Goal: Task Accomplishment & Management: Manage account settings

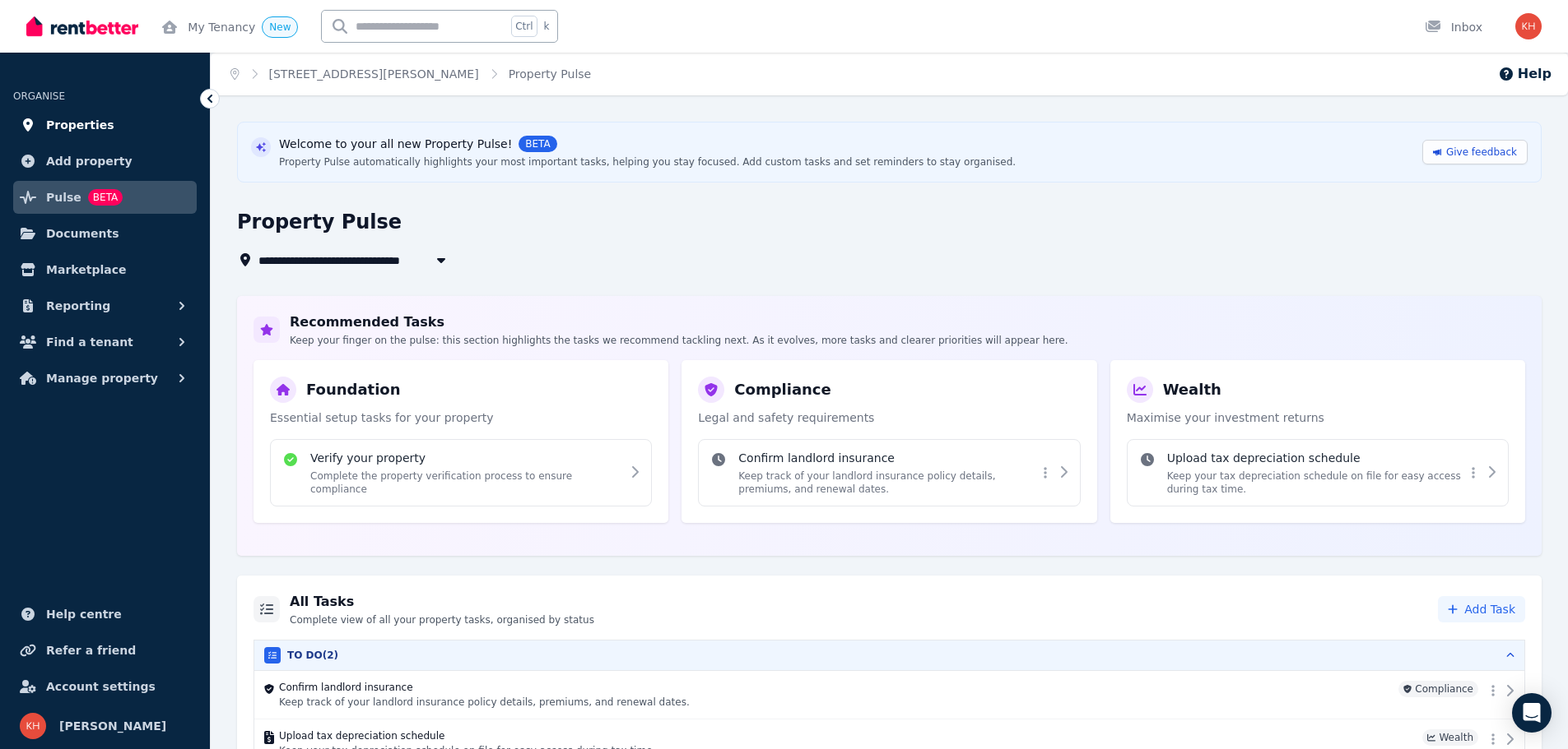
click at [83, 126] on span "Properties" at bounding box center [80, 125] width 68 height 20
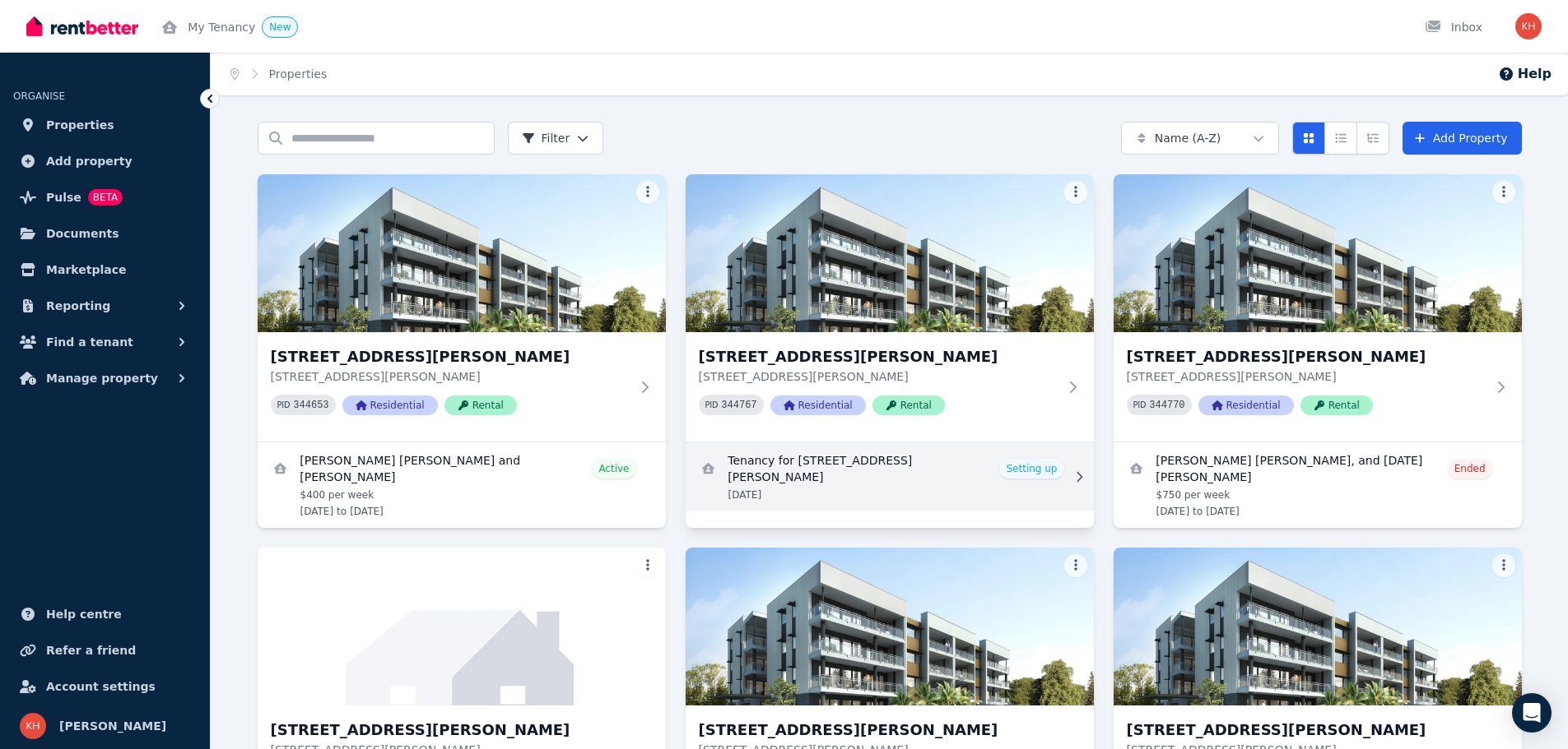
scroll to position [384, 0]
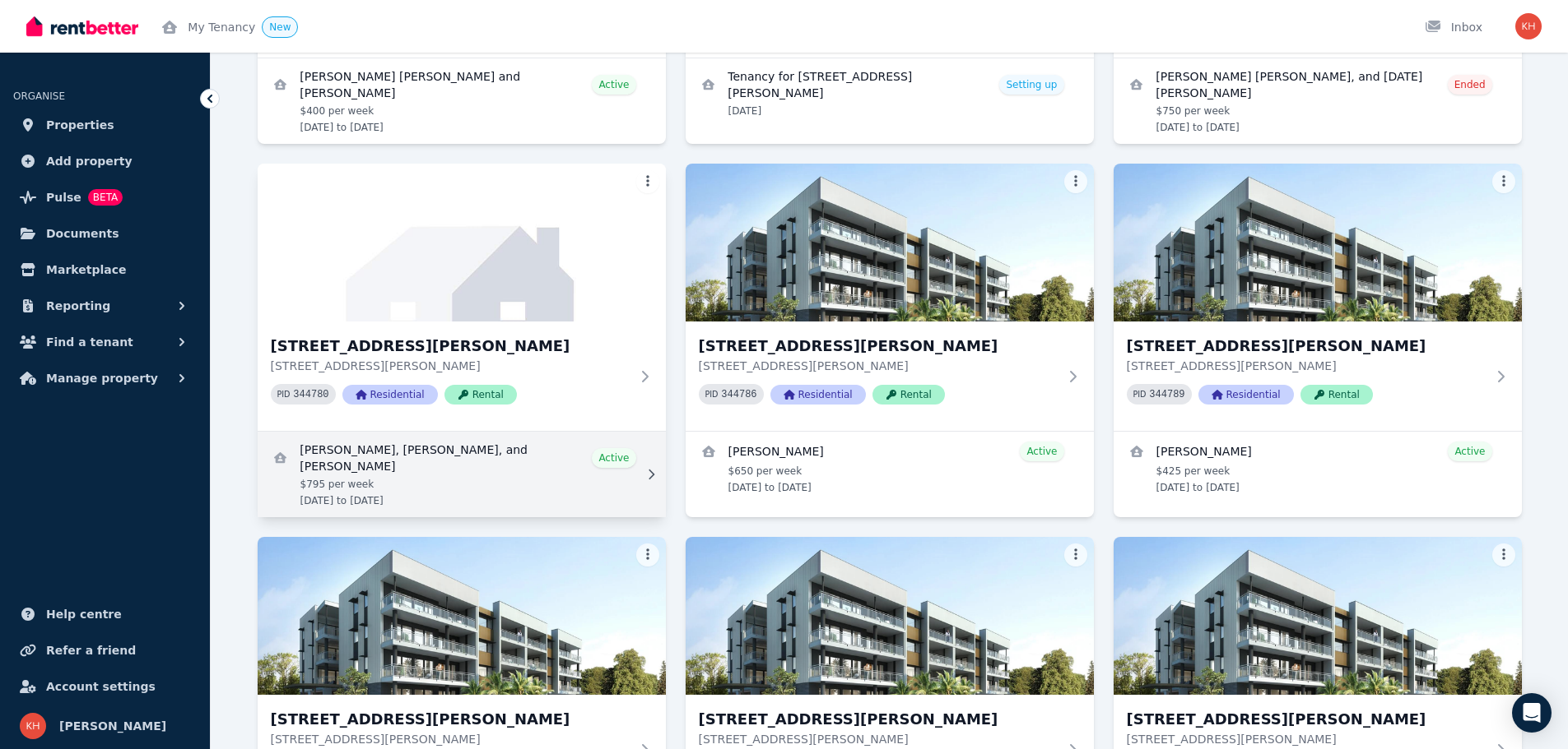
click at [487, 450] on link "View details for Joan Marie Abordo, Raquel Carandang, and Mary France Sinogbuhan" at bounding box center [461, 474] width 408 height 85
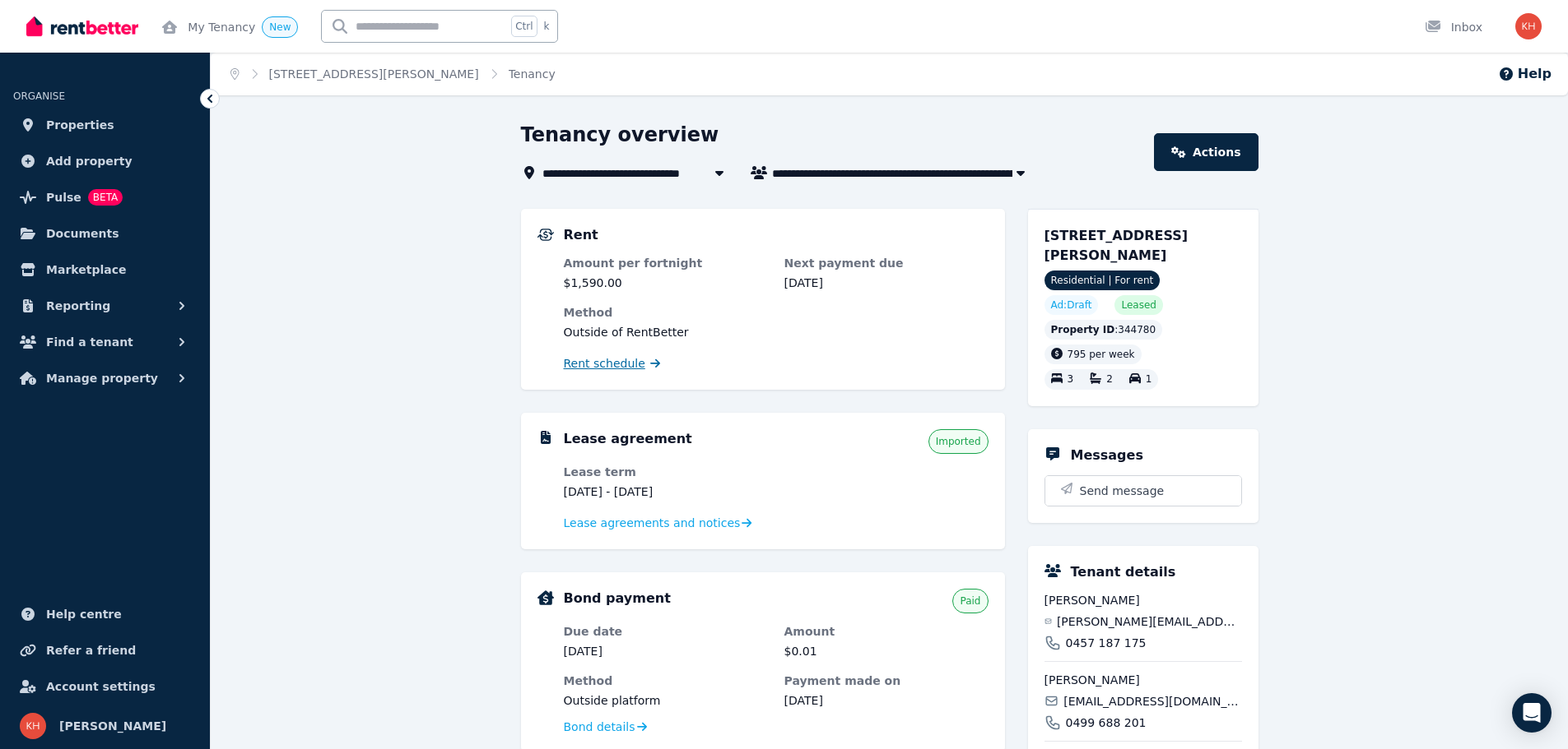
click at [596, 362] on span "Rent schedule" at bounding box center [605, 363] width 81 height 17
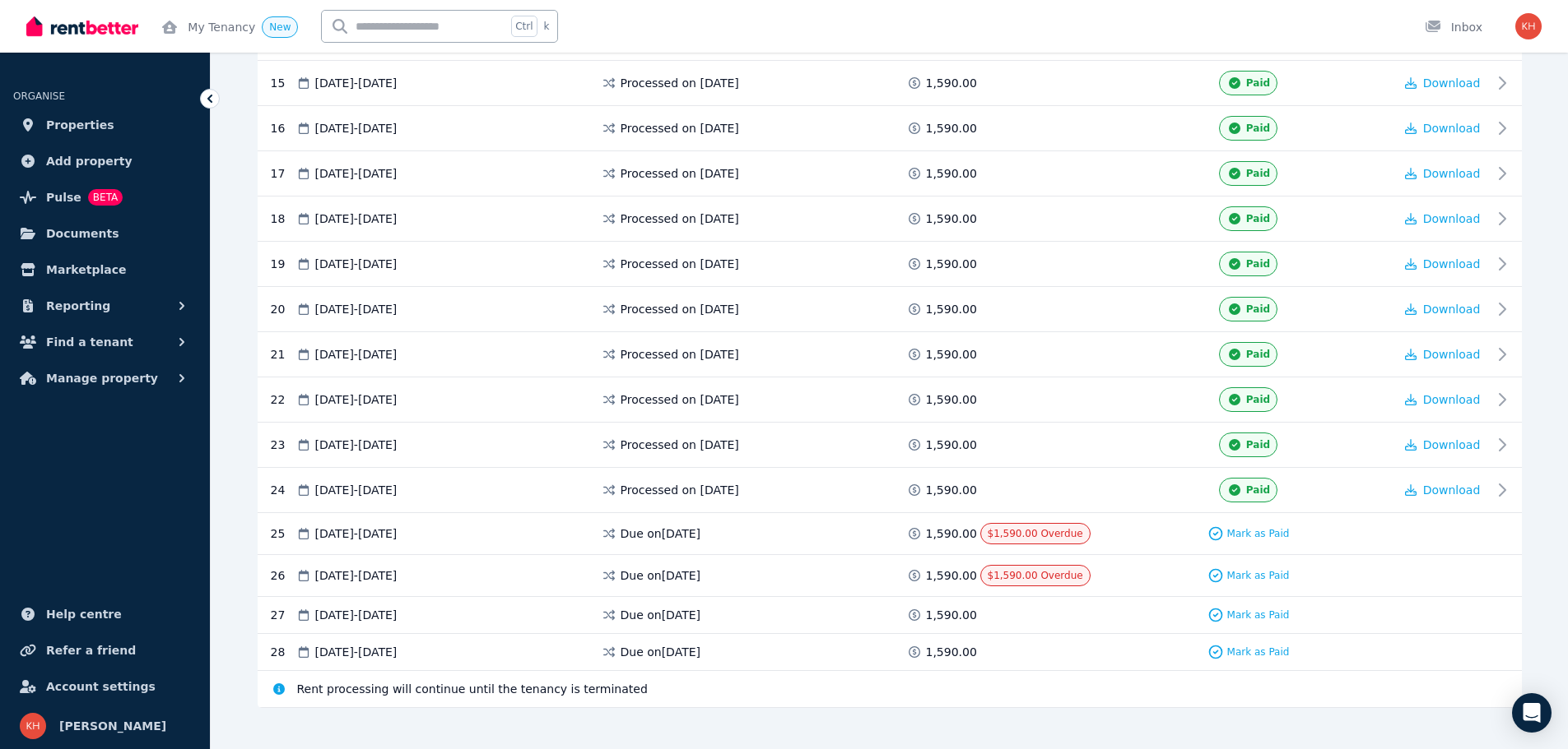
scroll to position [991, 0]
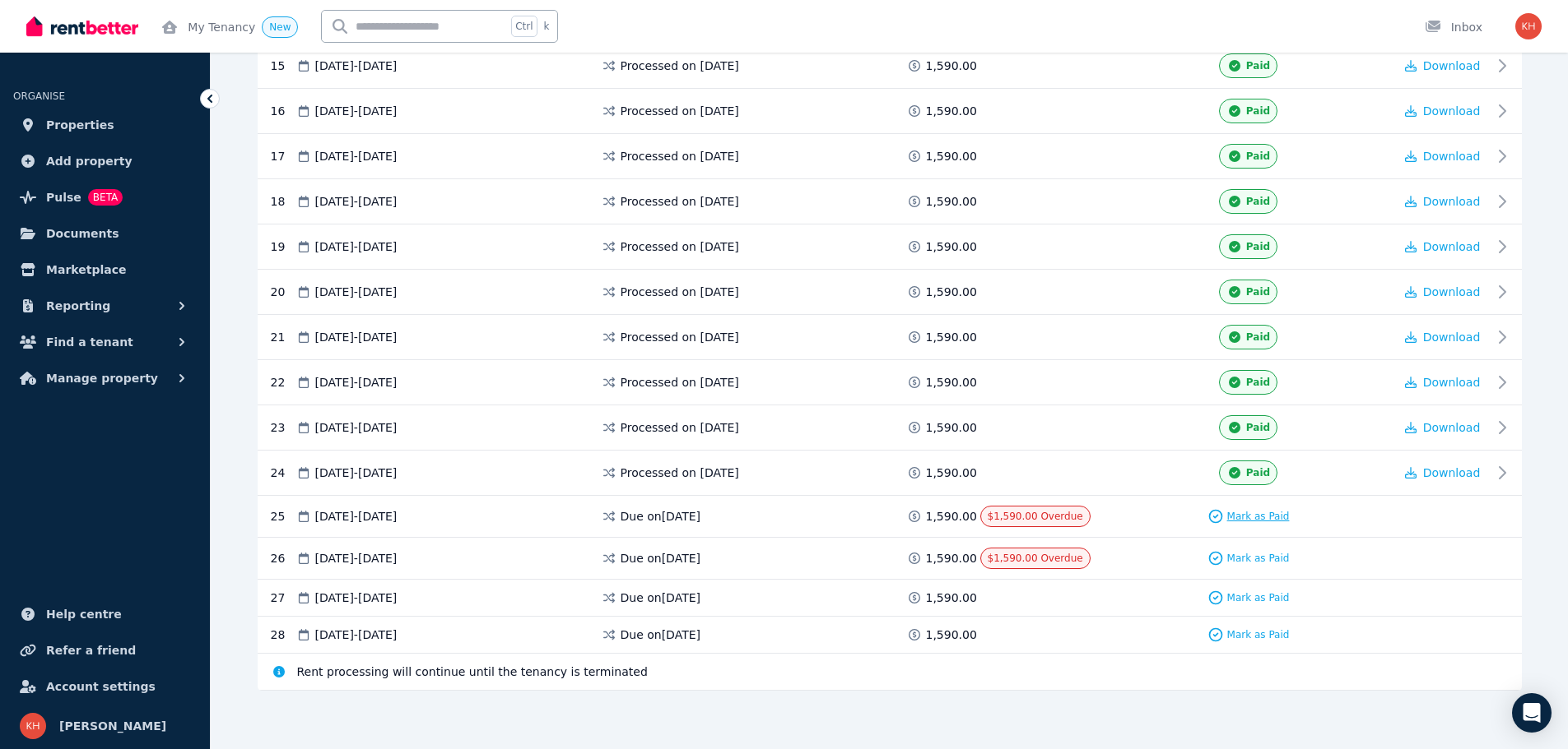
click at [1246, 515] on span "Mark as Paid" at bounding box center [1258, 515] width 62 height 13
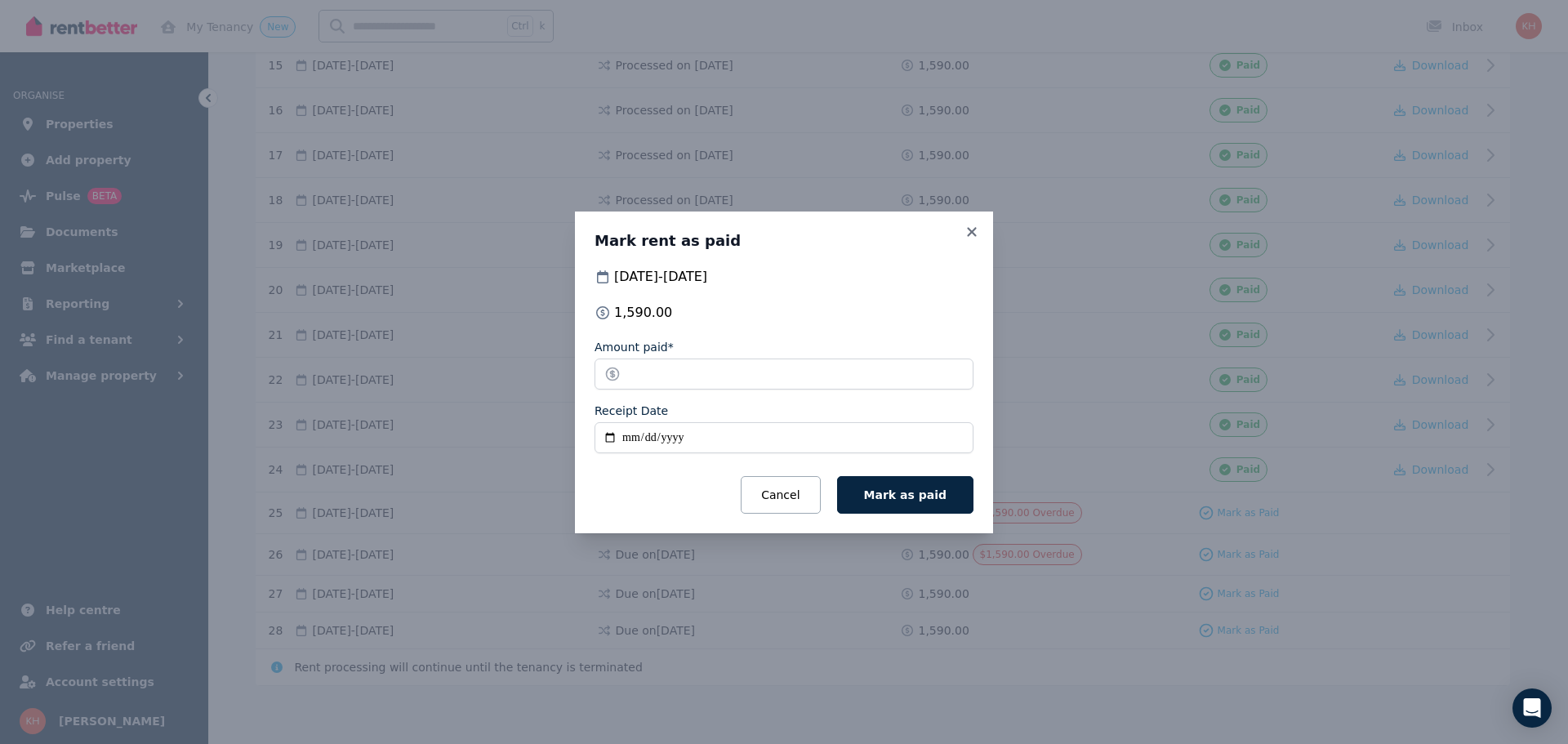
click at [623, 437] on input "Receipt Date" at bounding box center [784, 438] width 379 height 31
type input "**********"
click at [917, 496] on span "Mark as paid" at bounding box center [906, 494] width 83 height 13
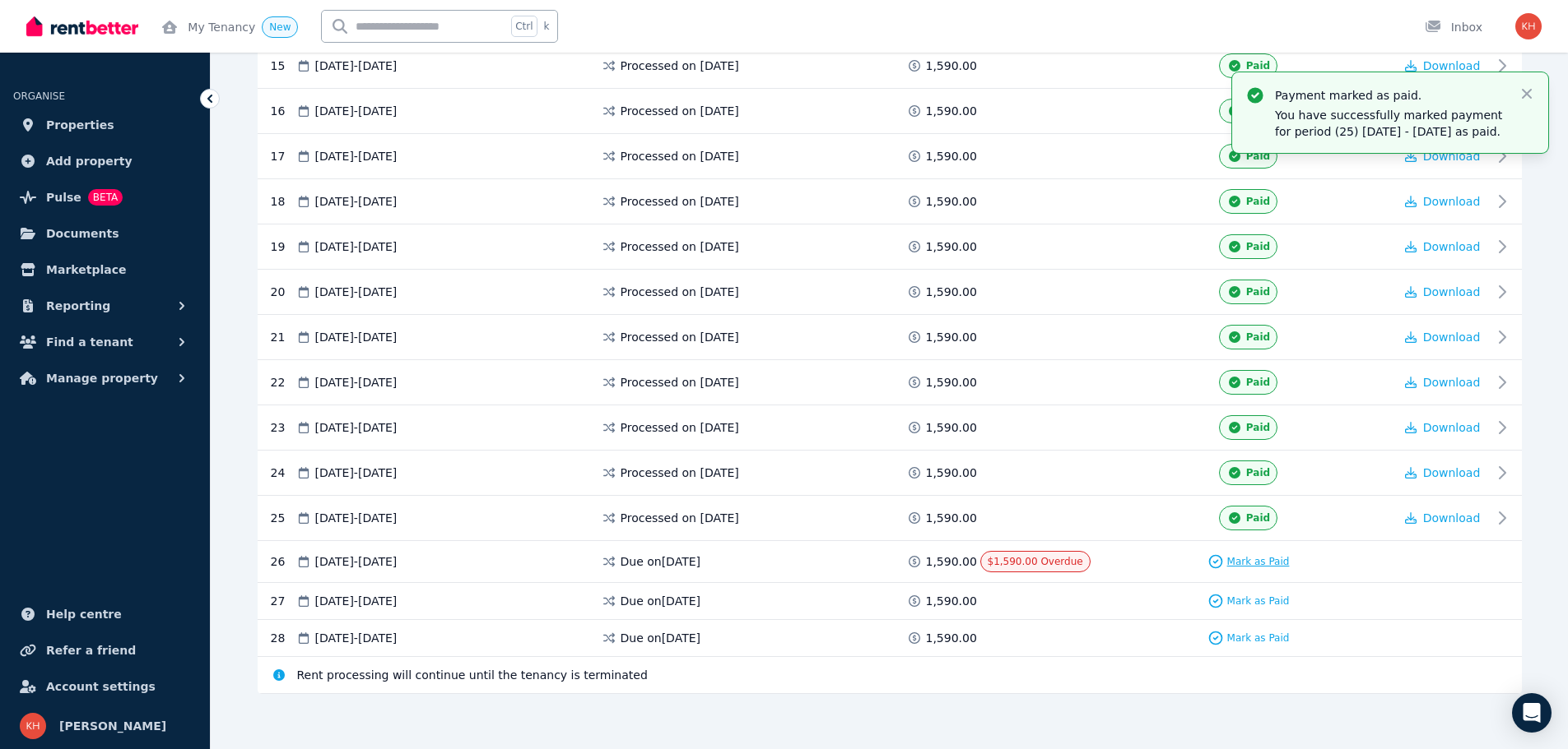
click at [1242, 564] on span "Mark as Paid" at bounding box center [1258, 561] width 62 height 13
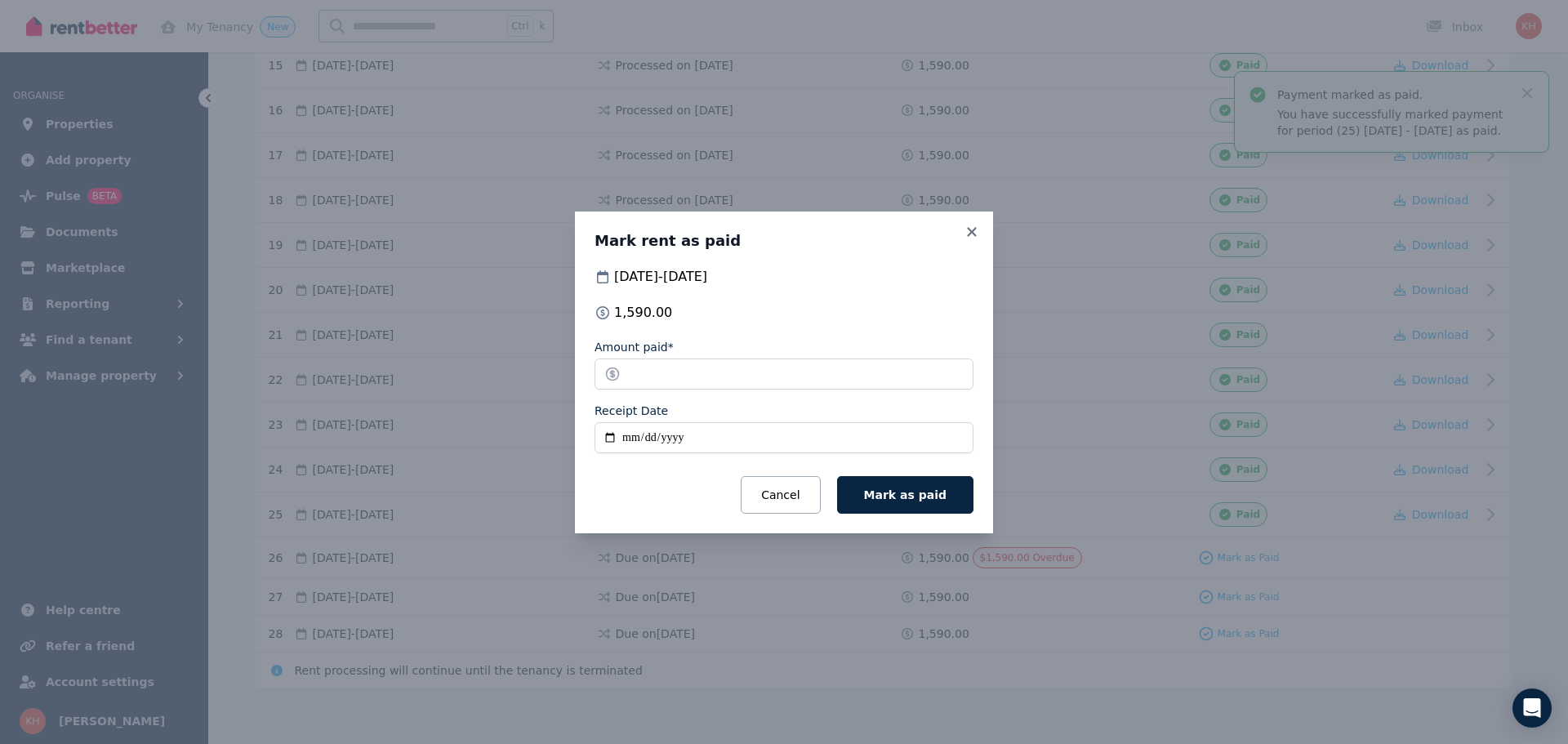
click at [628, 440] on input "Receipt Date" at bounding box center [784, 438] width 379 height 31
type input "**********"
click at [922, 496] on span "Mark as paid" at bounding box center [906, 494] width 83 height 13
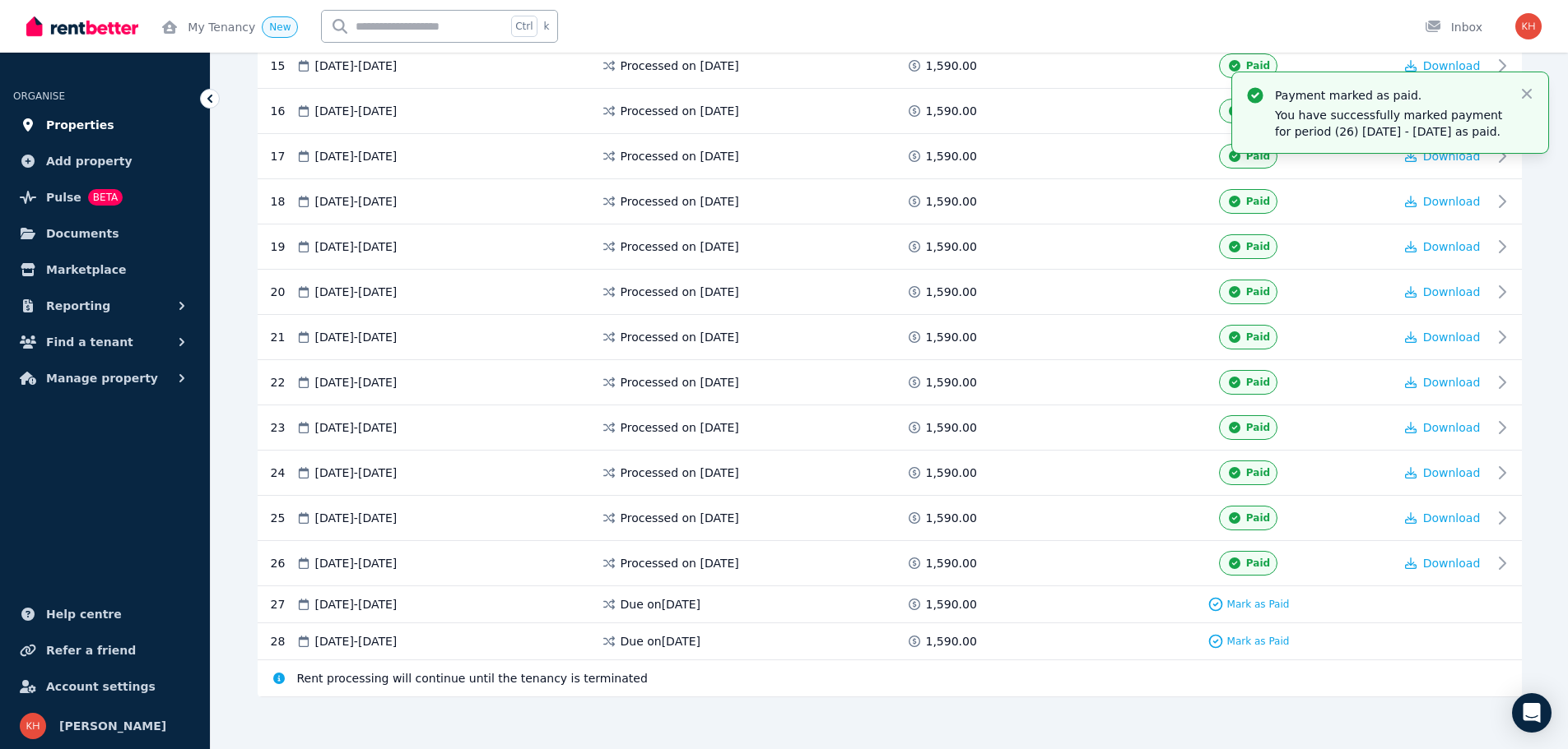
click at [74, 125] on span "Properties" at bounding box center [80, 125] width 68 height 20
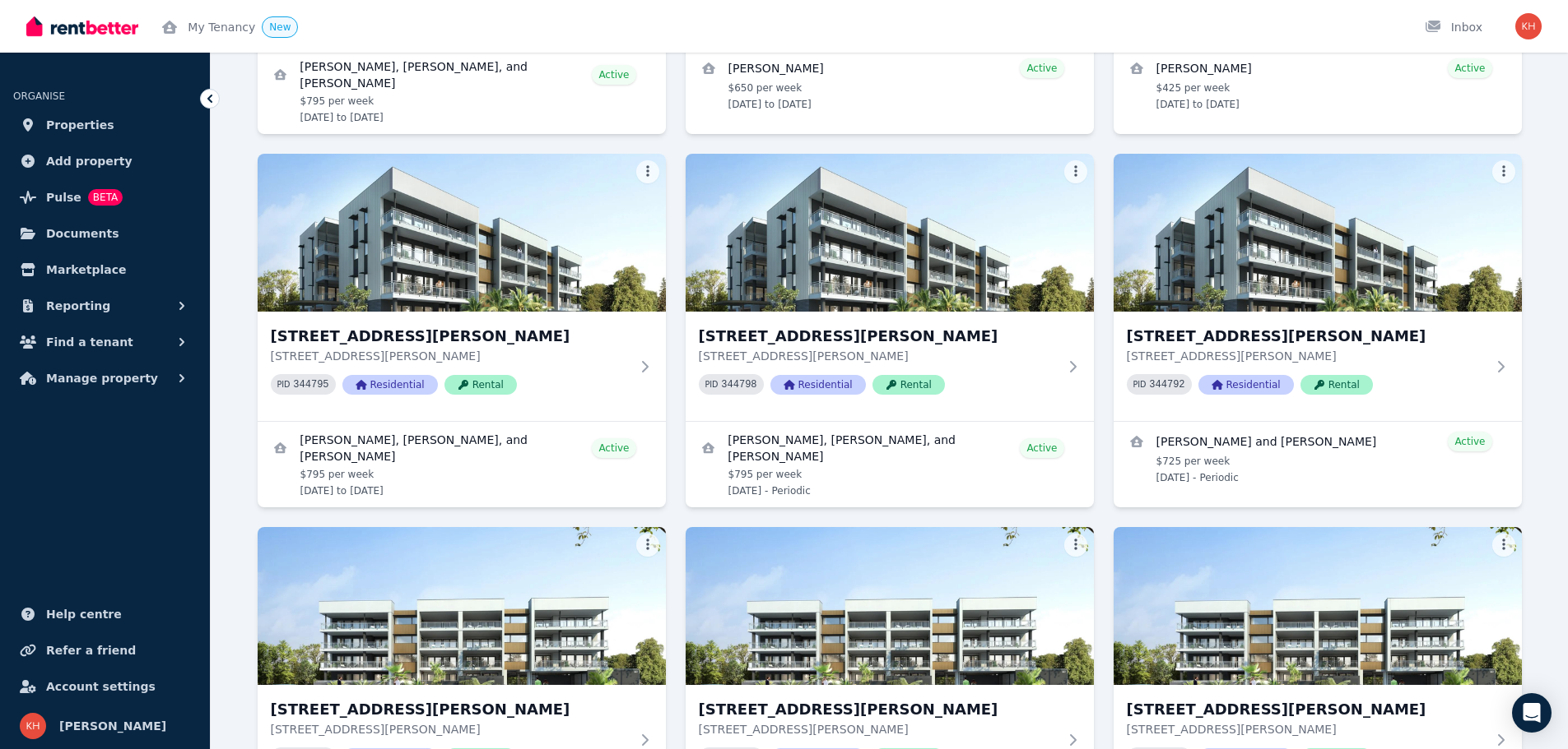
scroll to position [1152, 0]
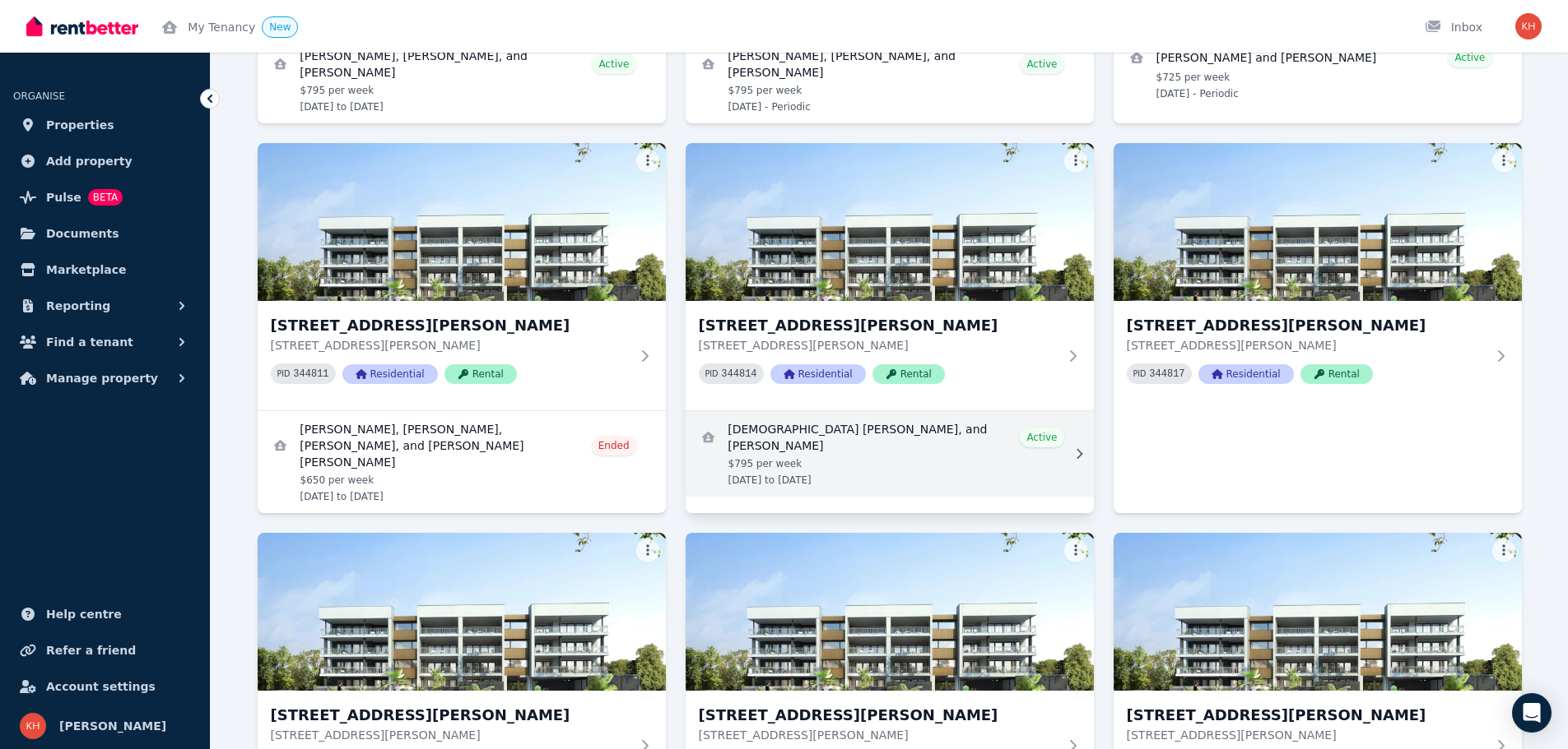
click at [848, 427] on link "View details for Bible Dailo, Daryl Glimada, and Jomike De Juan" at bounding box center [890, 454] width 408 height 85
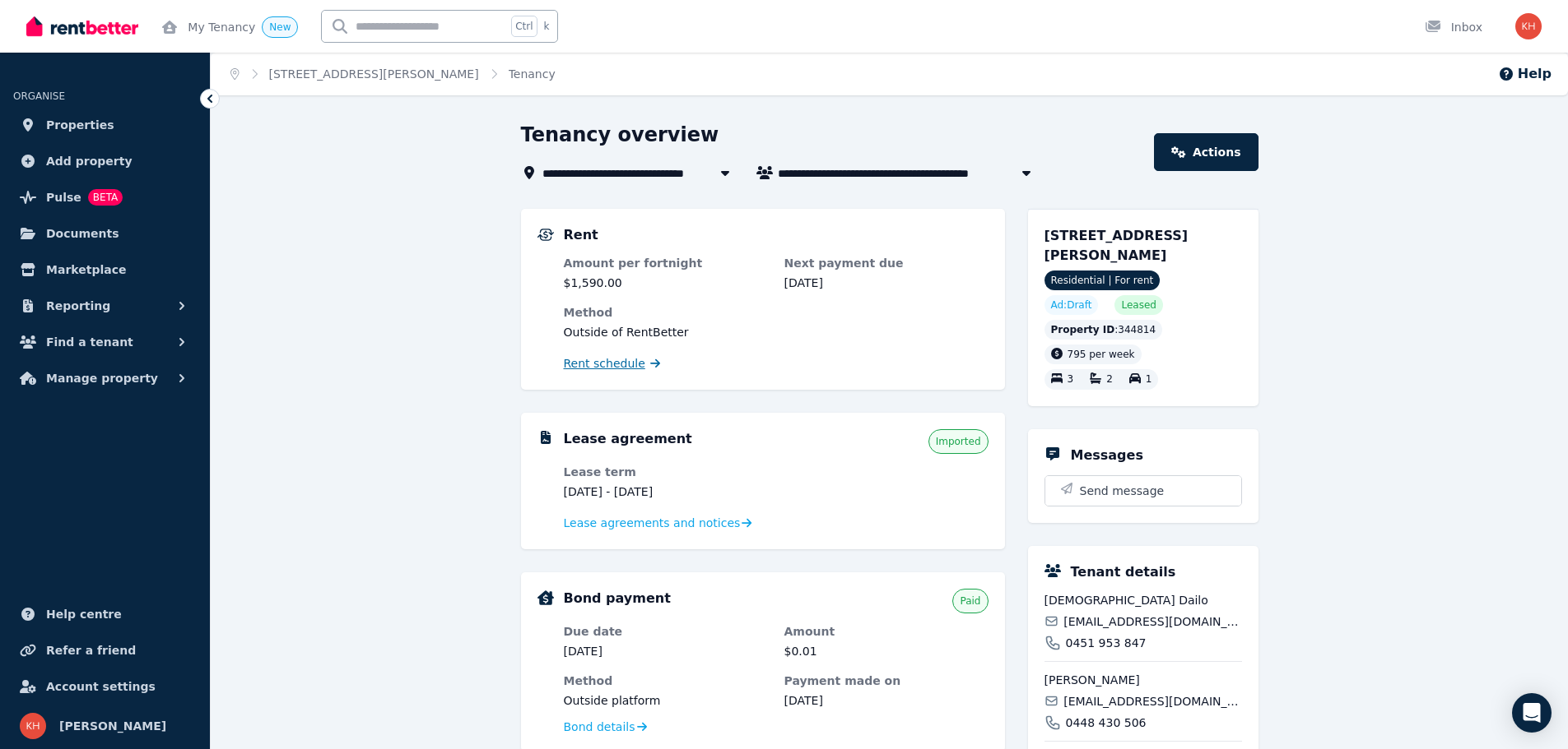
click at [608, 363] on span "Rent schedule" at bounding box center [605, 363] width 81 height 17
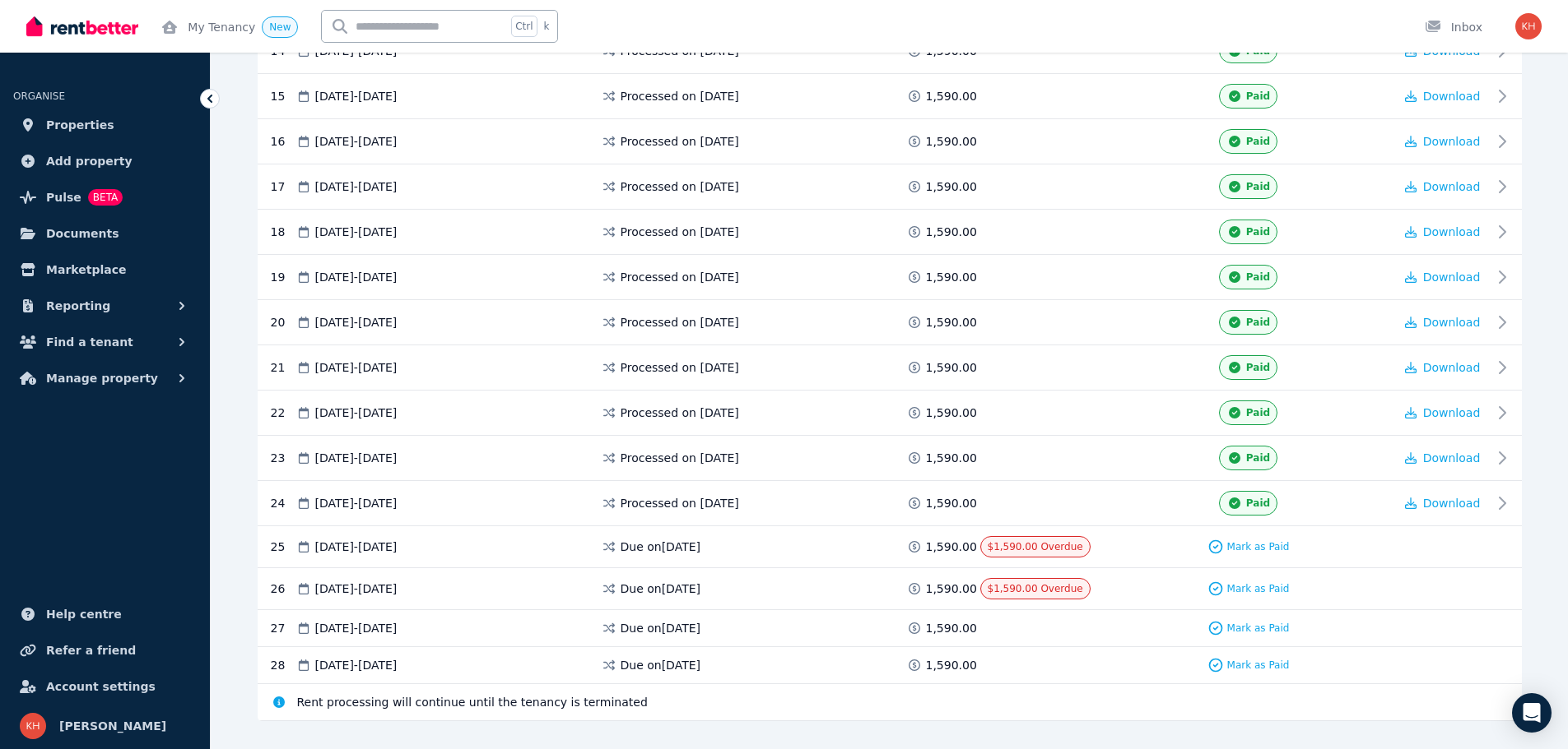
scroll to position [991, 0]
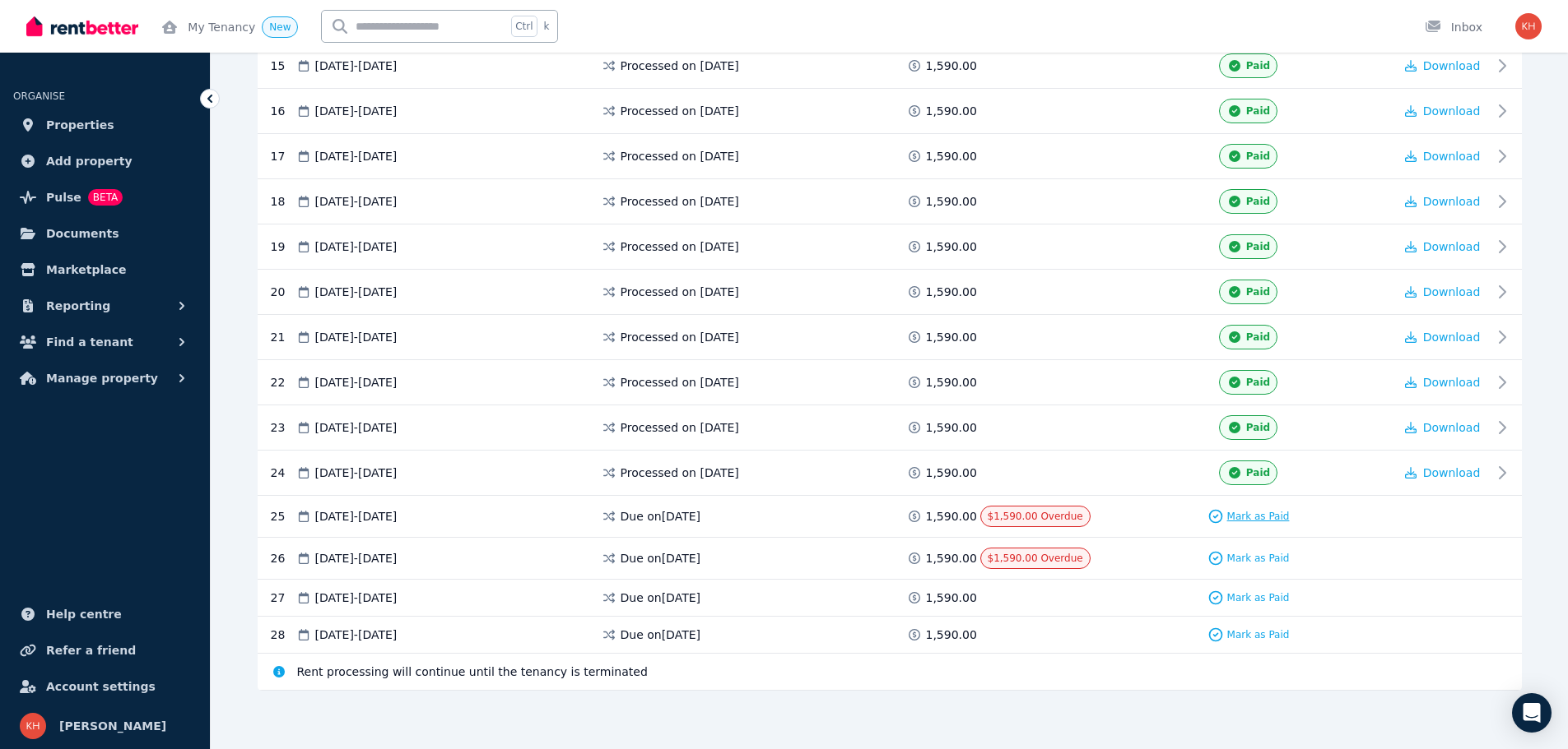
click at [1256, 515] on span "Mark as Paid" at bounding box center [1258, 515] width 62 height 13
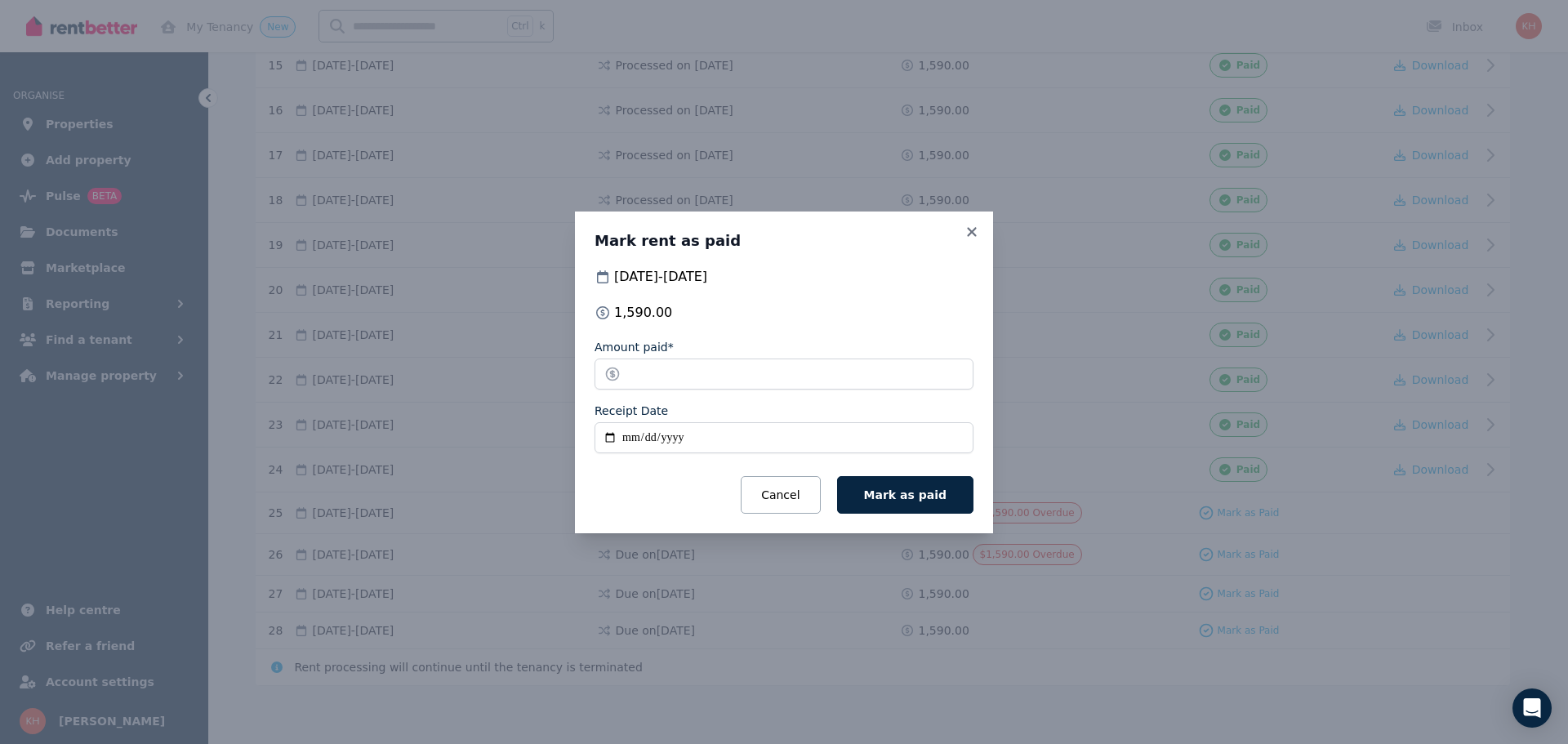
click at [628, 438] on input "Receipt Date" at bounding box center [784, 438] width 379 height 31
type input "**********"
click at [921, 496] on span "Mark as paid" at bounding box center [906, 494] width 83 height 13
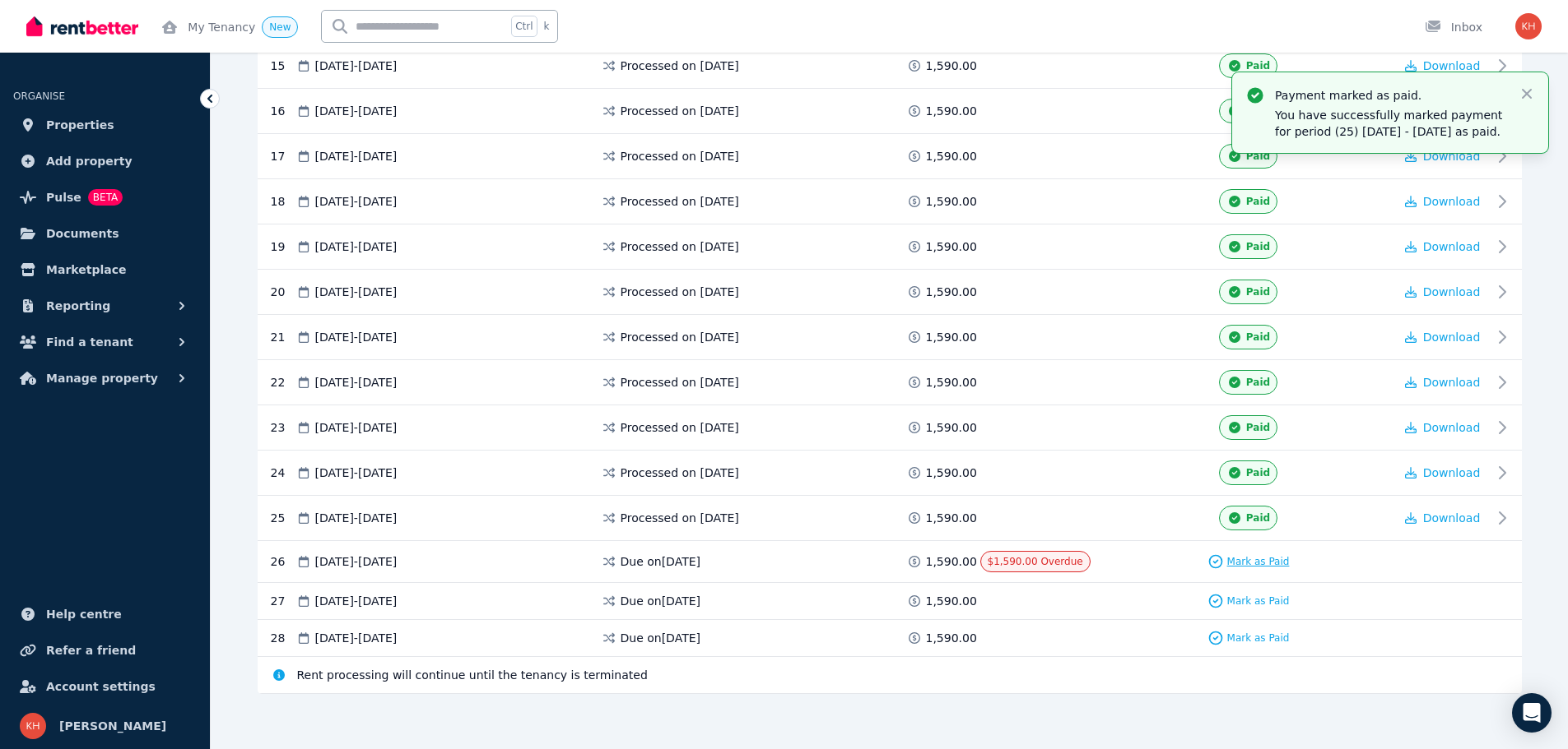
click at [1248, 559] on span "Mark as Paid" at bounding box center [1258, 561] width 62 height 13
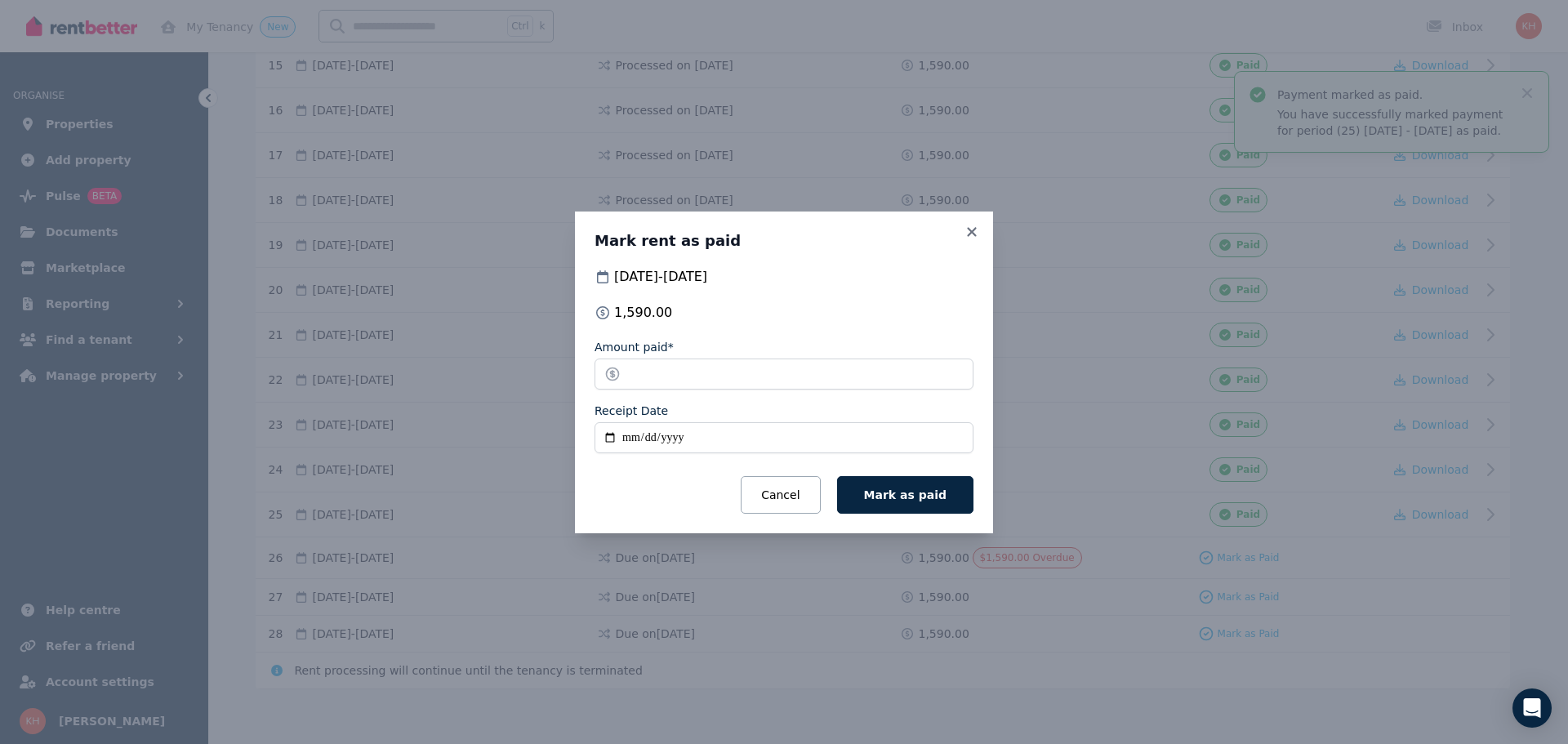
click at [630, 439] on input "Receipt Date" at bounding box center [784, 438] width 379 height 31
type input "**********"
click at [940, 496] on span "Mark as paid" at bounding box center [906, 494] width 83 height 13
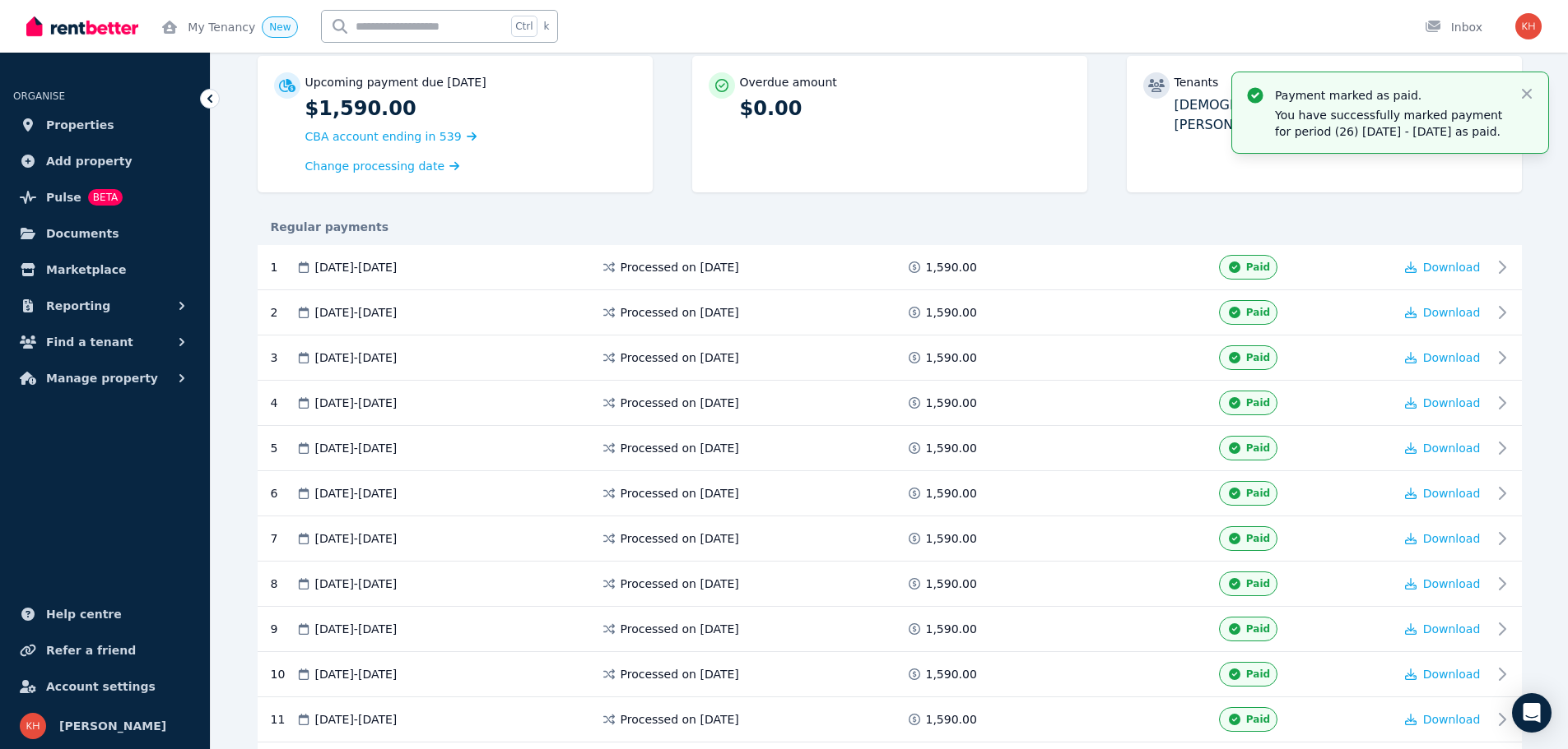
scroll to position [0, 0]
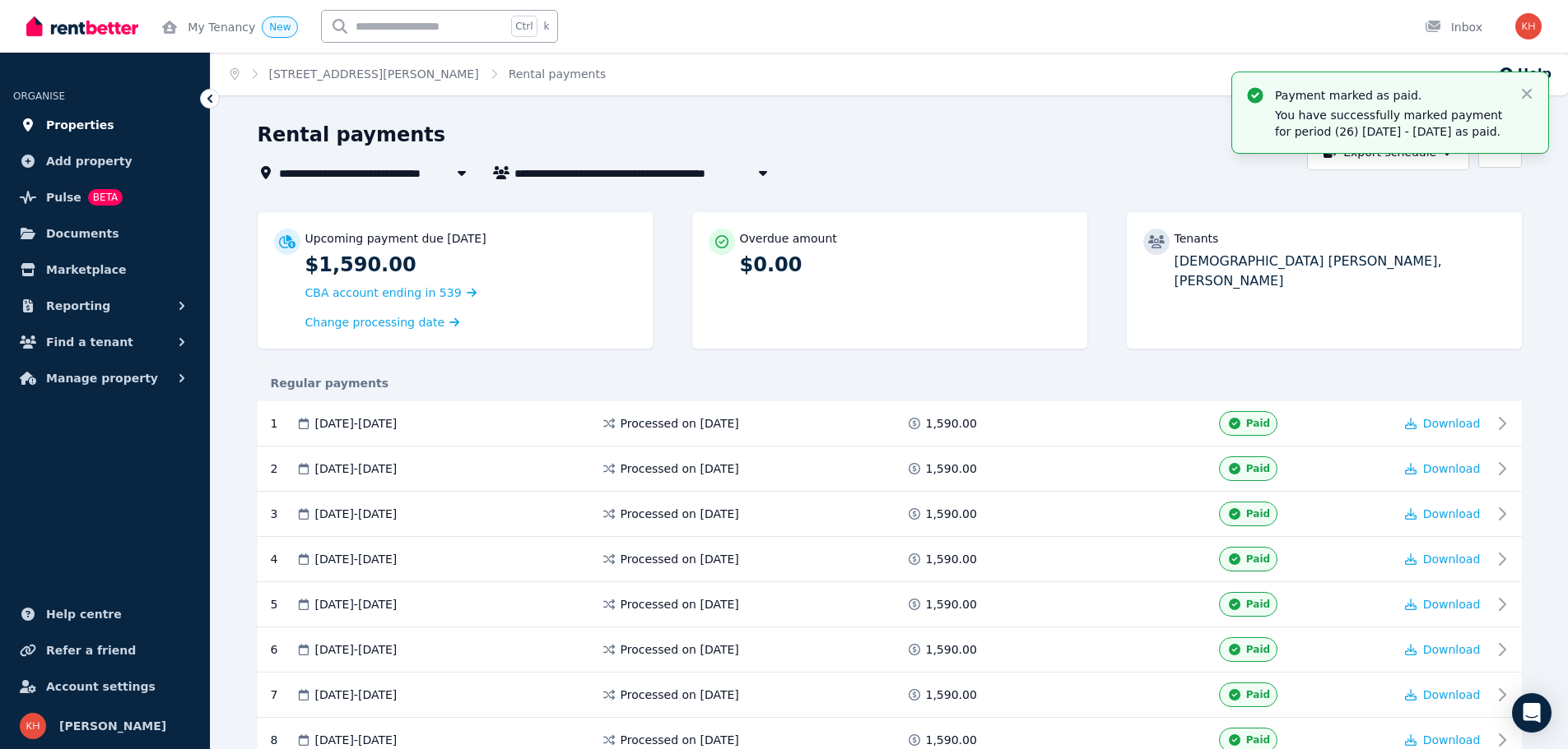
click at [85, 130] on span "Properties" at bounding box center [80, 125] width 68 height 20
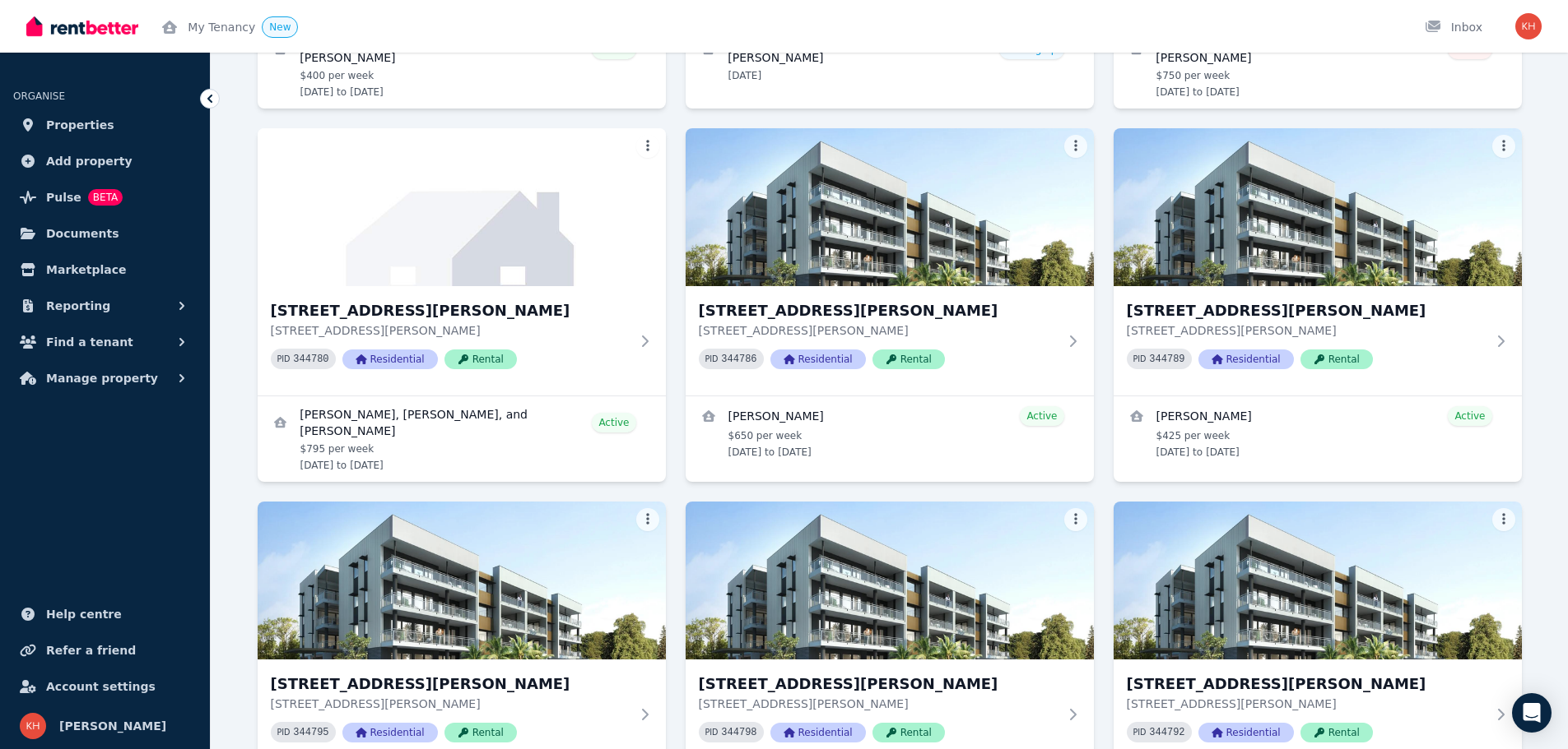
scroll to position [768, 0]
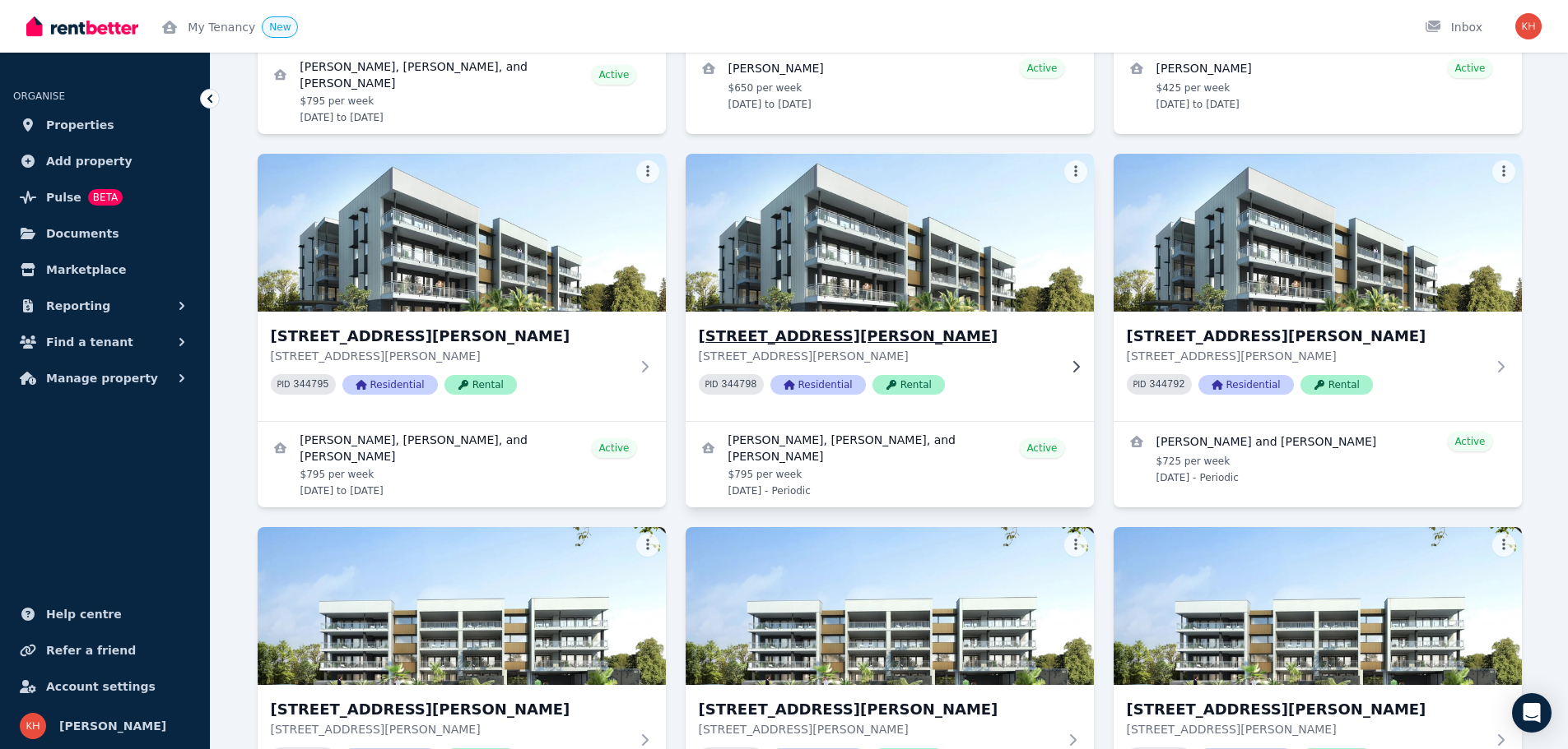
click at [823, 341] on h3 "[STREET_ADDRESS][PERSON_NAME]" at bounding box center [878, 335] width 358 height 23
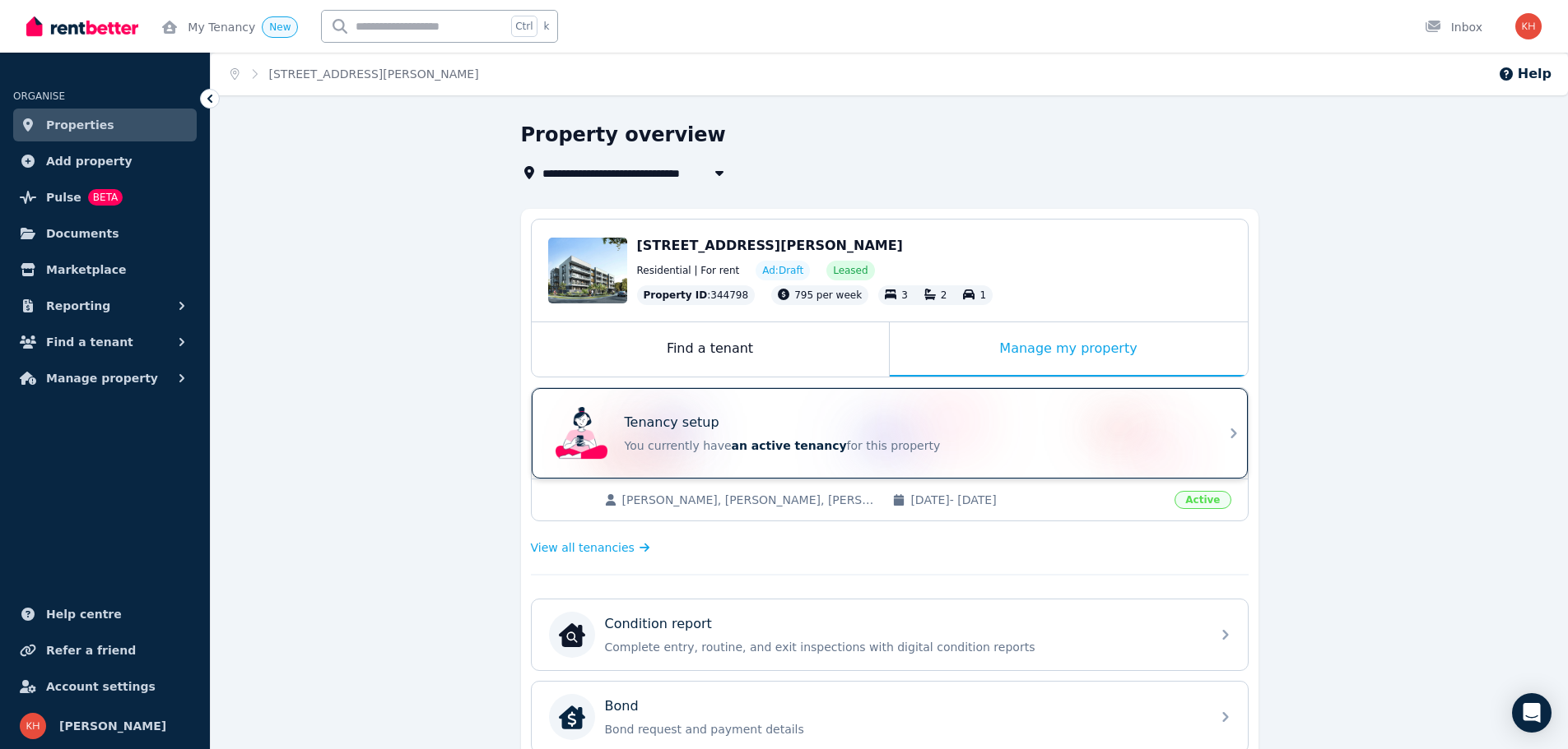
click at [1224, 433] on icon at bounding box center [1233, 433] width 20 height 20
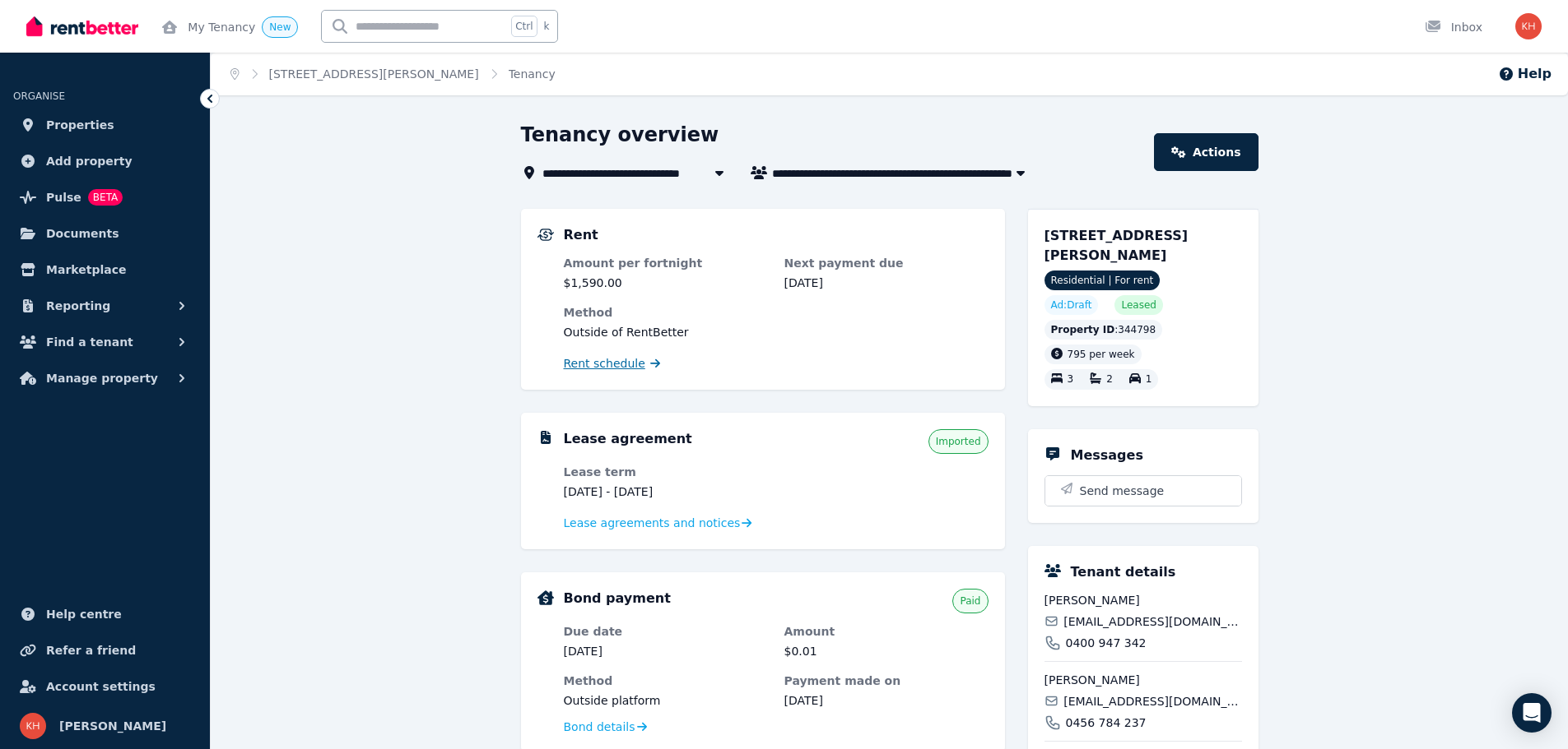
click at [602, 363] on span "Rent schedule" at bounding box center [605, 363] width 81 height 17
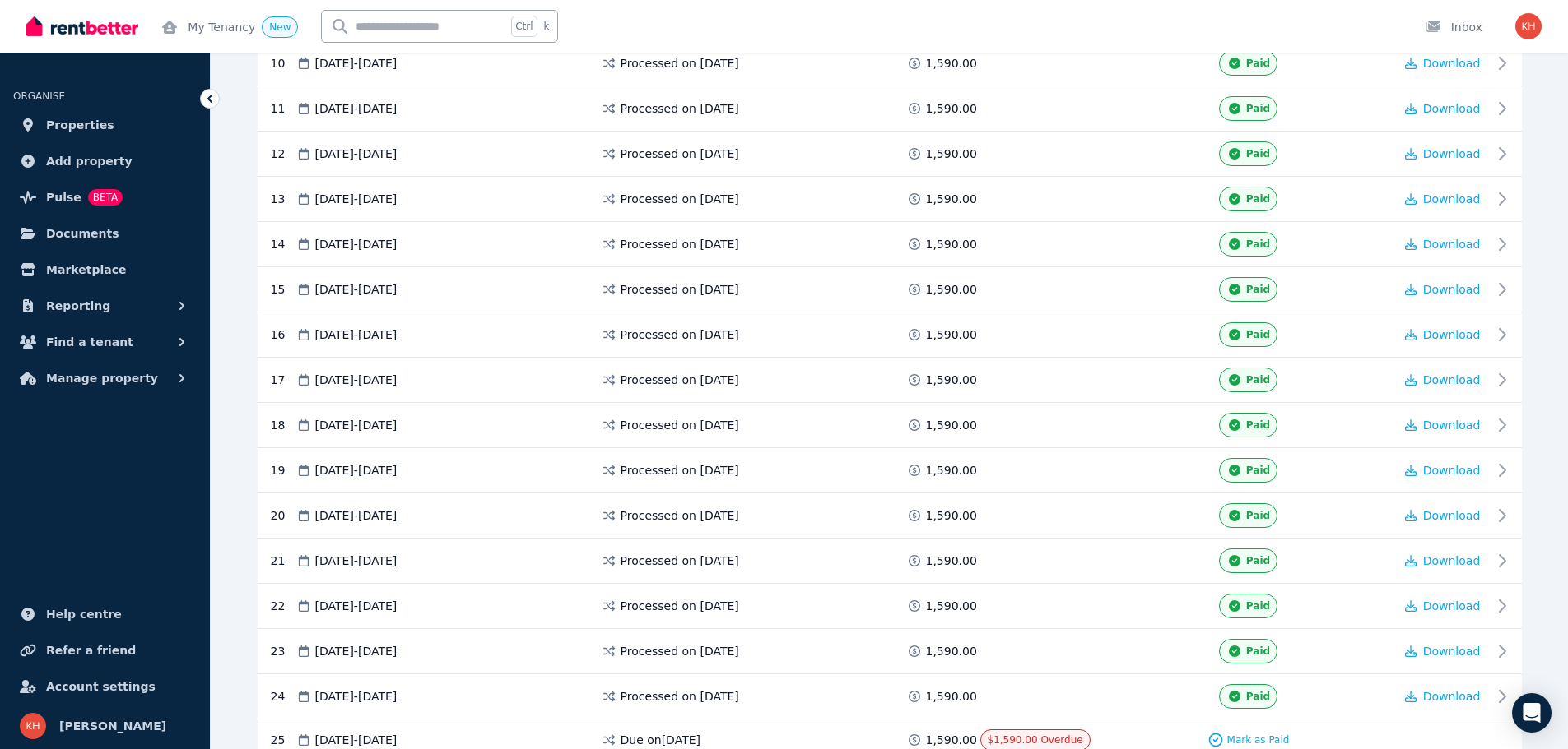
scroll to position [991, 0]
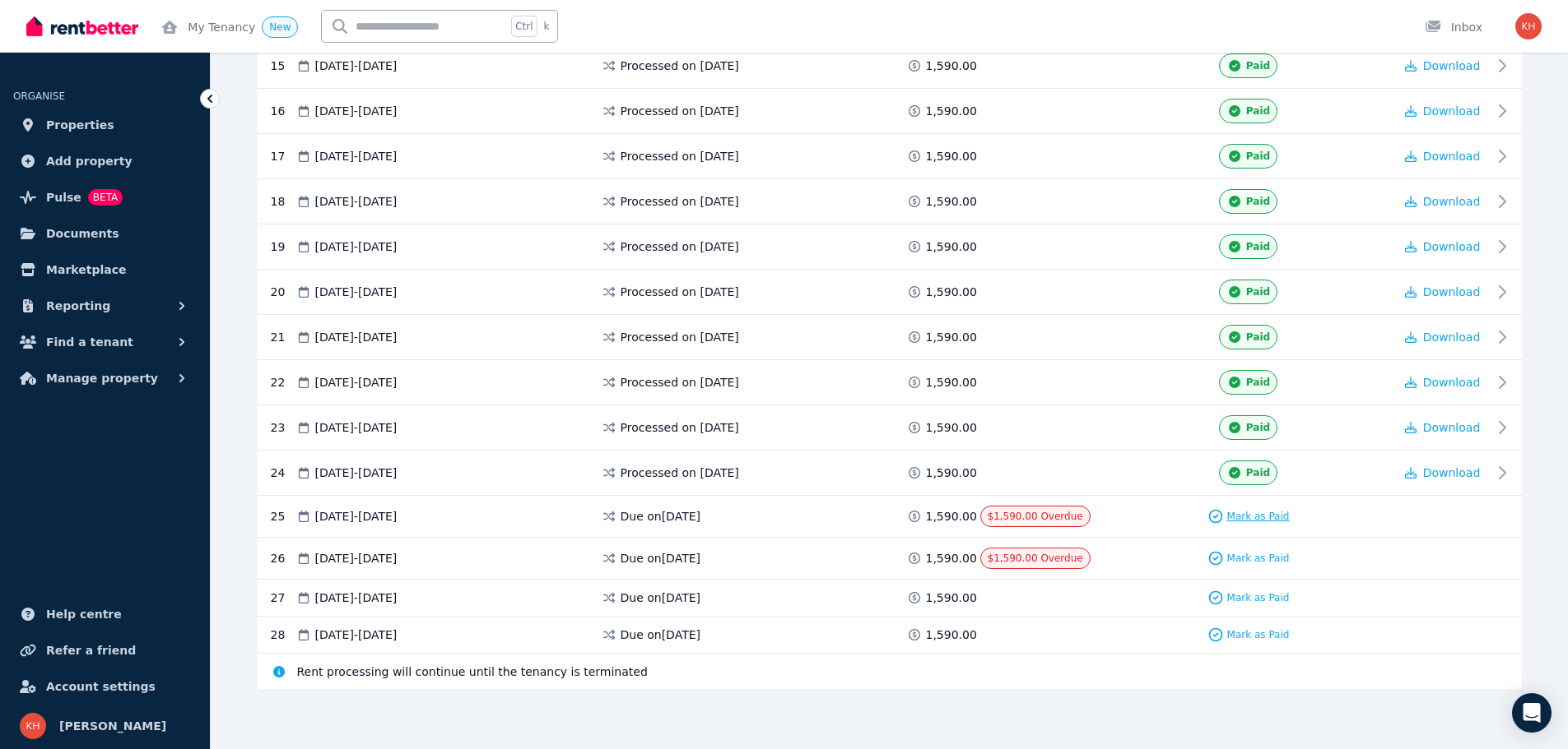
click at [1255, 519] on span "Mark as Paid" at bounding box center [1258, 515] width 62 height 13
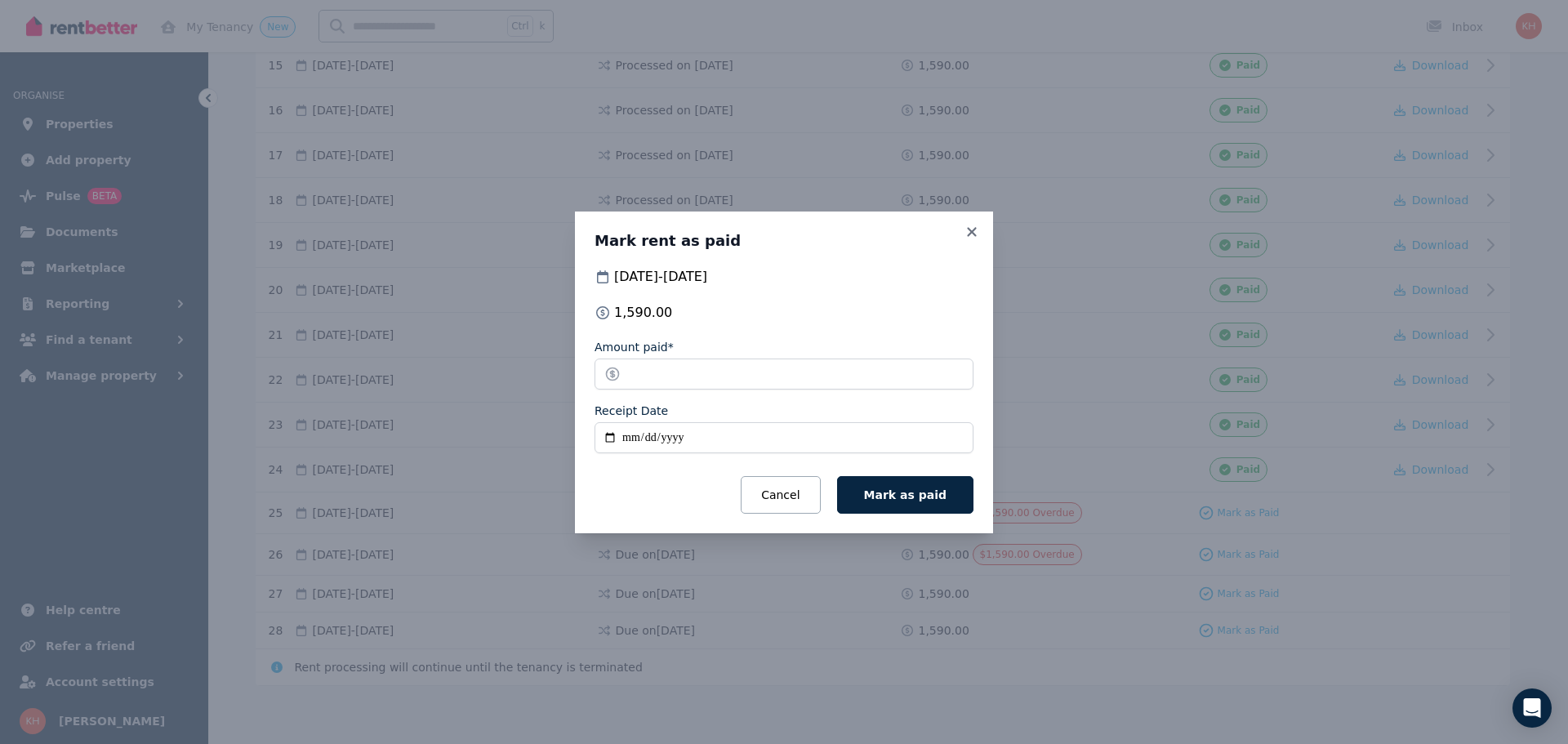
click at [628, 443] on input "Receipt Date" at bounding box center [784, 438] width 379 height 31
type input "**********"
click at [925, 491] on span "Mark as paid" at bounding box center [906, 494] width 83 height 13
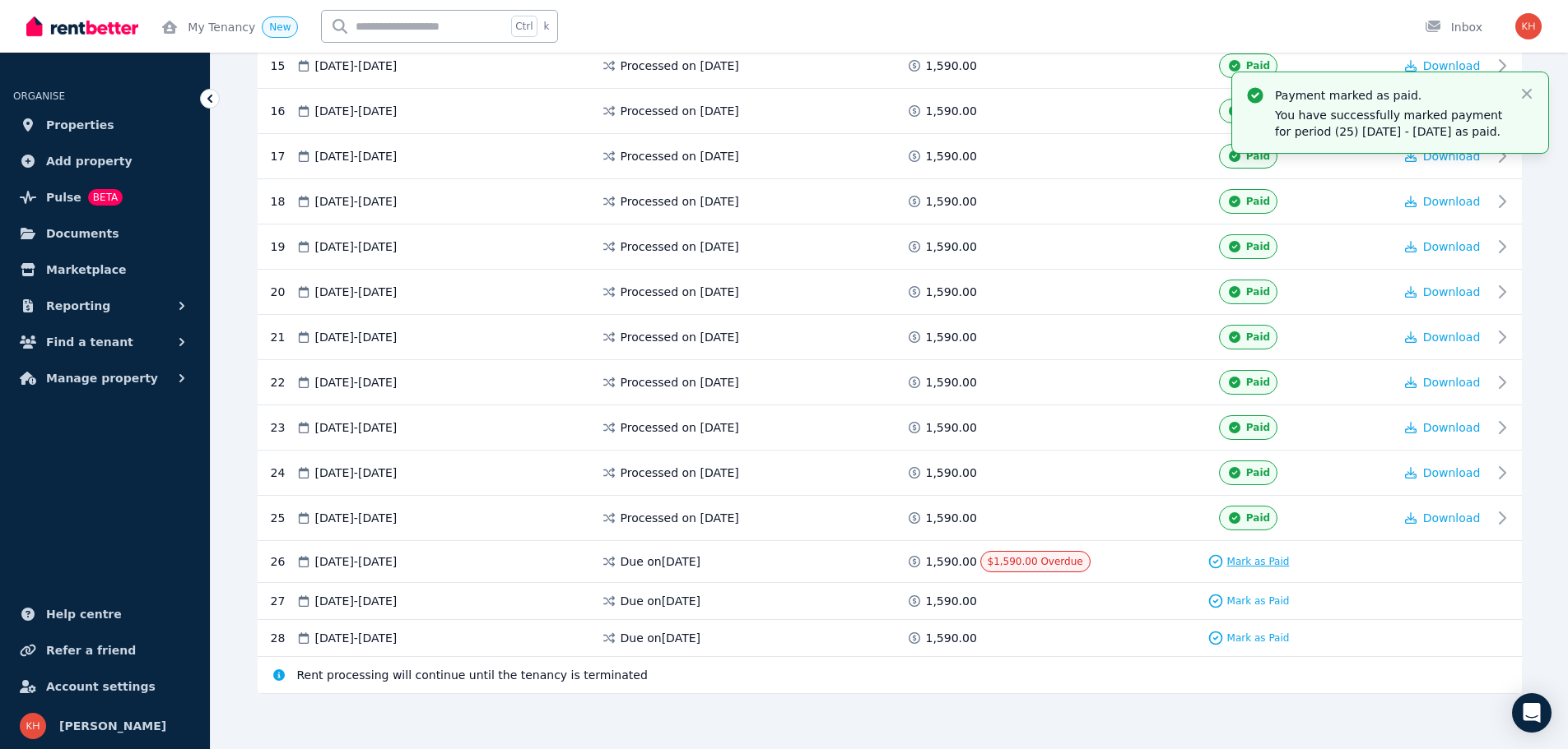
click at [1250, 556] on span "Mark as Paid" at bounding box center [1258, 561] width 62 height 13
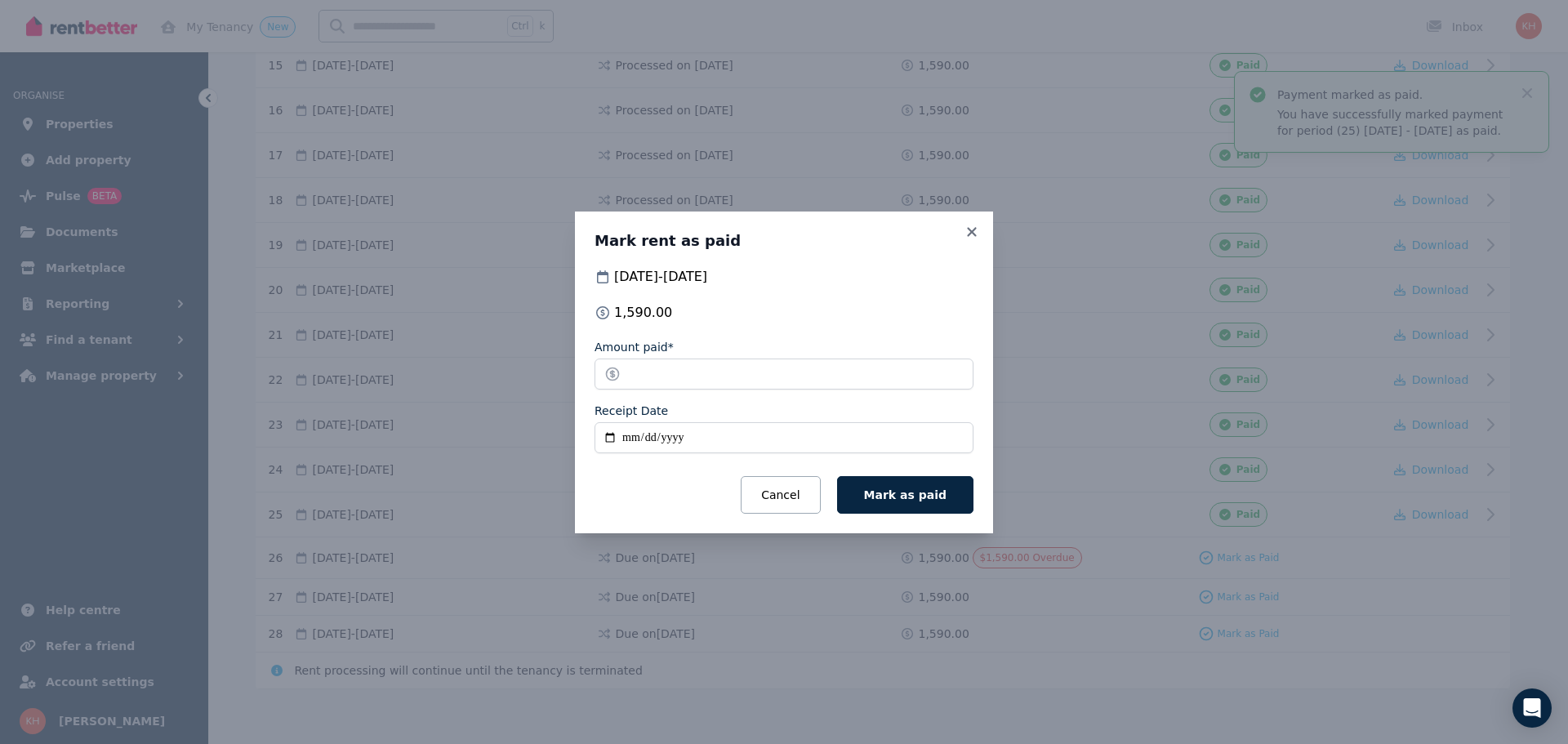
click at [619, 438] on input "Receipt Date" at bounding box center [784, 438] width 379 height 31
type input "**********"
click at [917, 491] on span "Mark as paid" at bounding box center [906, 494] width 83 height 13
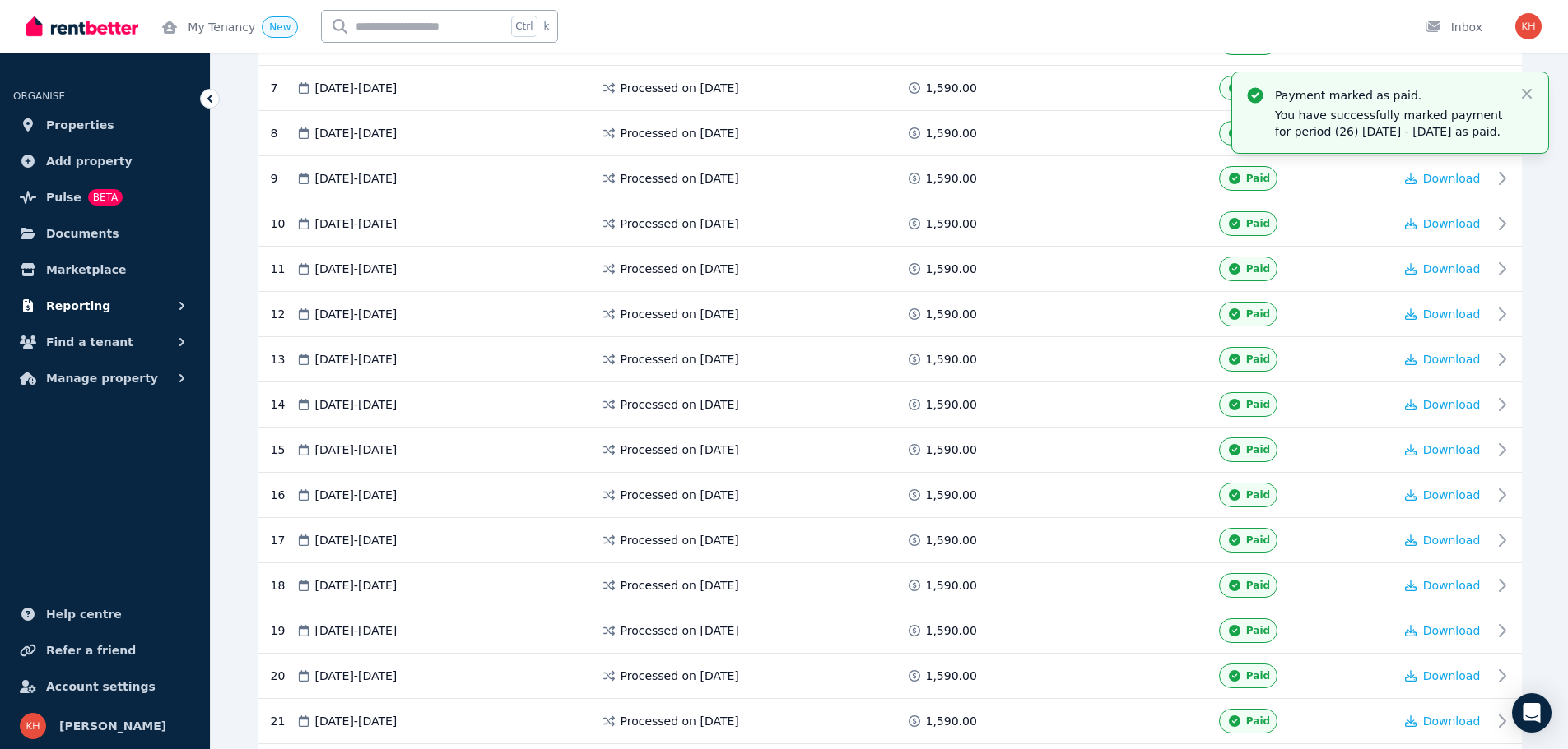
scroll to position [224, 0]
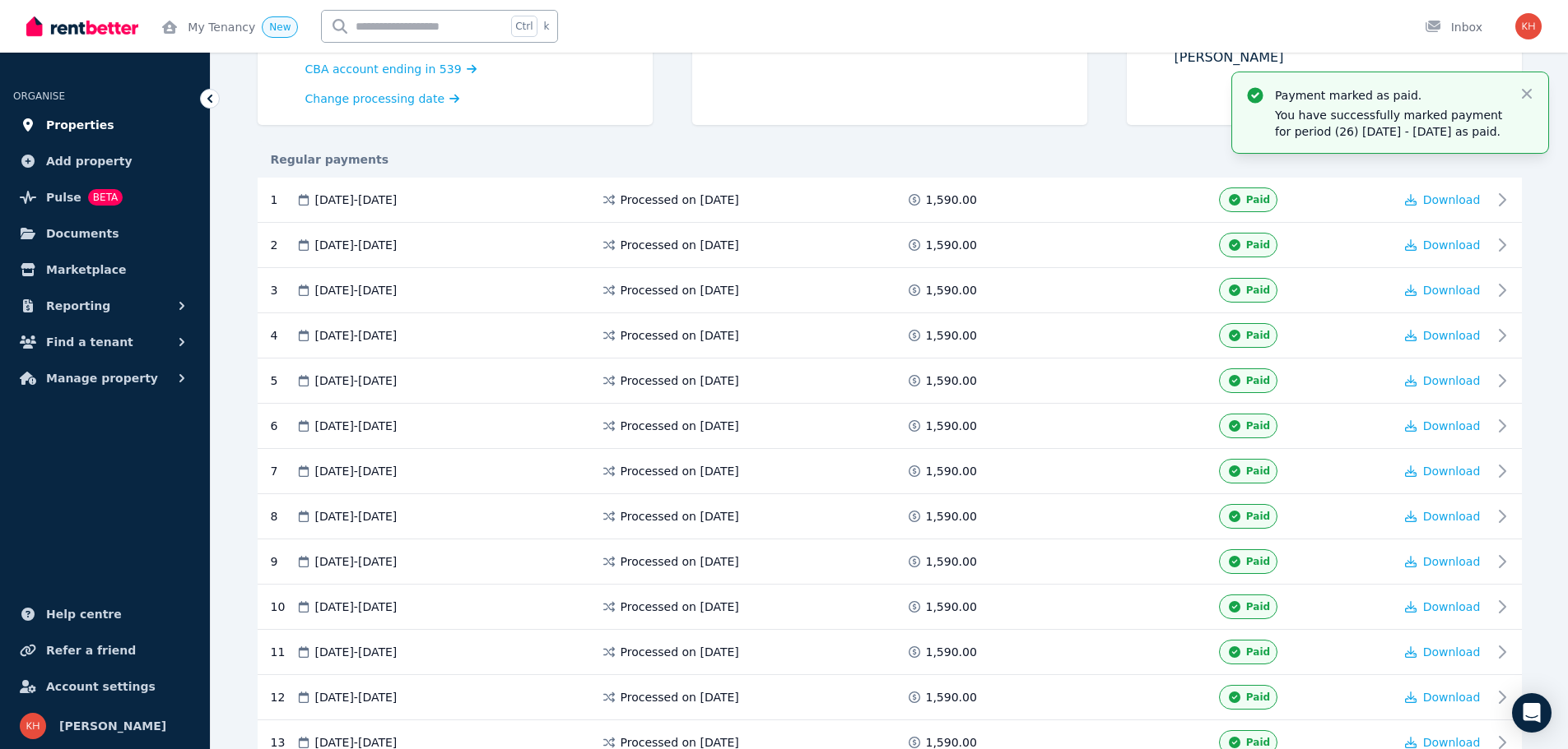
click at [81, 130] on span "Properties" at bounding box center [80, 125] width 68 height 20
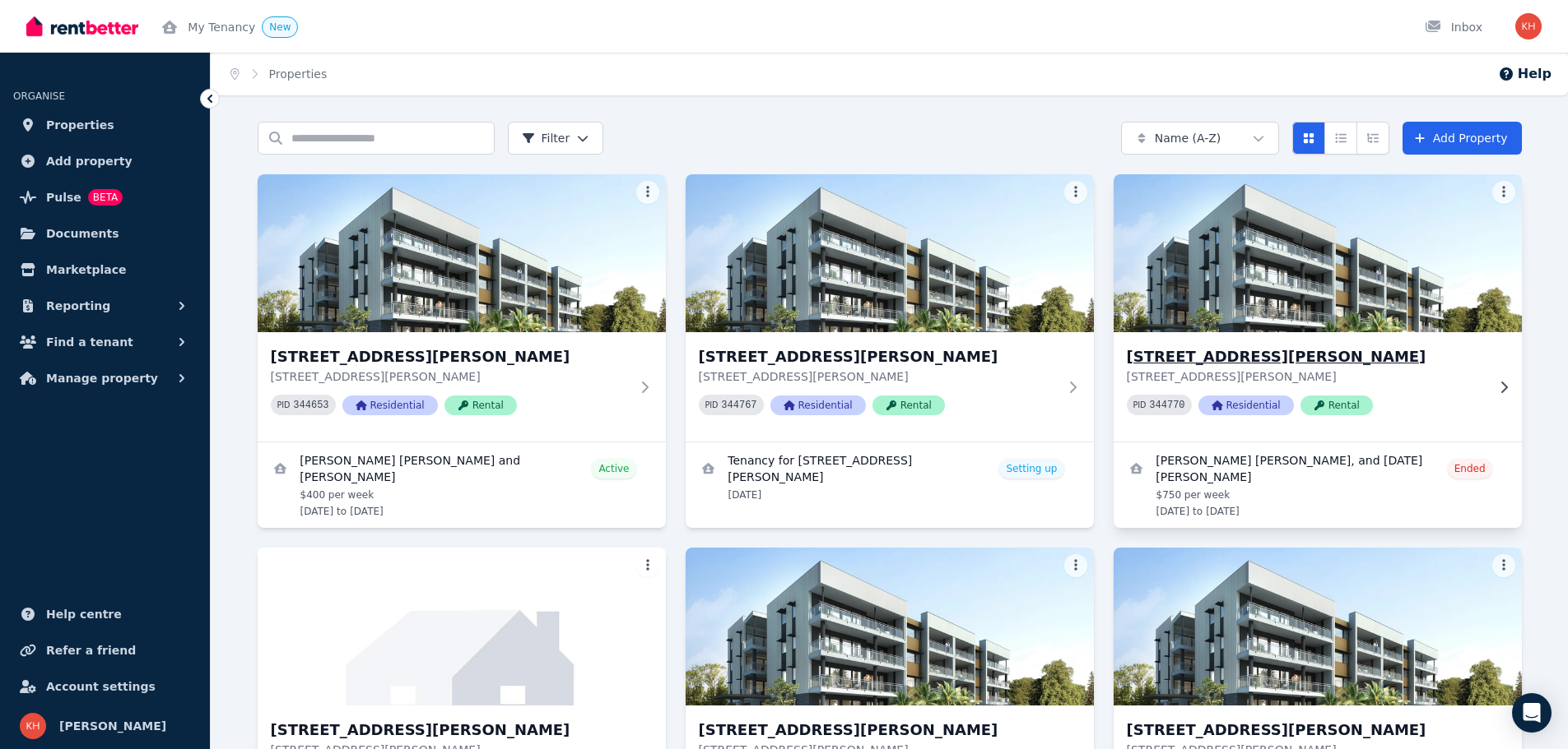
click at [1261, 356] on h3 "[STREET_ADDRESS][PERSON_NAME]" at bounding box center [1306, 356] width 358 height 23
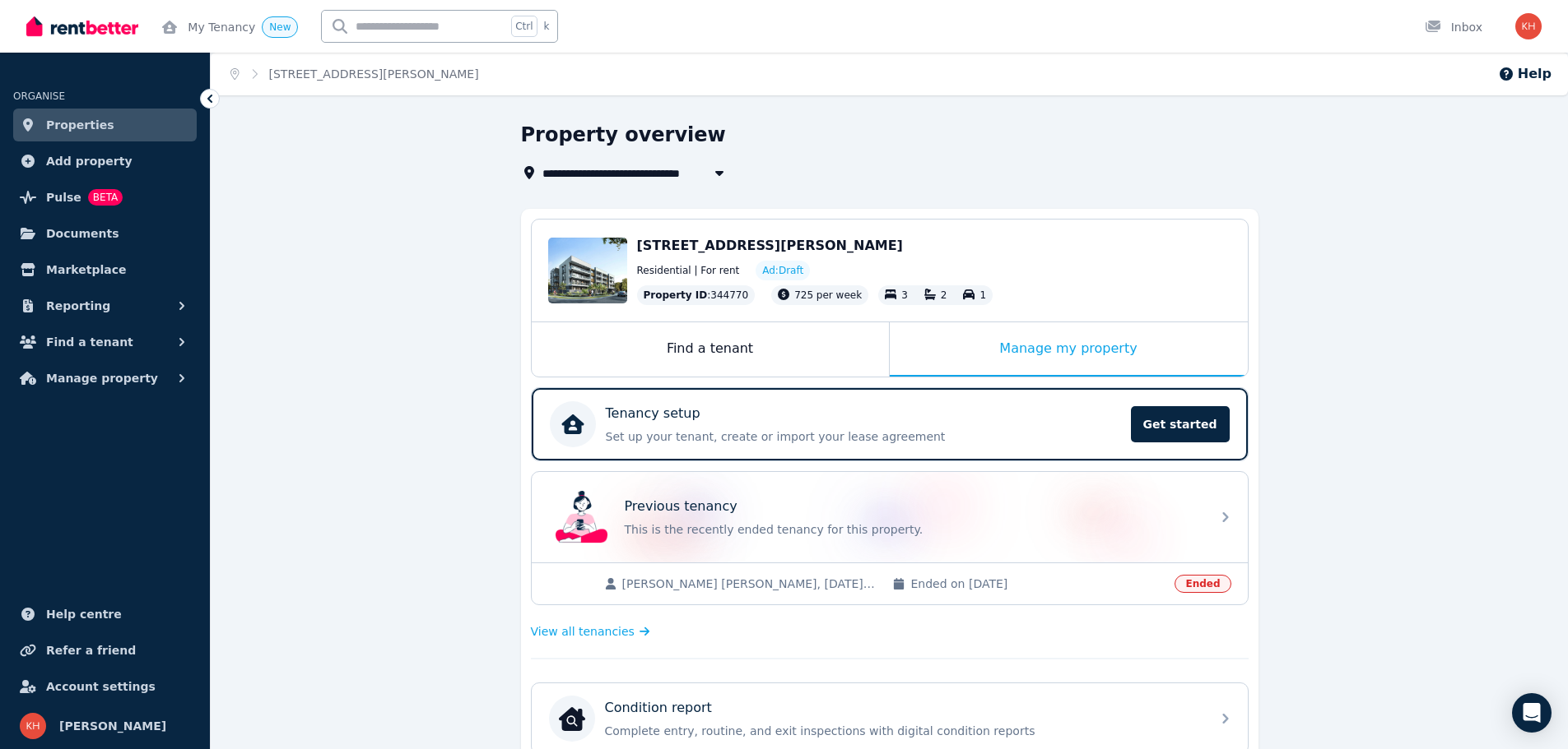
click at [95, 123] on span "Properties" at bounding box center [80, 125] width 68 height 20
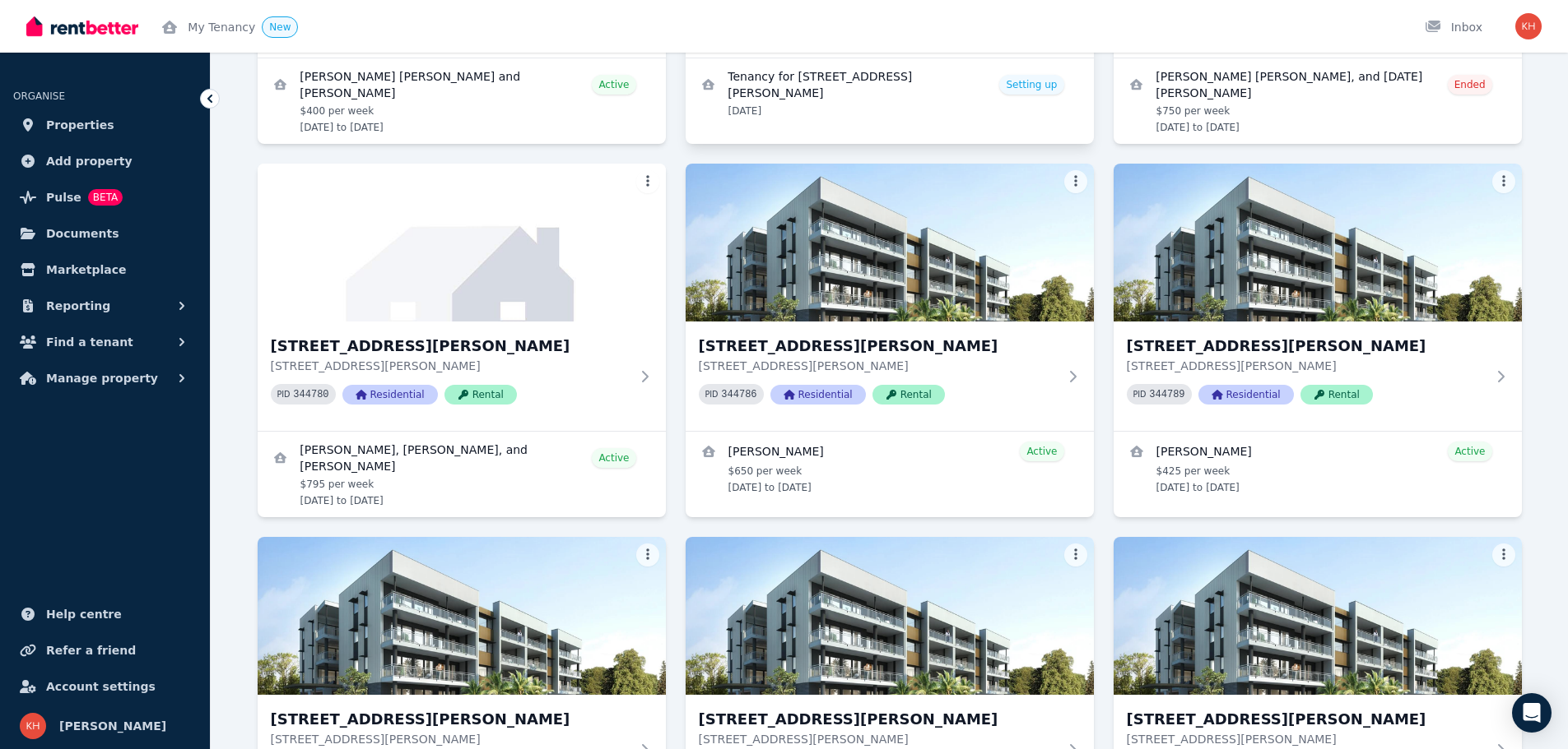
scroll to position [768, 0]
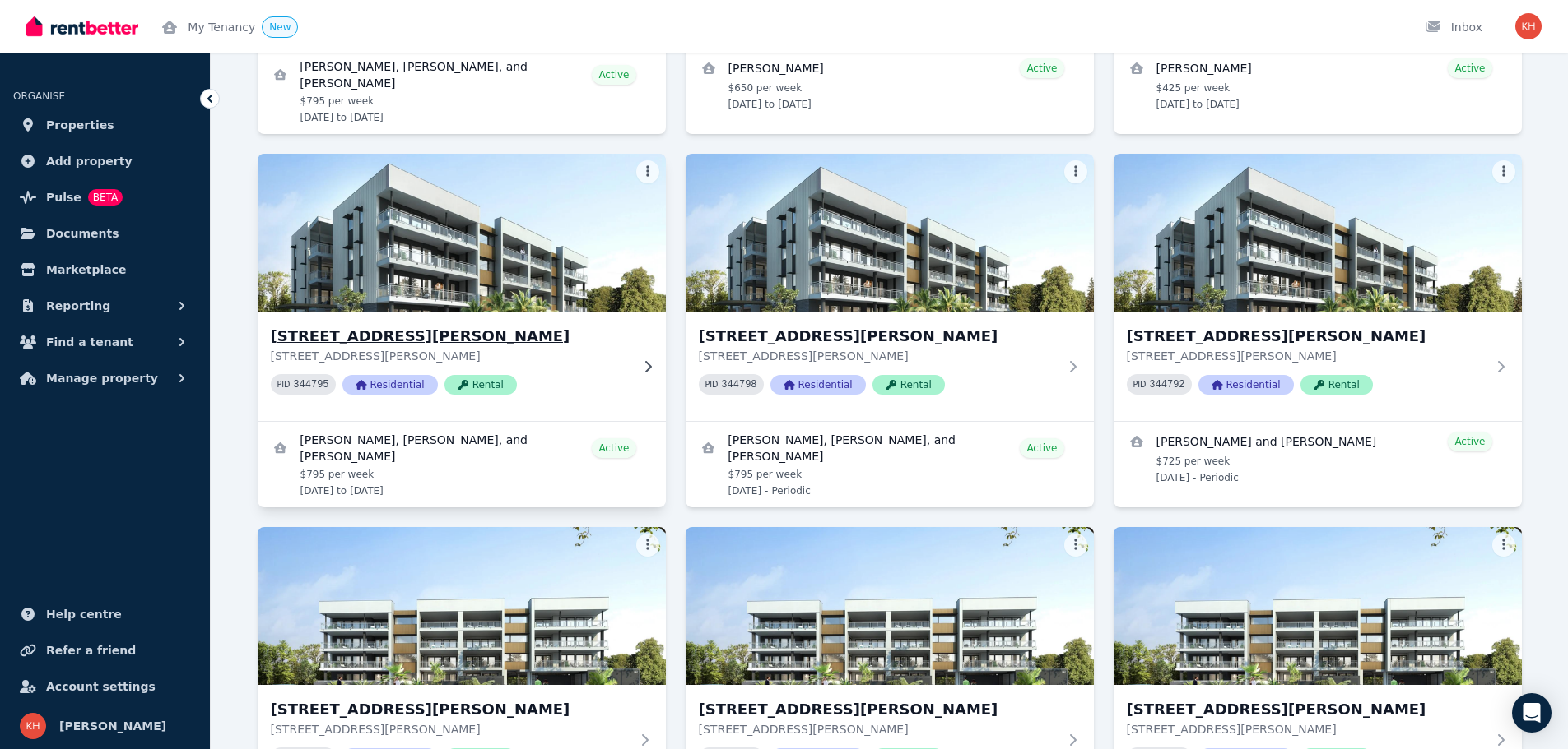
click at [367, 342] on h3 "[STREET_ADDRESS][PERSON_NAME]" at bounding box center [450, 335] width 358 height 23
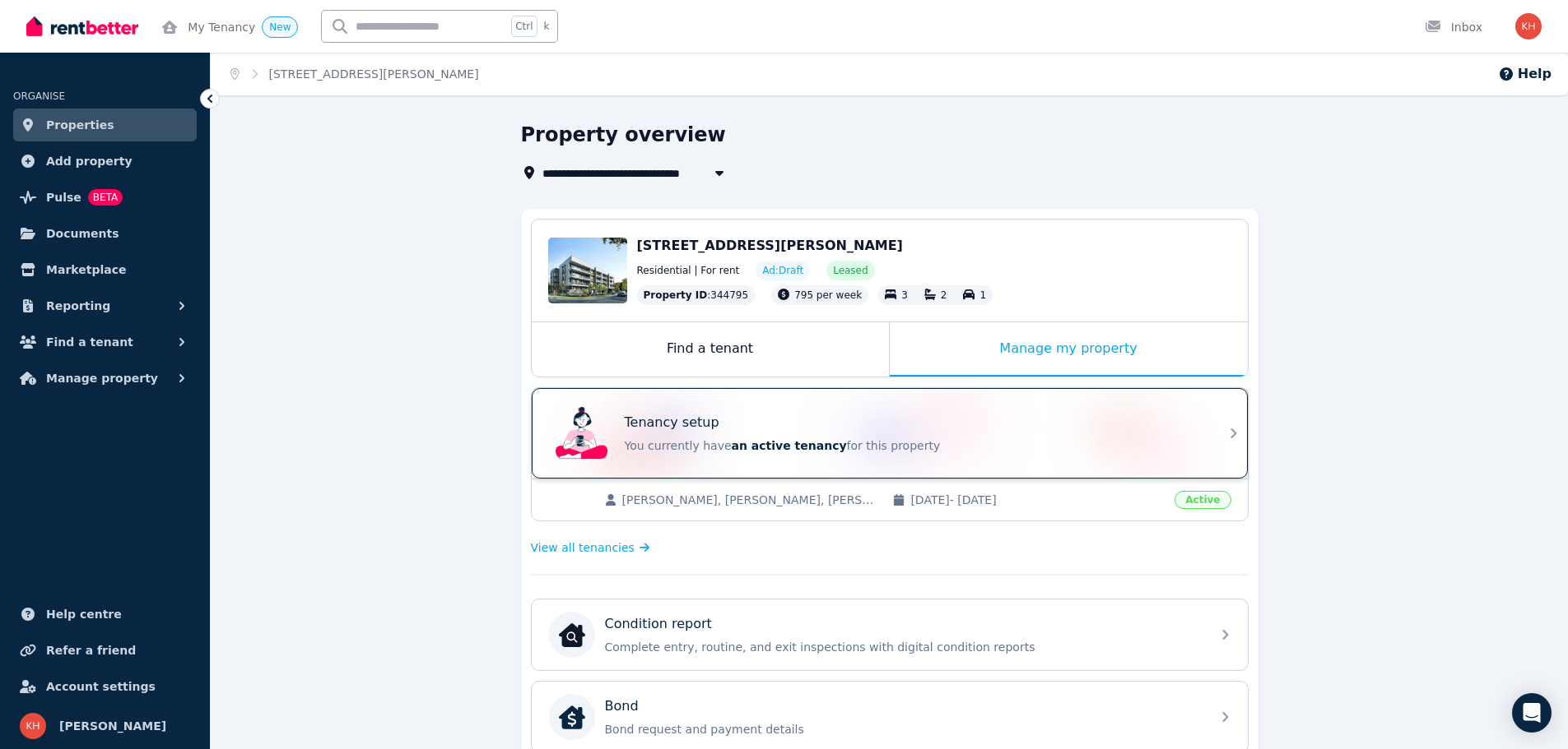
click at [1226, 433] on icon at bounding box center [1233, 433] width 20 height 20
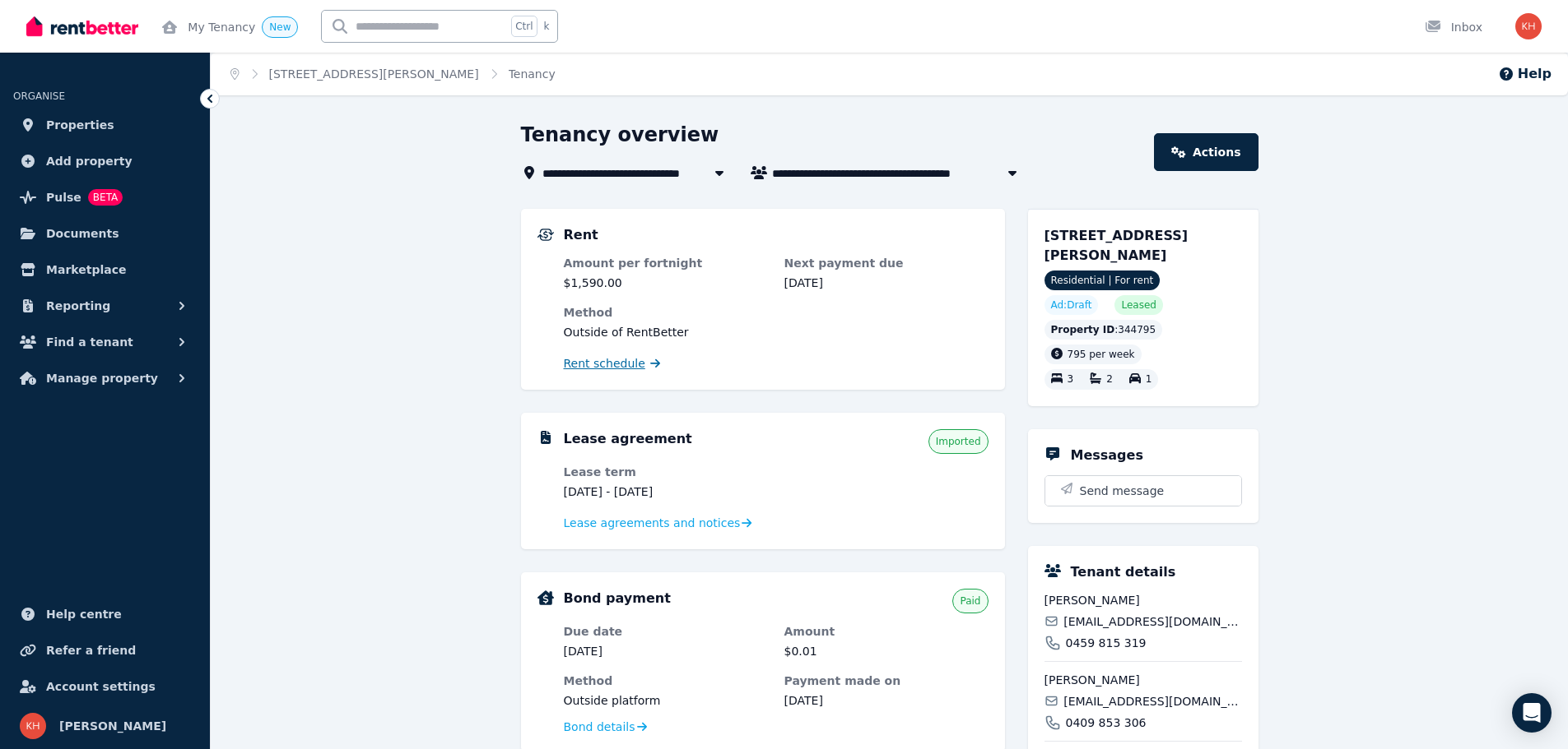
click at [603, 359] on span "Rent schedule" at bounding box center [605, 363] width 81 height 17
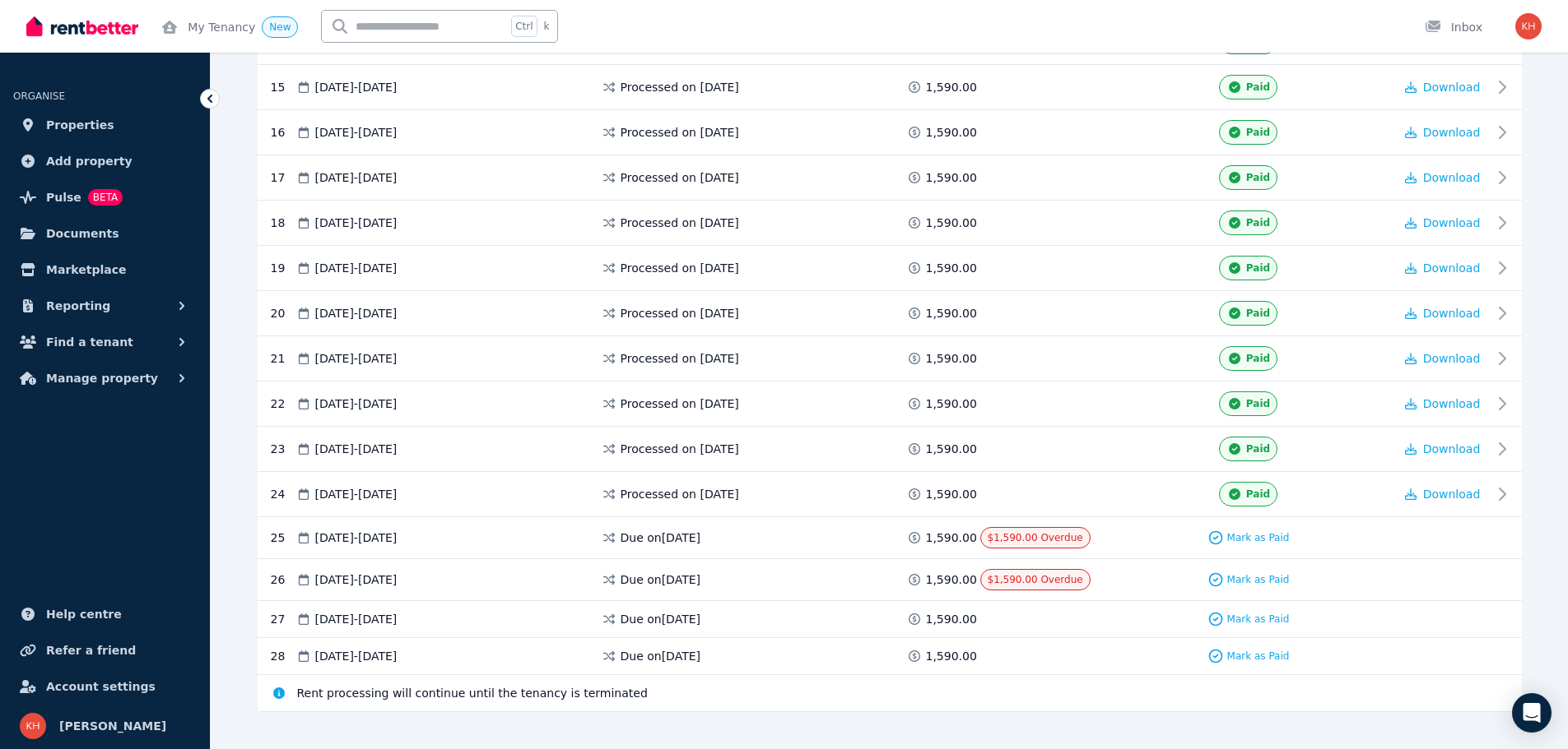
scroll to position [991, 0]
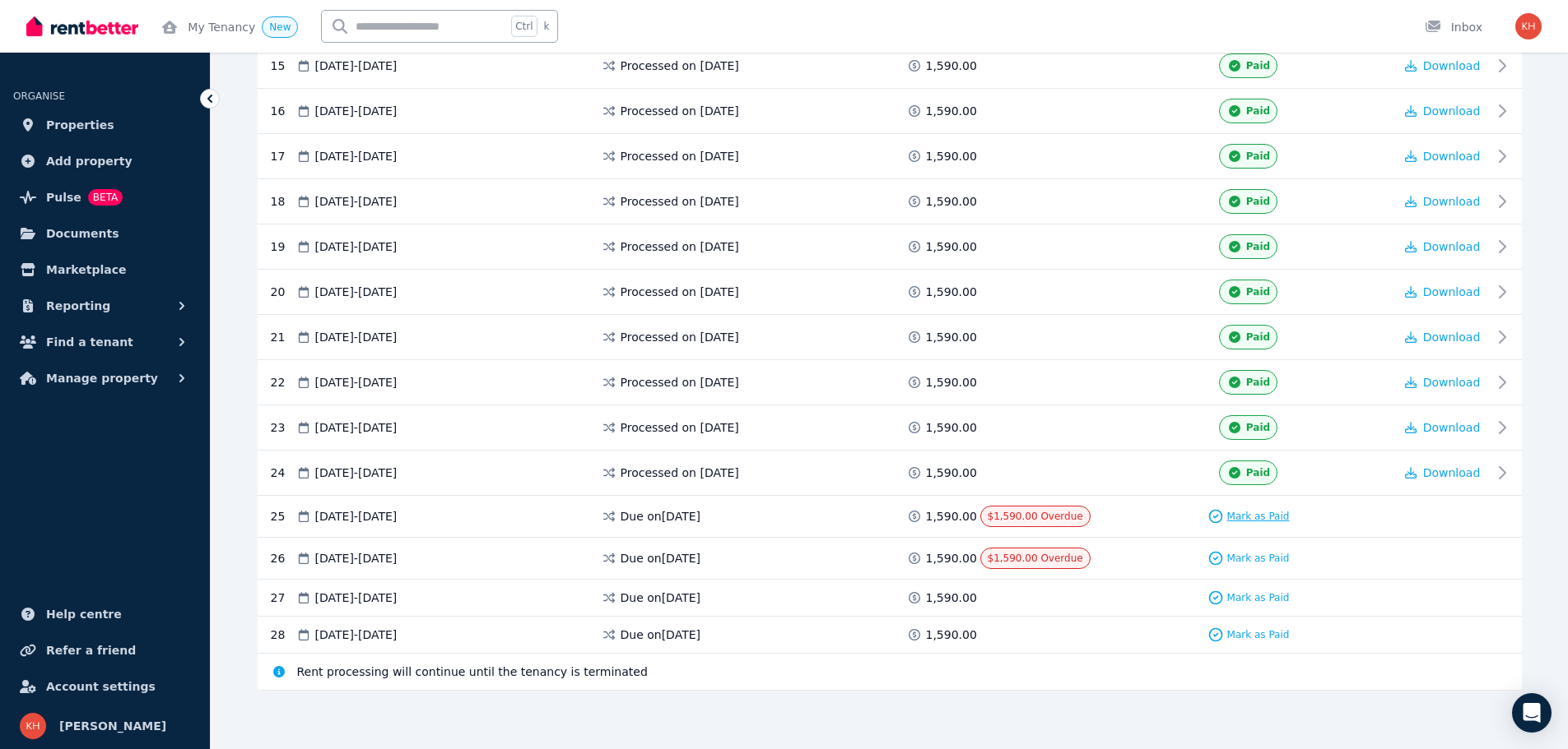
click at [1268, 514] on span "Mark as Paid" at bounding box center [1258, 515] width 62 height 13
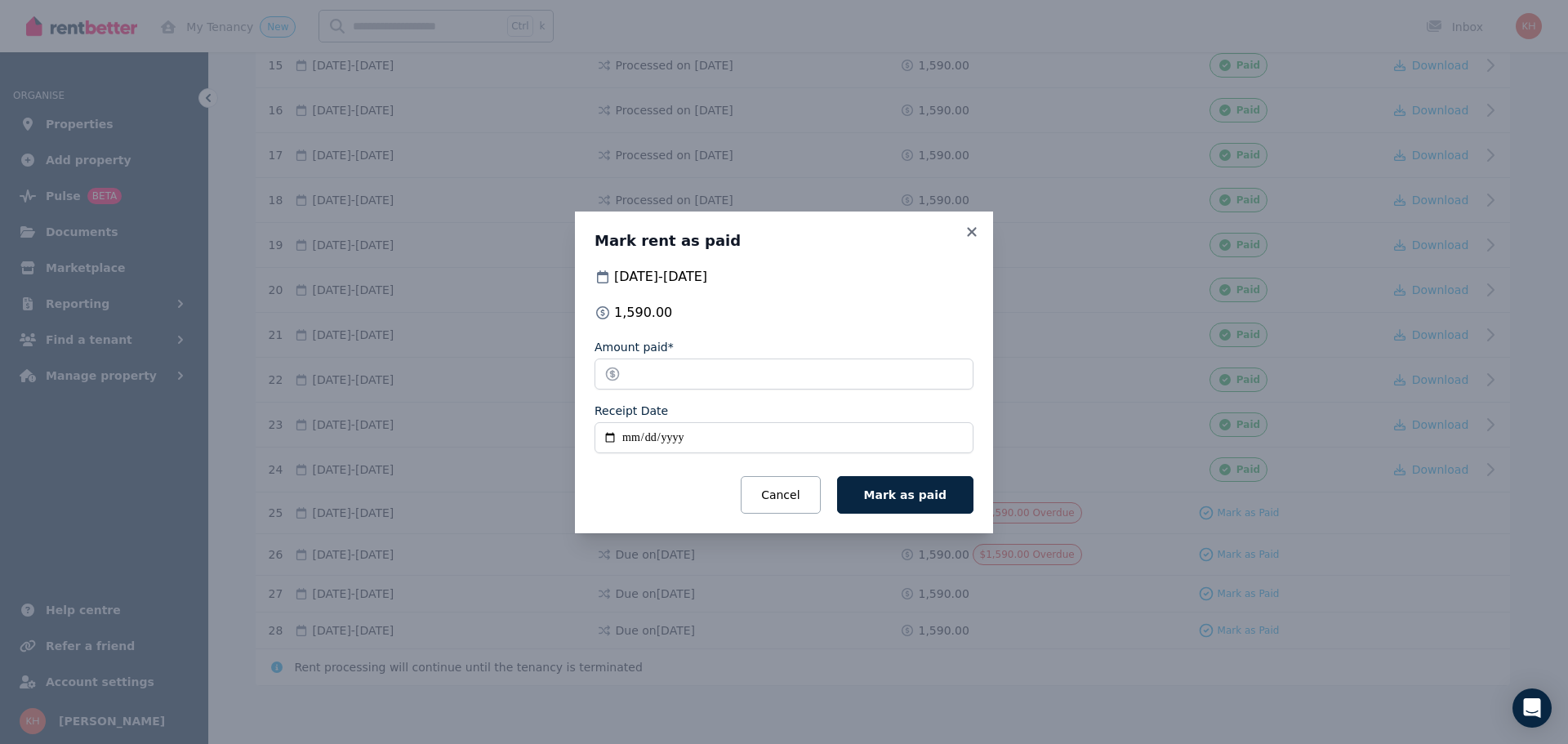
click at [623, 438] on input "Receipt Date" at bounding box center [784, 438] width 379 height 31
type input "**********"
click at [943, 491] on span "Mark as paid" at bounding box center [906, 494] width 83 height 13
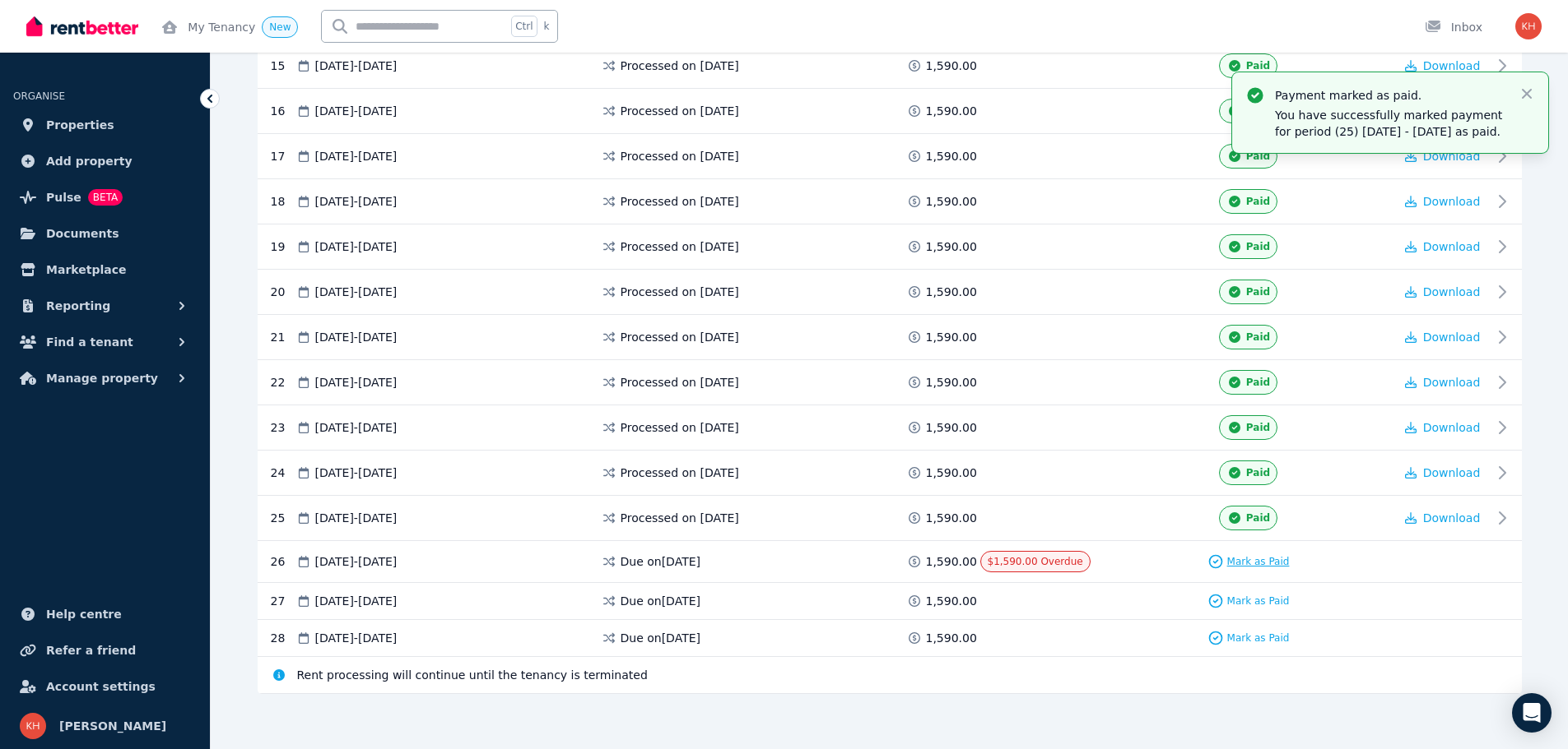
click at [1255, 555] on span "Mark as Paid" at bounding box center [1258, 561] width 62 height 13
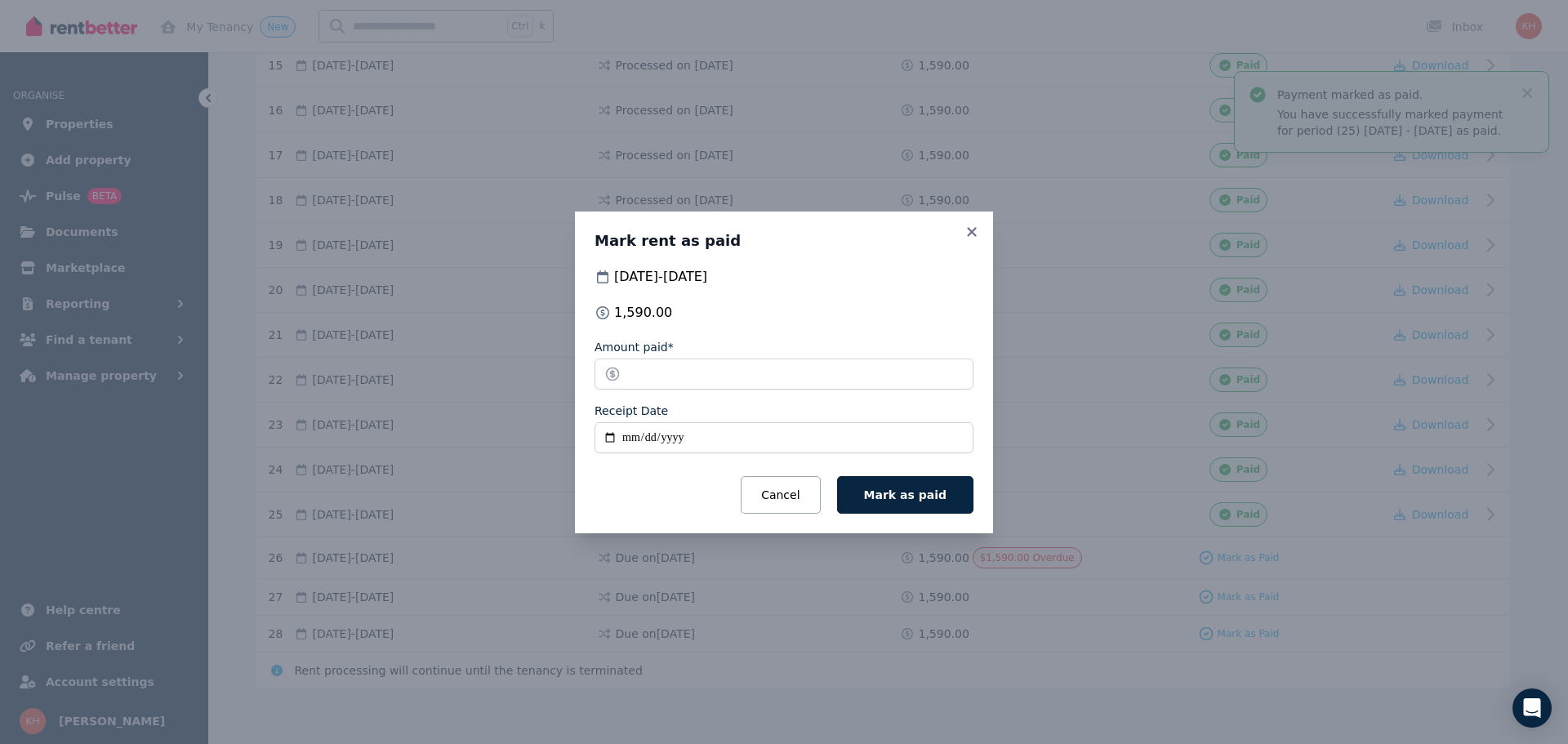
click at [632, 434] on input "Receipt Date" at bounding box center [784, 438] width 379 height 31
type input "**********"
click at [923, 489] on span "Mark as paid" at bounding box center [906, 494] width 83 height 13
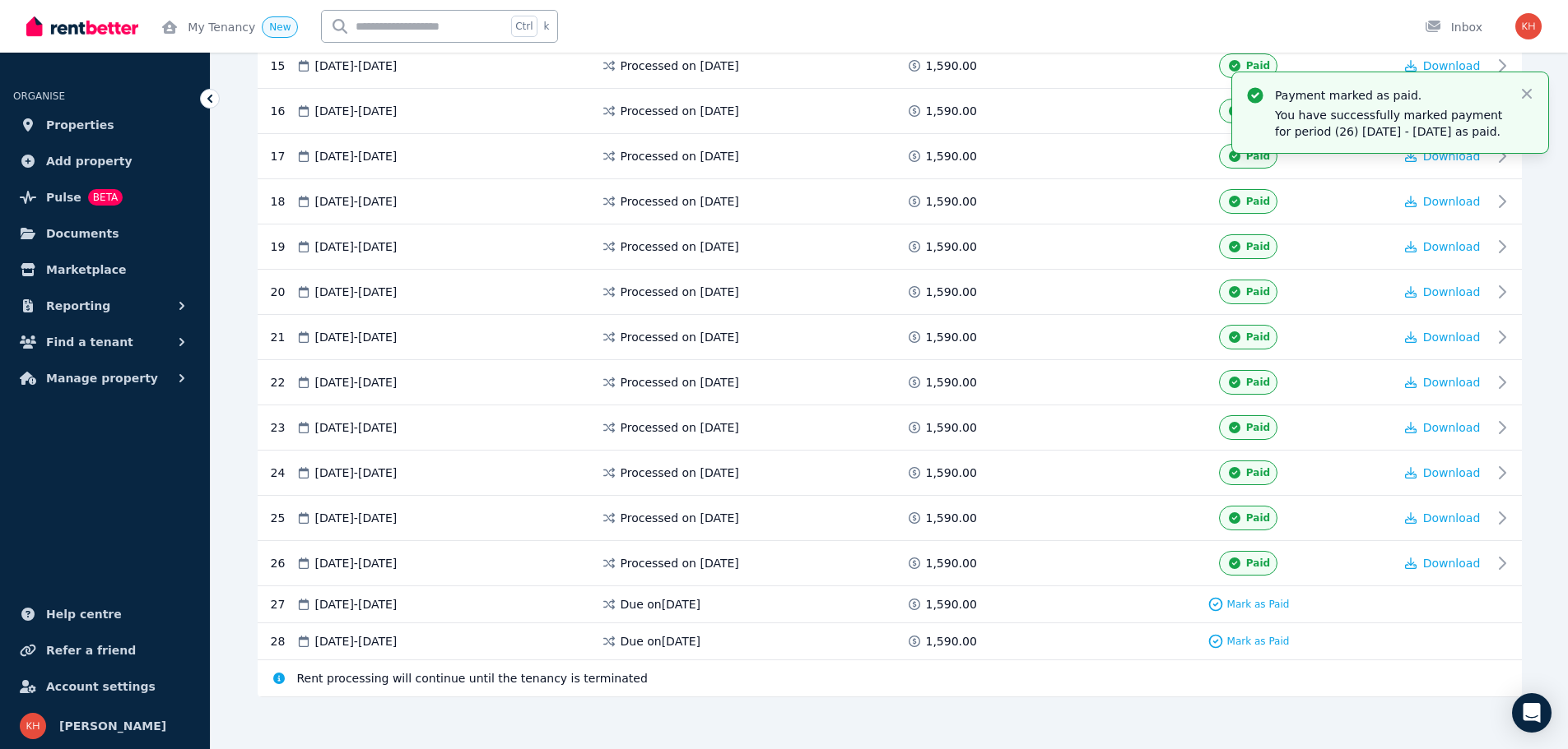
scroll to position [0, 0]
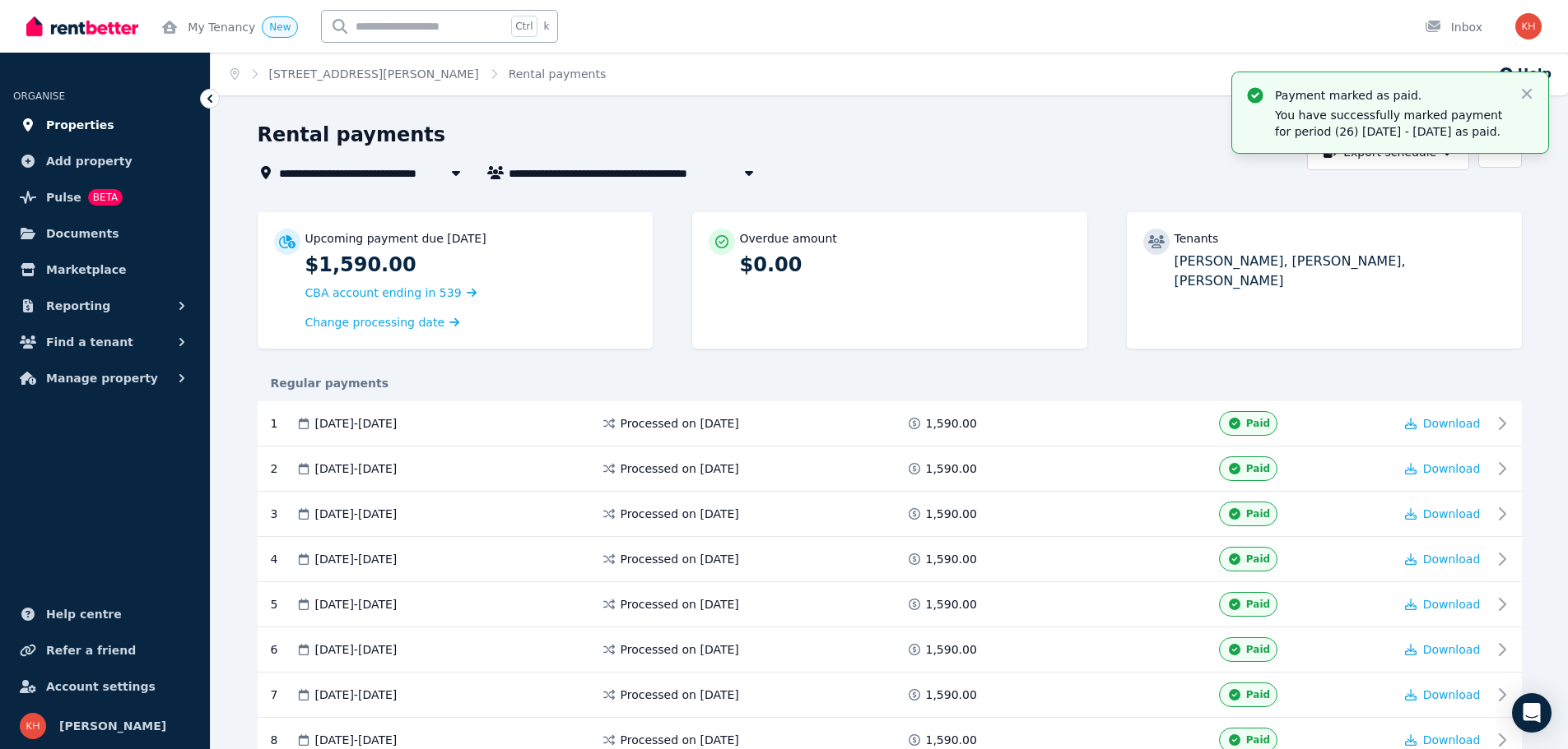
click at [75, 124] on span "Properties" at bounding box center [80, 125] width 68 height 20
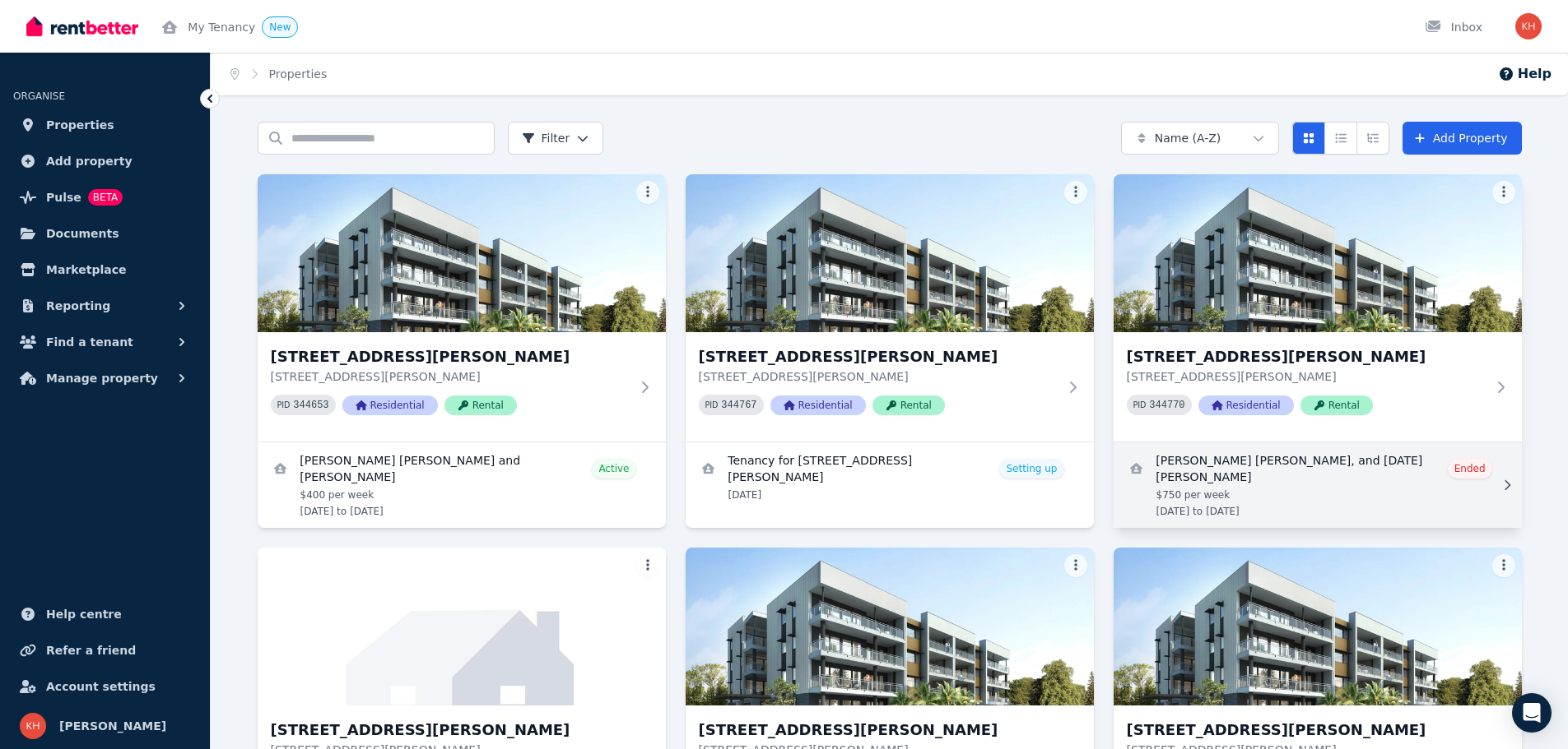
click at [1233, 484] on link "View details for Ronaldo Cata Montes, Arleen Cabantoc, and Noel Bacunawa" at bounding box center [1318, 485] width 408 height 85
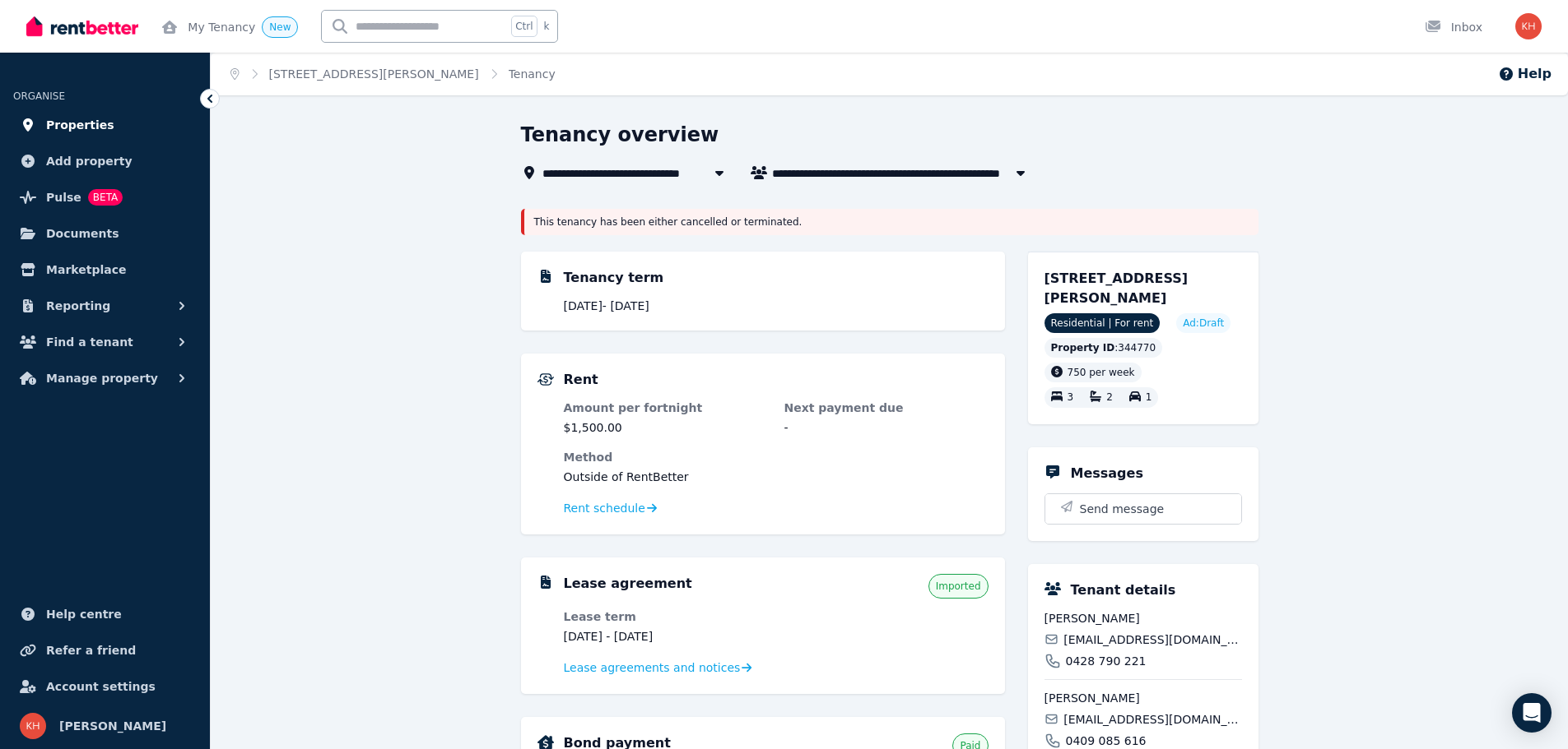
click at [73, 121] on span "Properties" at bounding box center [80, 125] width 68 height 20
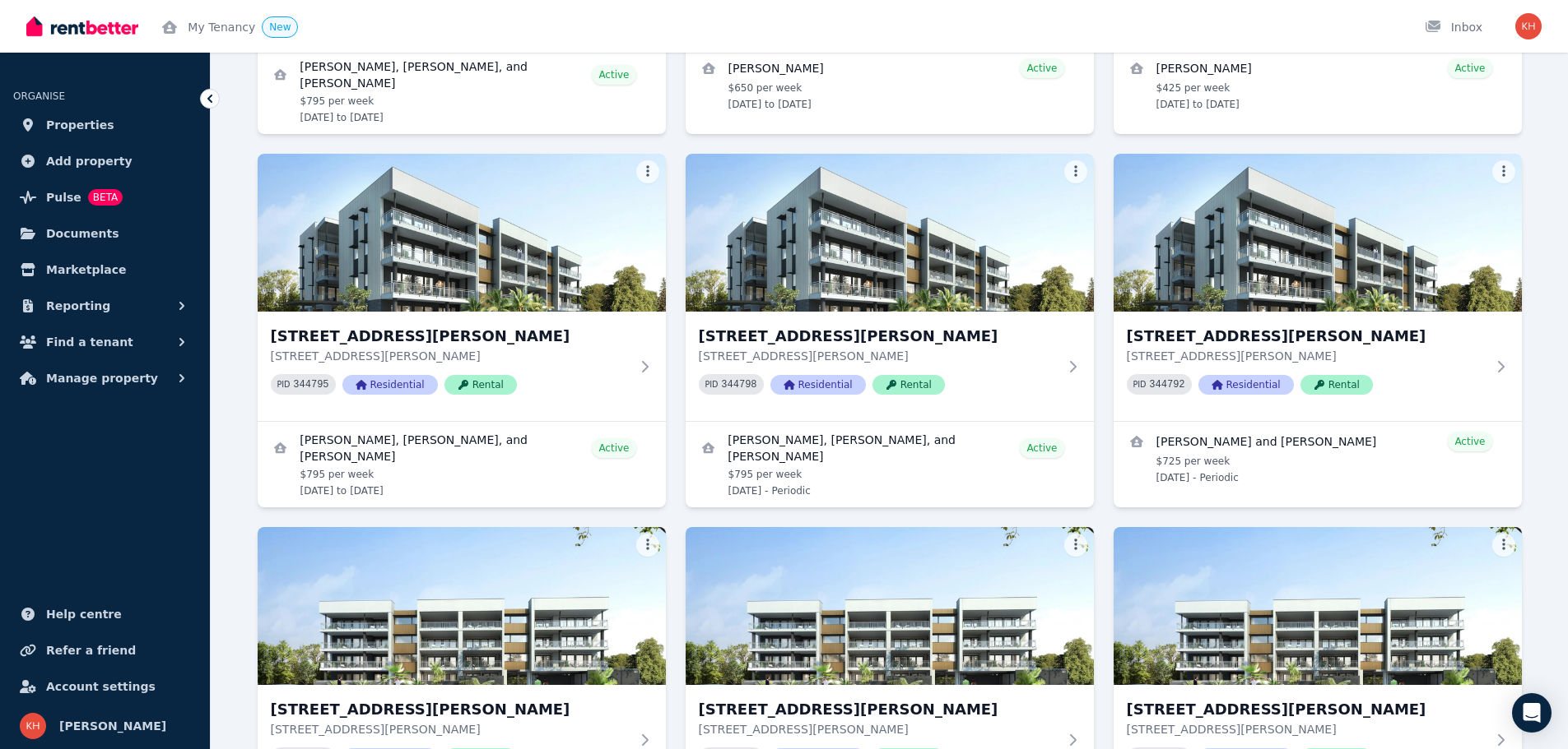
scroll to position [1152, 0]
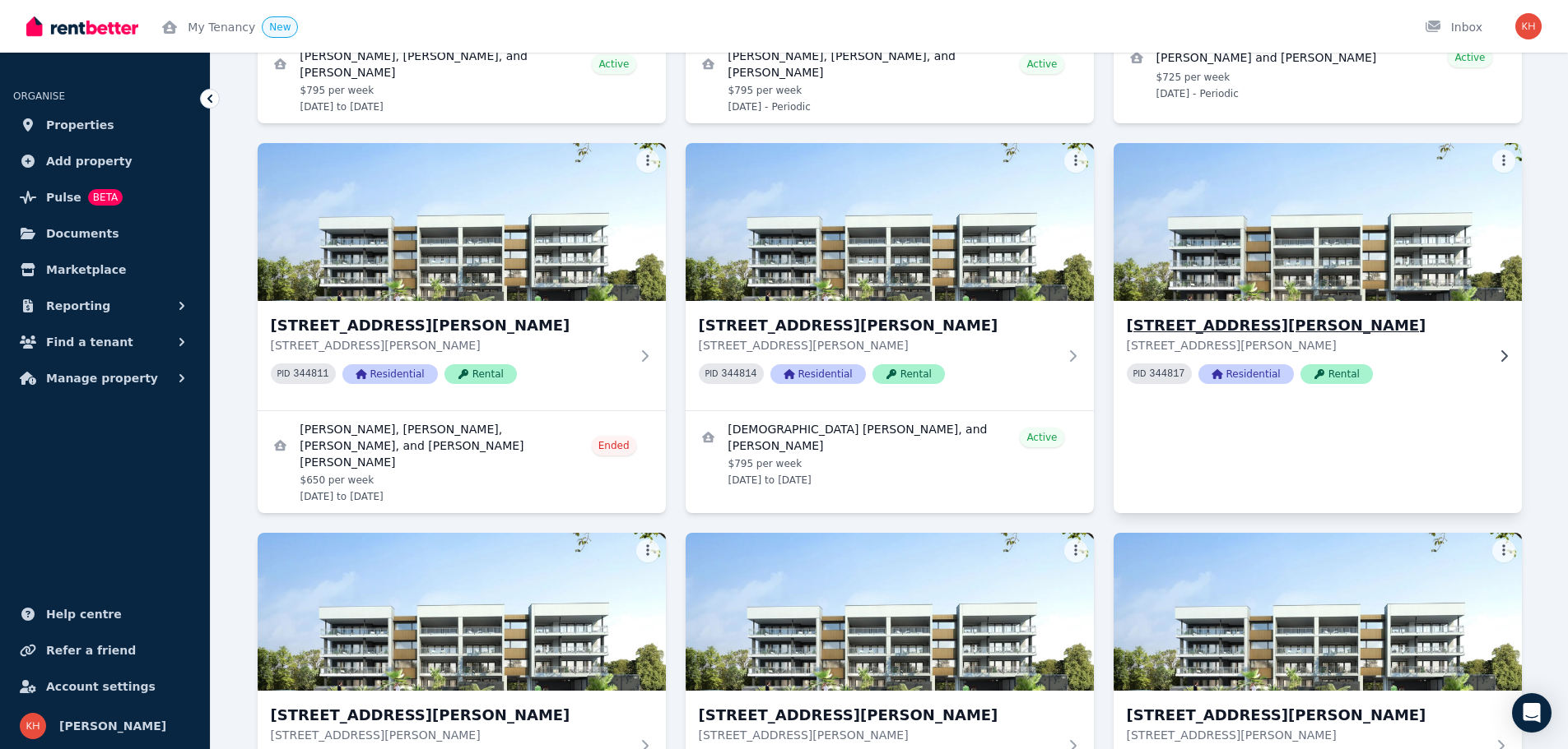
click at [1197, 325] on h3 "[STREET_ADDRESS][PERSON_NAME]" at bounding box center [1306, 326] width 358 height 23
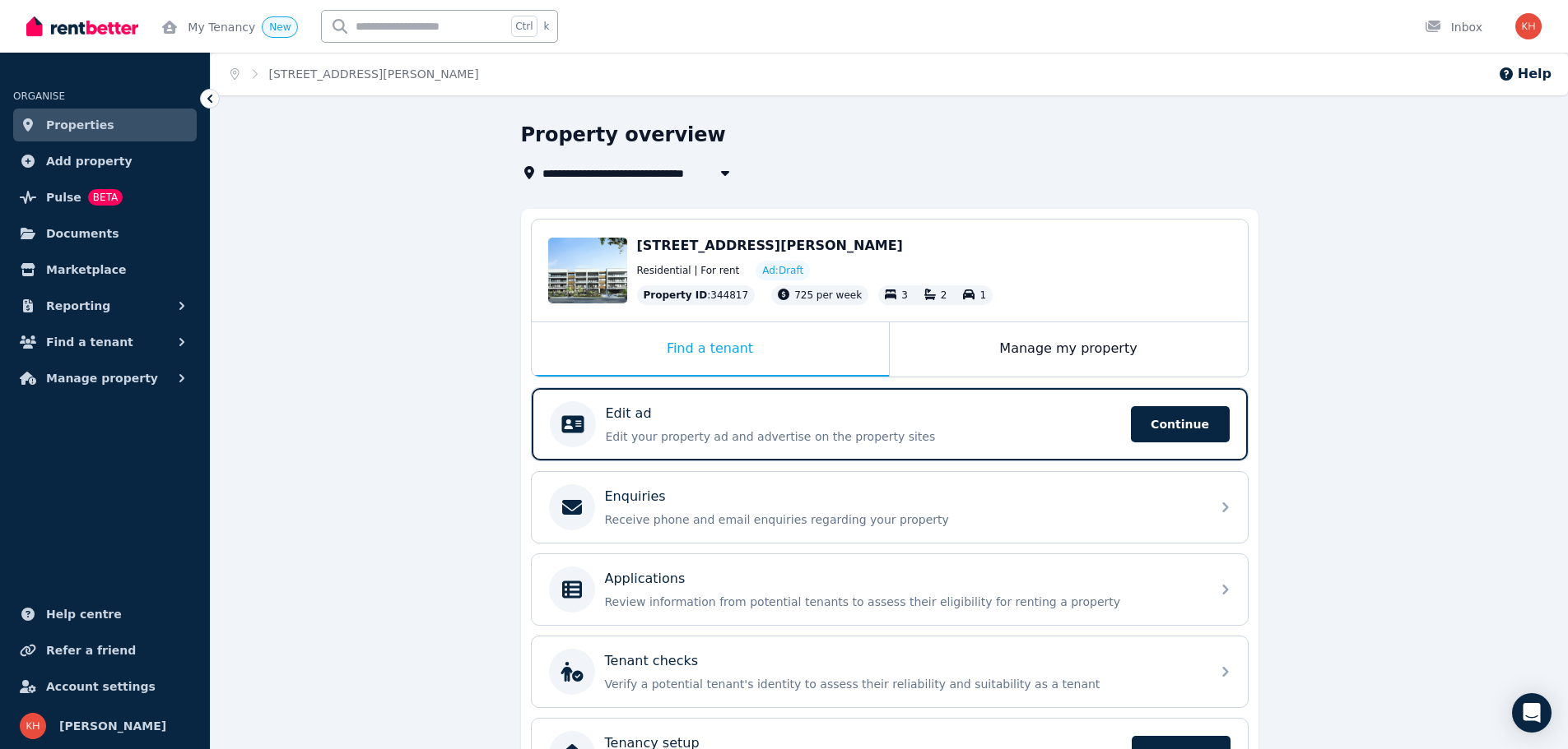
click at [104, 125] on link "Properties" at bounding box center [104, 125] width 183 height 33
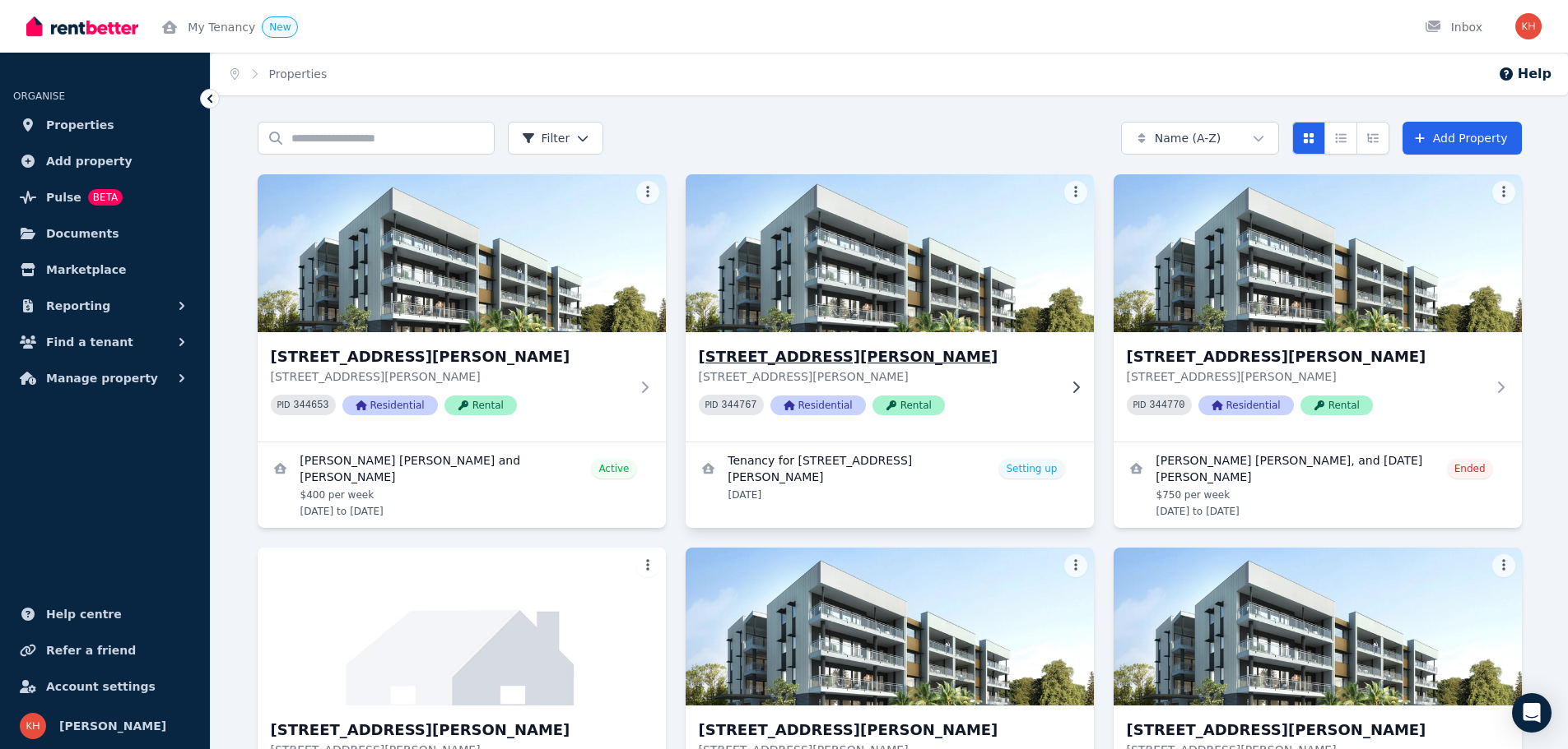
click at [829, 362] on h3 "[STREET_ADDRESS][PERSON_NAME]" at bounding box center [878, 356] width 358 height 23
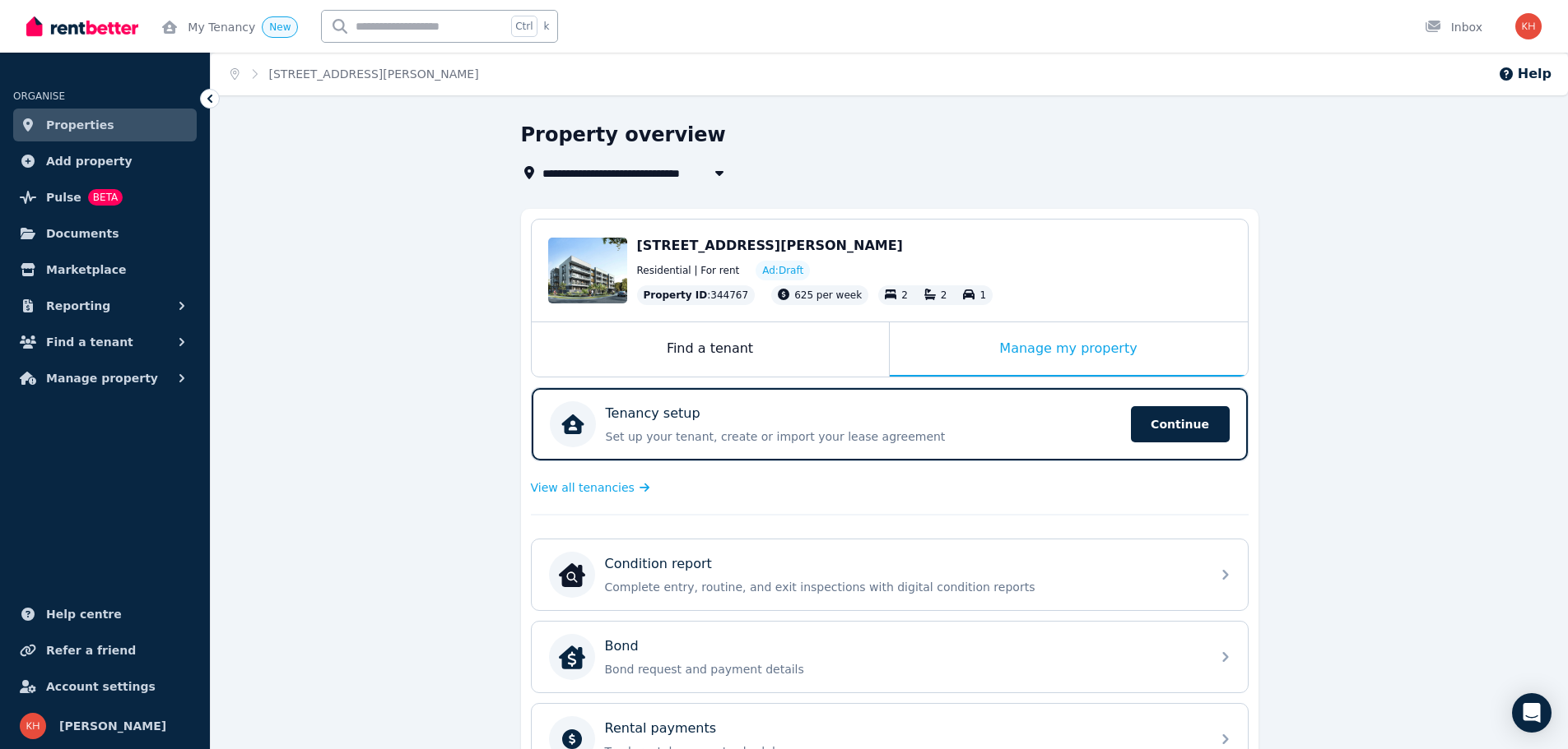
click at [75, 128] on span "Properties" at bounding box center [80, 125] width 68 height 20
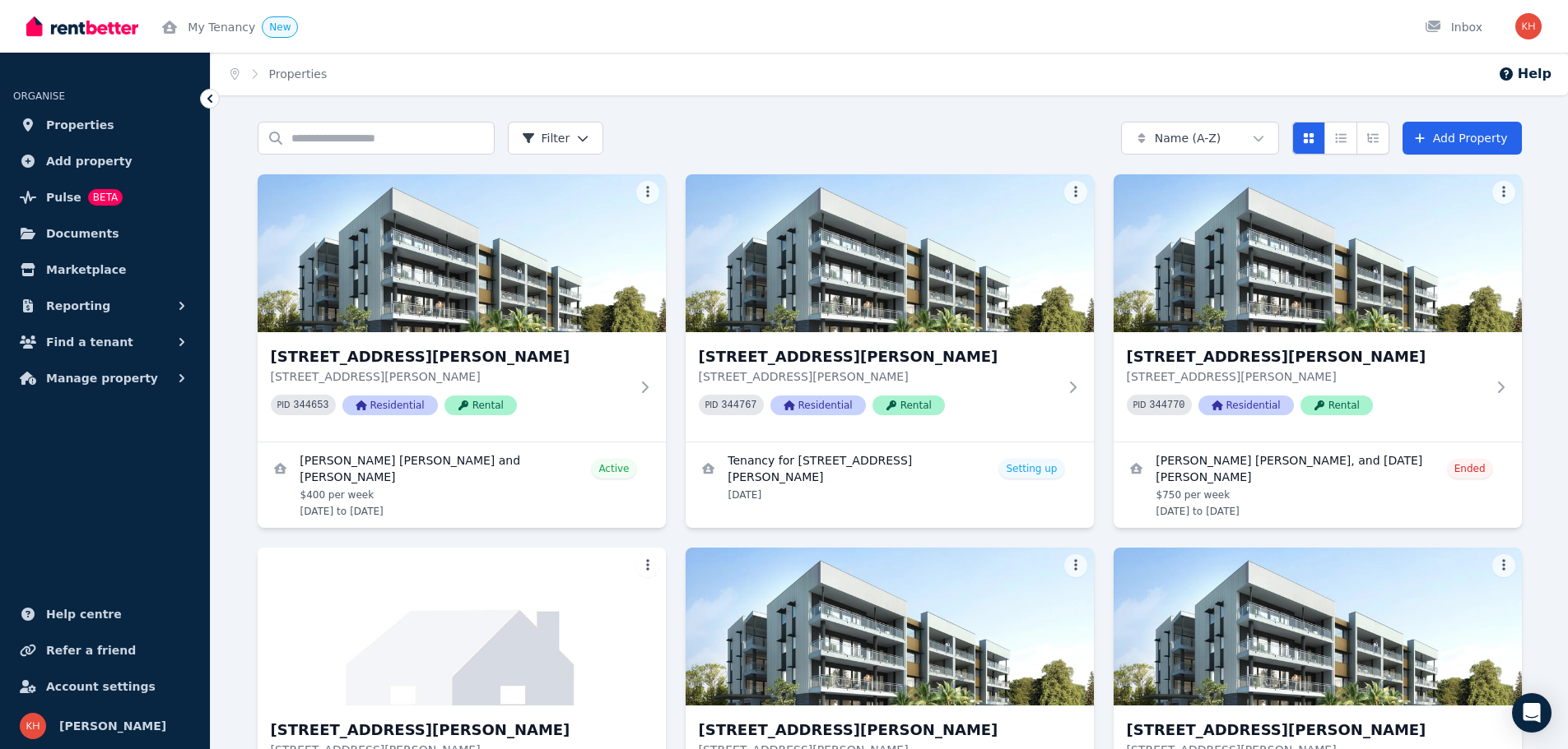
scroll to position [384, 0]
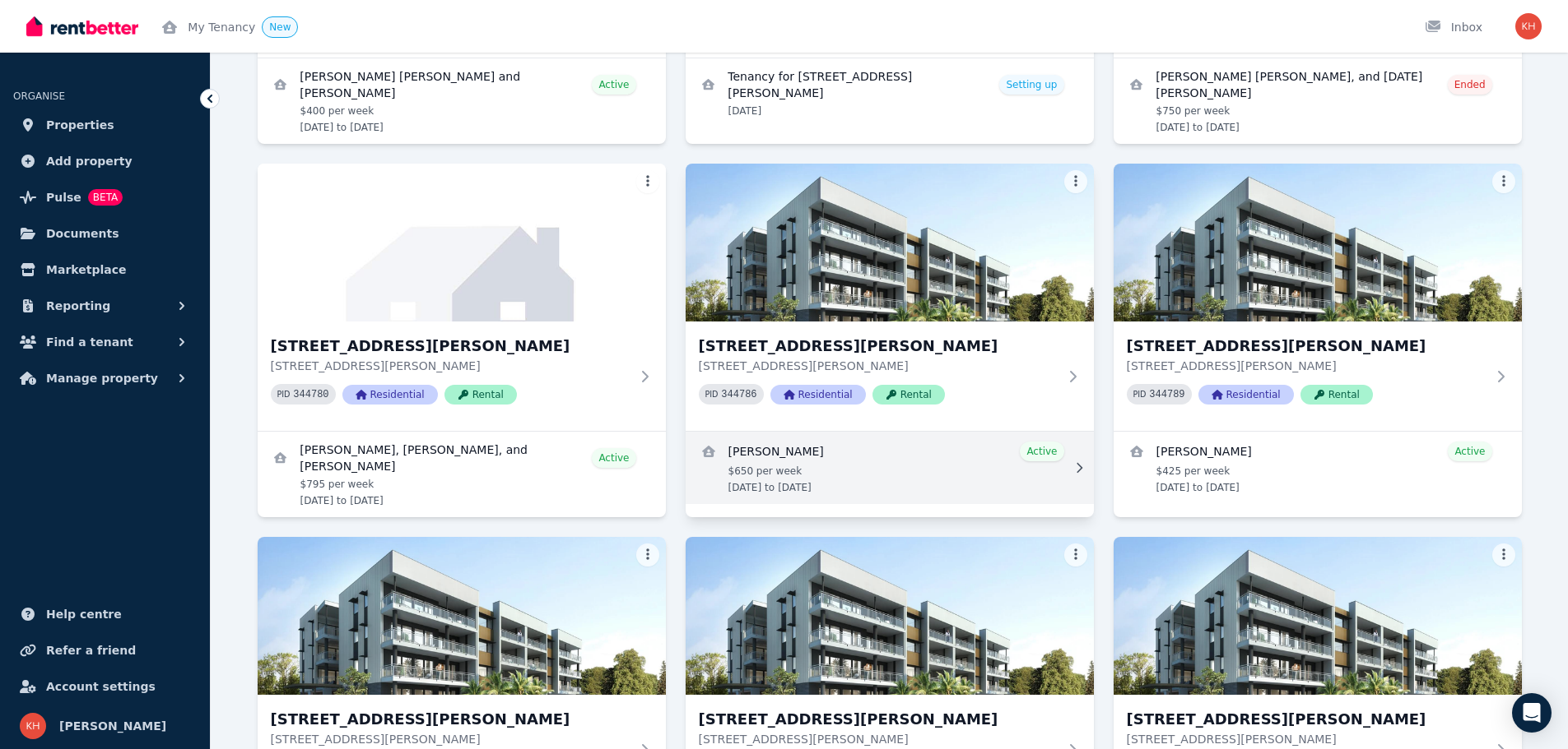
click at [798, 451] on link "View details for Dominique Batenga" at bounding box center [890, 467] width 408 height 72
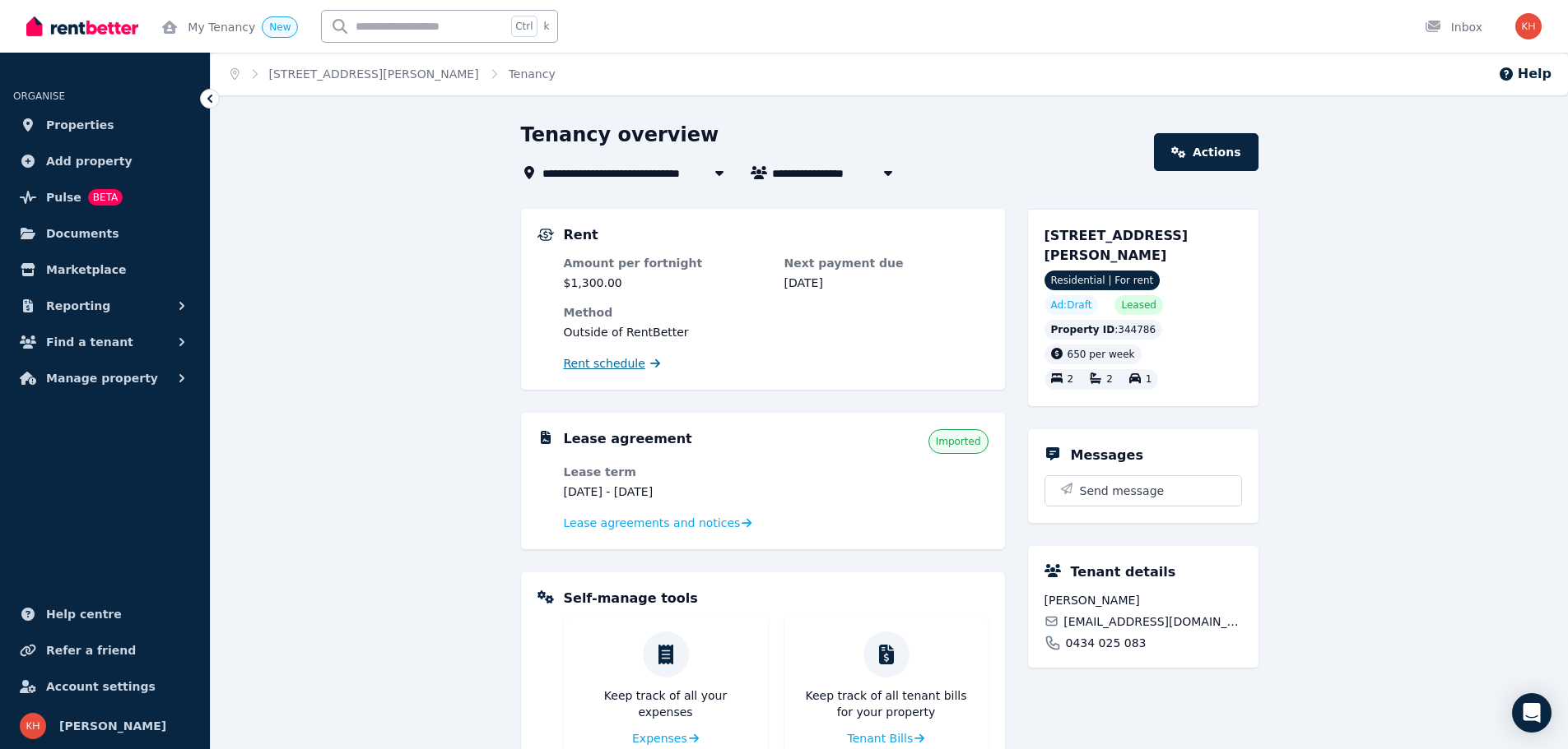
click at [586, 356] on span "Rent schedule" at bounding box center [605, 363] width 81 height 17
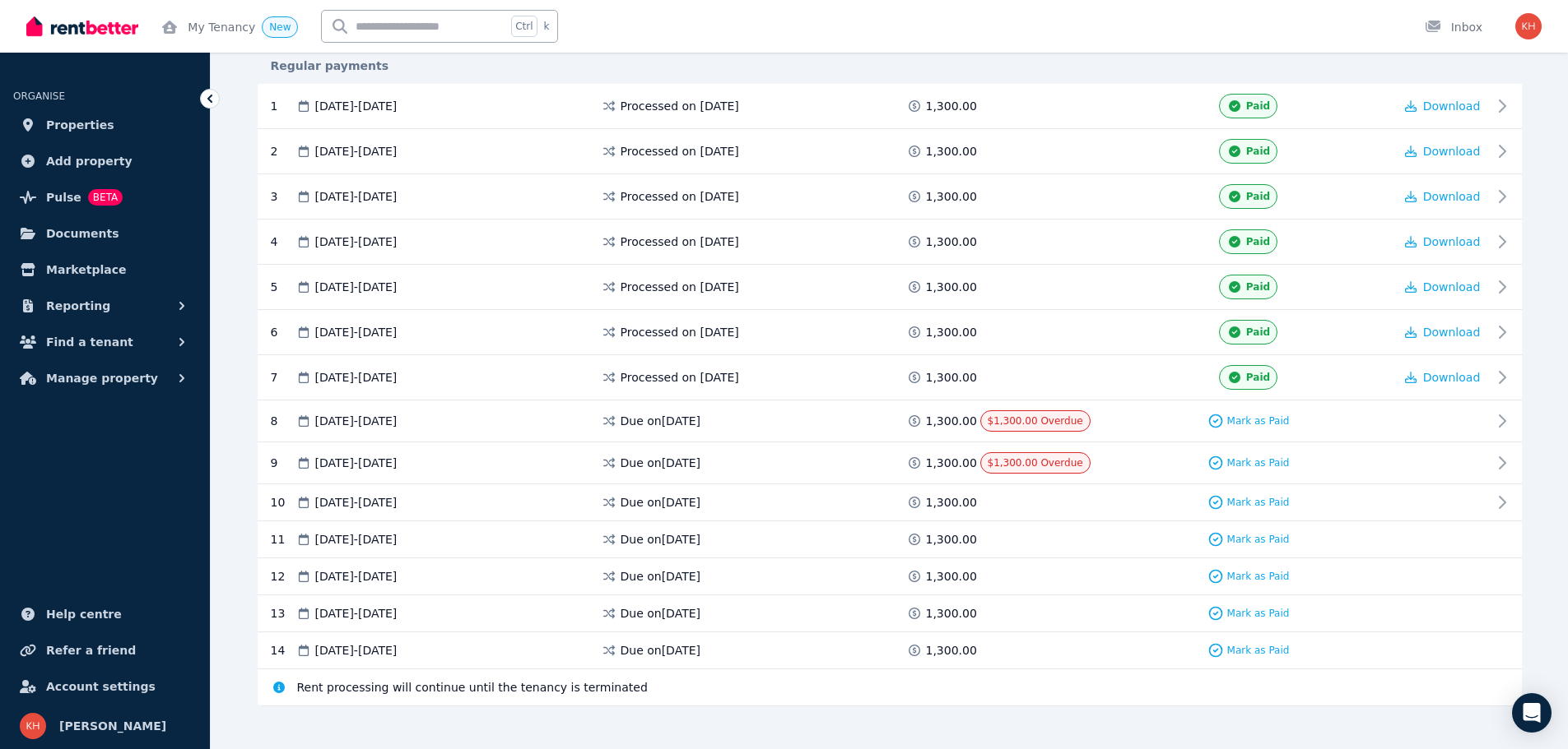
scroll to position [333, 0]
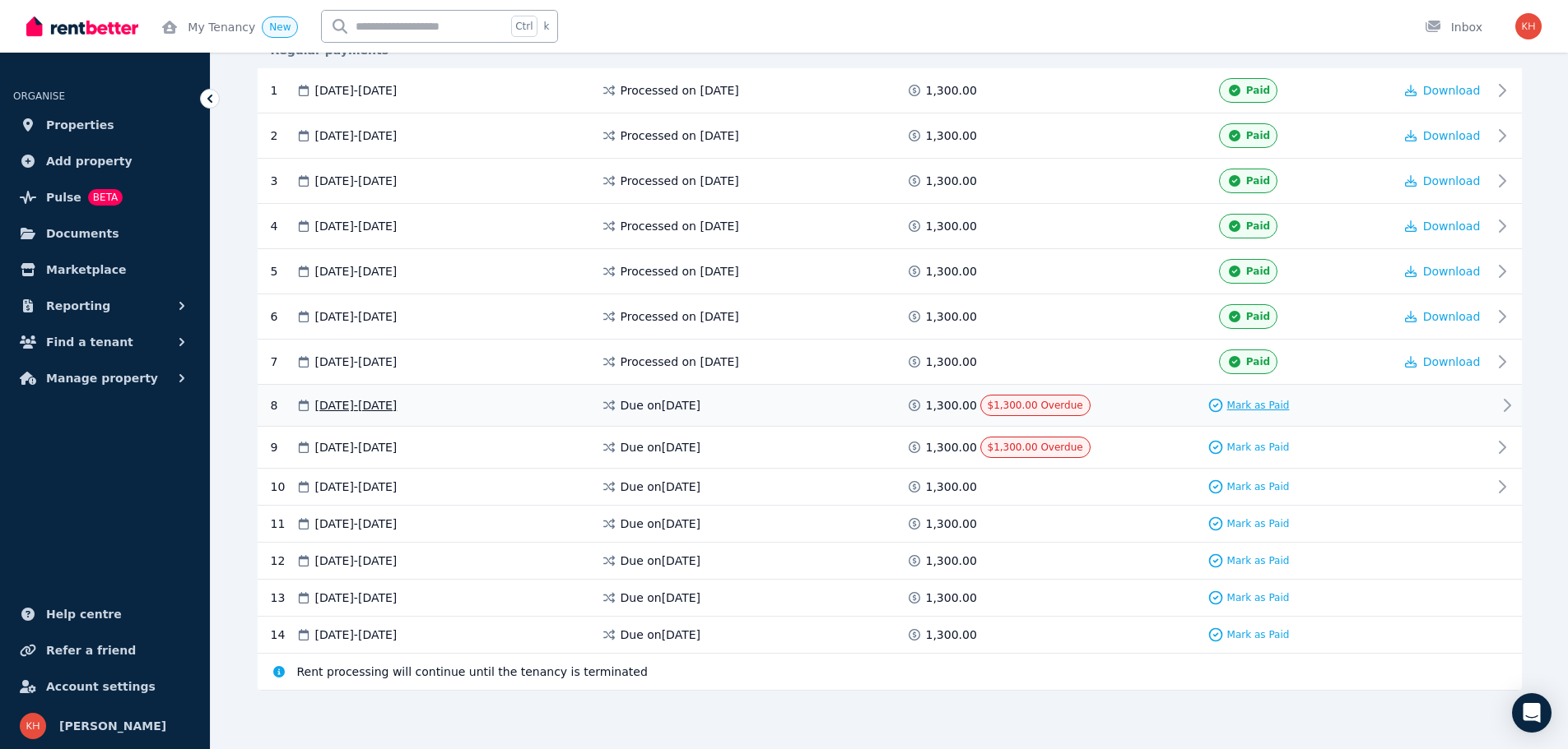
click at [1247, 403] on span "Mark as Paid" at bounding box center [1258, 405] width 62 height 13
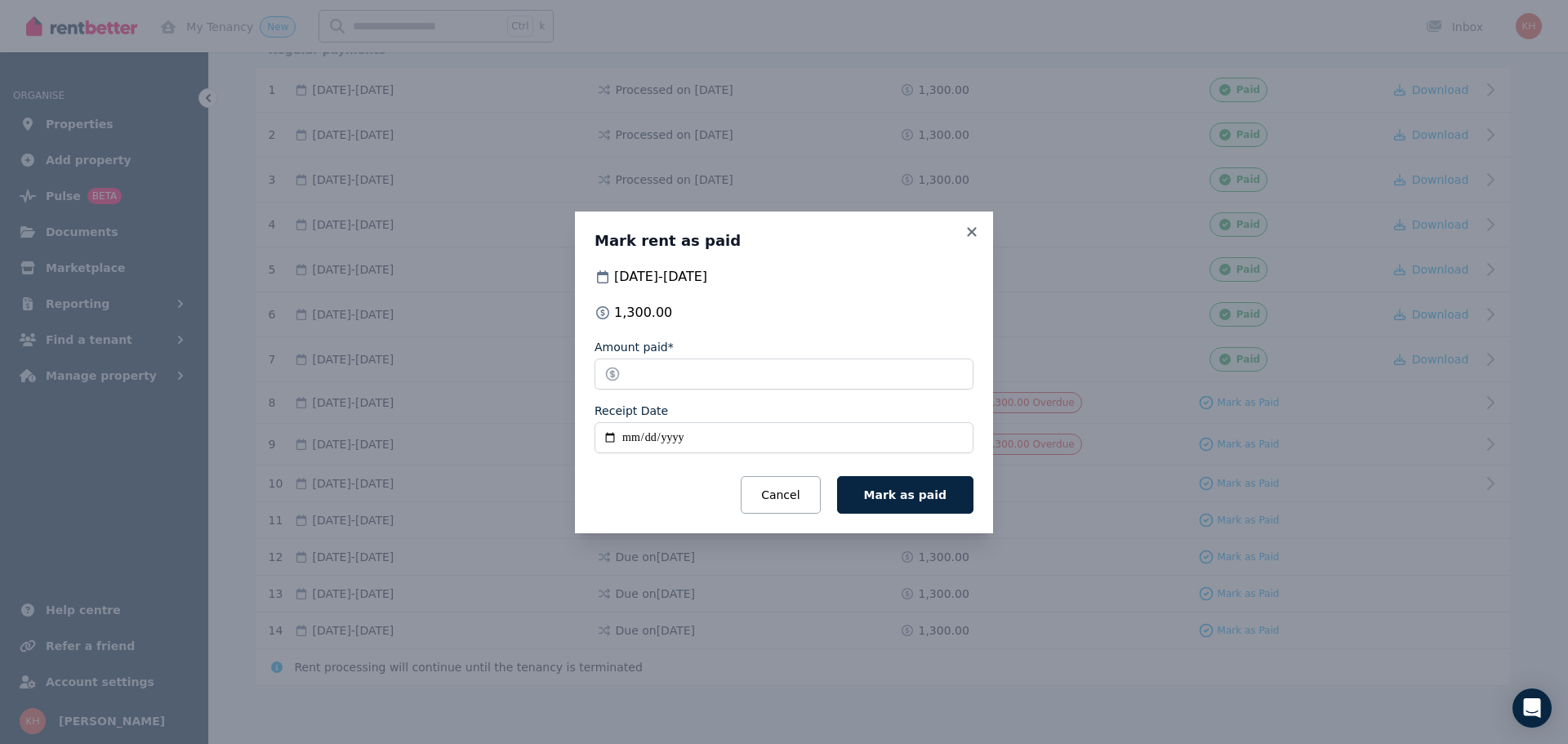
click at [634, 439] on input "Receipt Date" at bounding box center [784, 438] width 379 height 31
type input "**********"
click at [929, 491] on span "Mark as paid" at bounding box center [906, 494] width 83 height 13
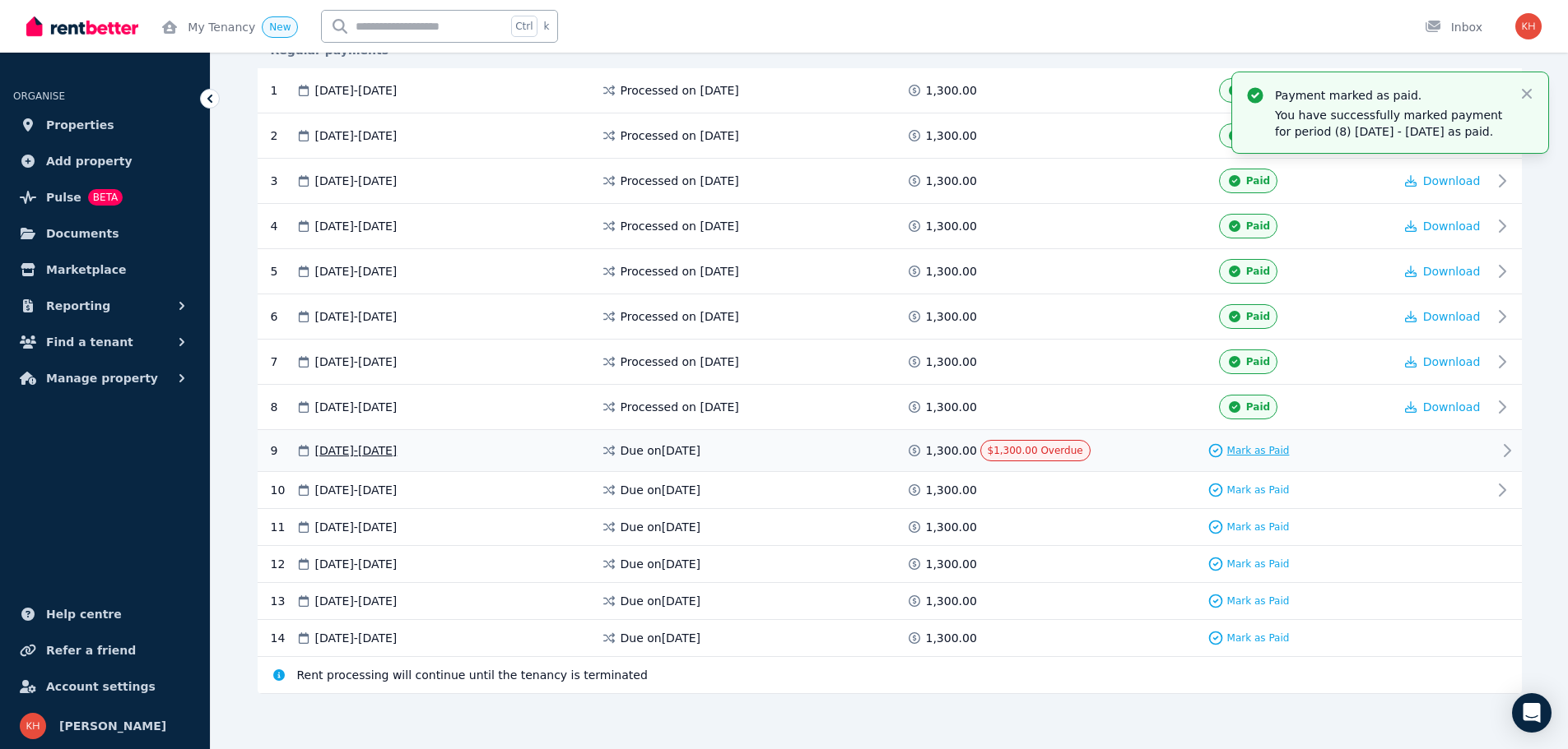
click at [1253, 449] on span "Mark as Paid" at bounding box center [1258, 450] width 62 height 13
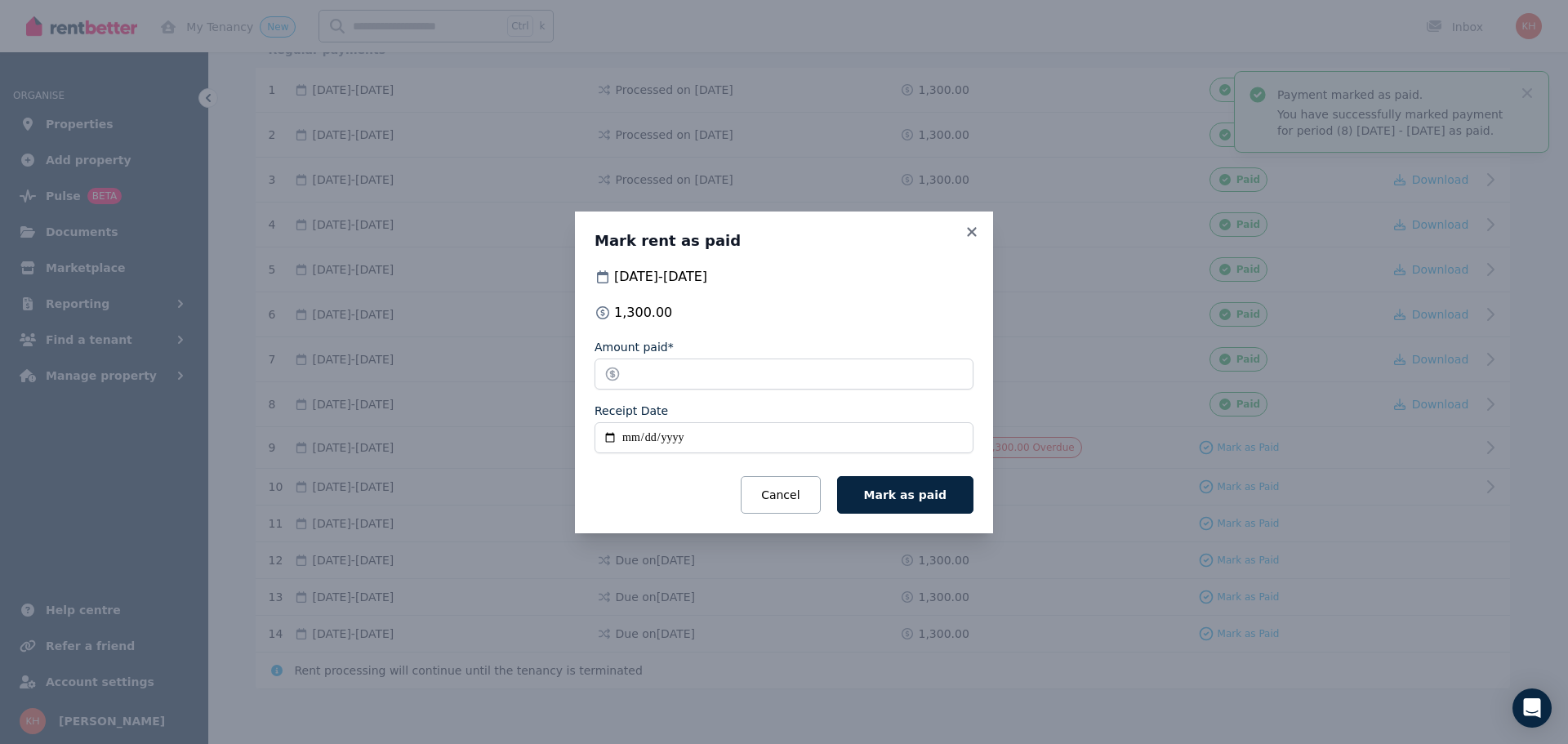
click at [623, 437] on input "Receipt Date" at bounding box center [784, 438] width 379 height 31
type input "**********"
click at [924, 497] on span "Mark as paid" at bounding box center [906, 494] width 83 height 13
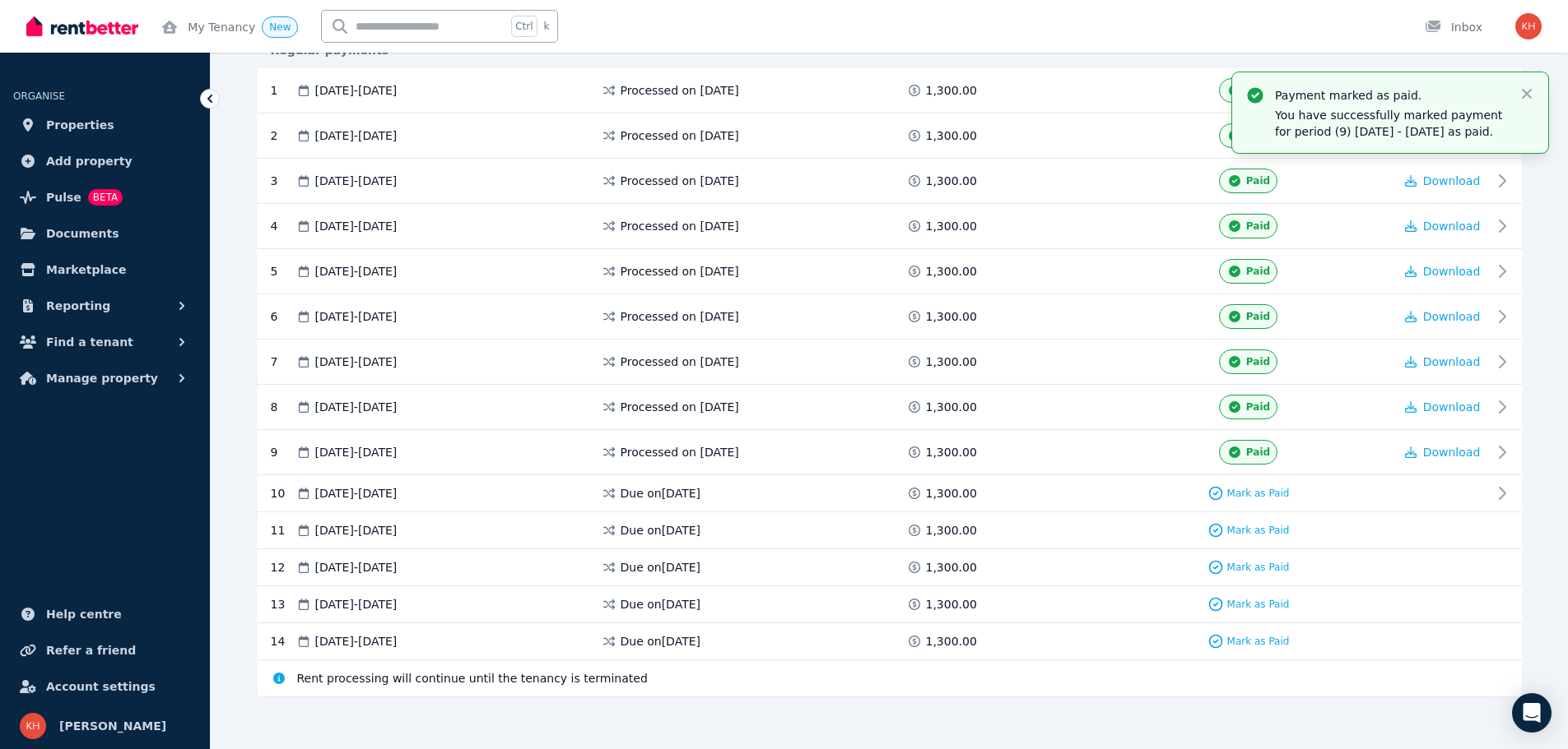
scroll to position [0, 0]
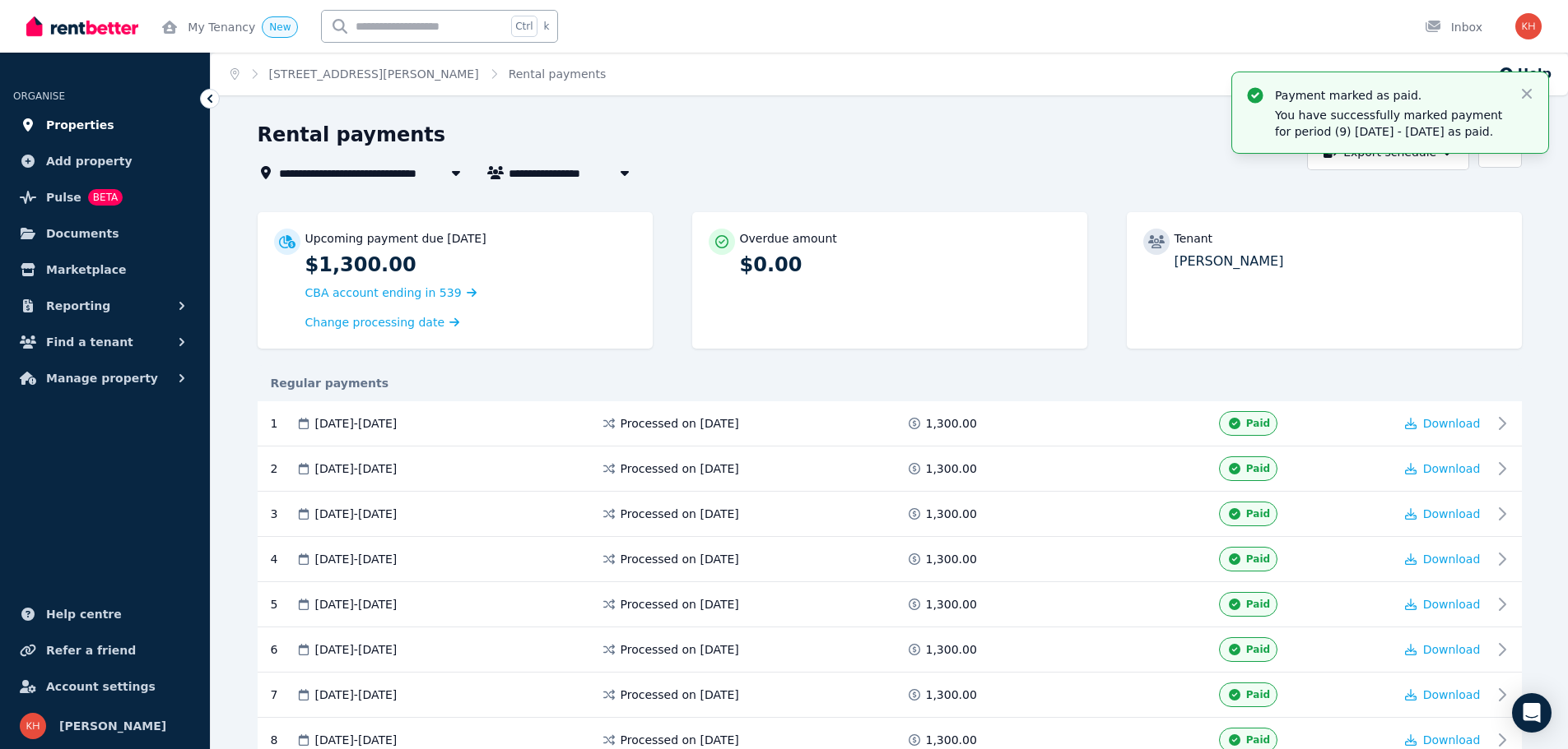
click at [91, 131] on span "Properties" at bounding box center [80, 125] width 68 height 20
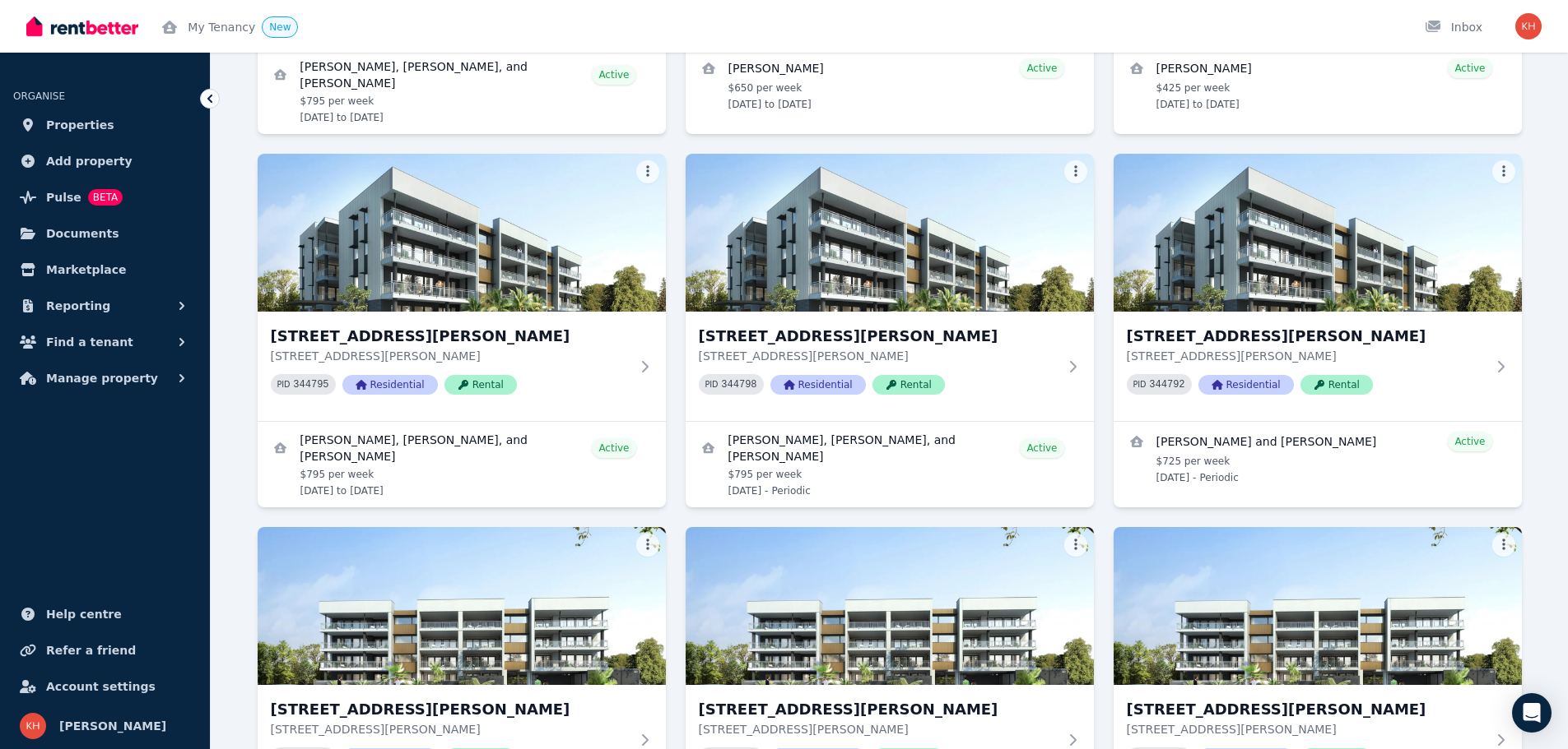
scroll to position [1152, 0]
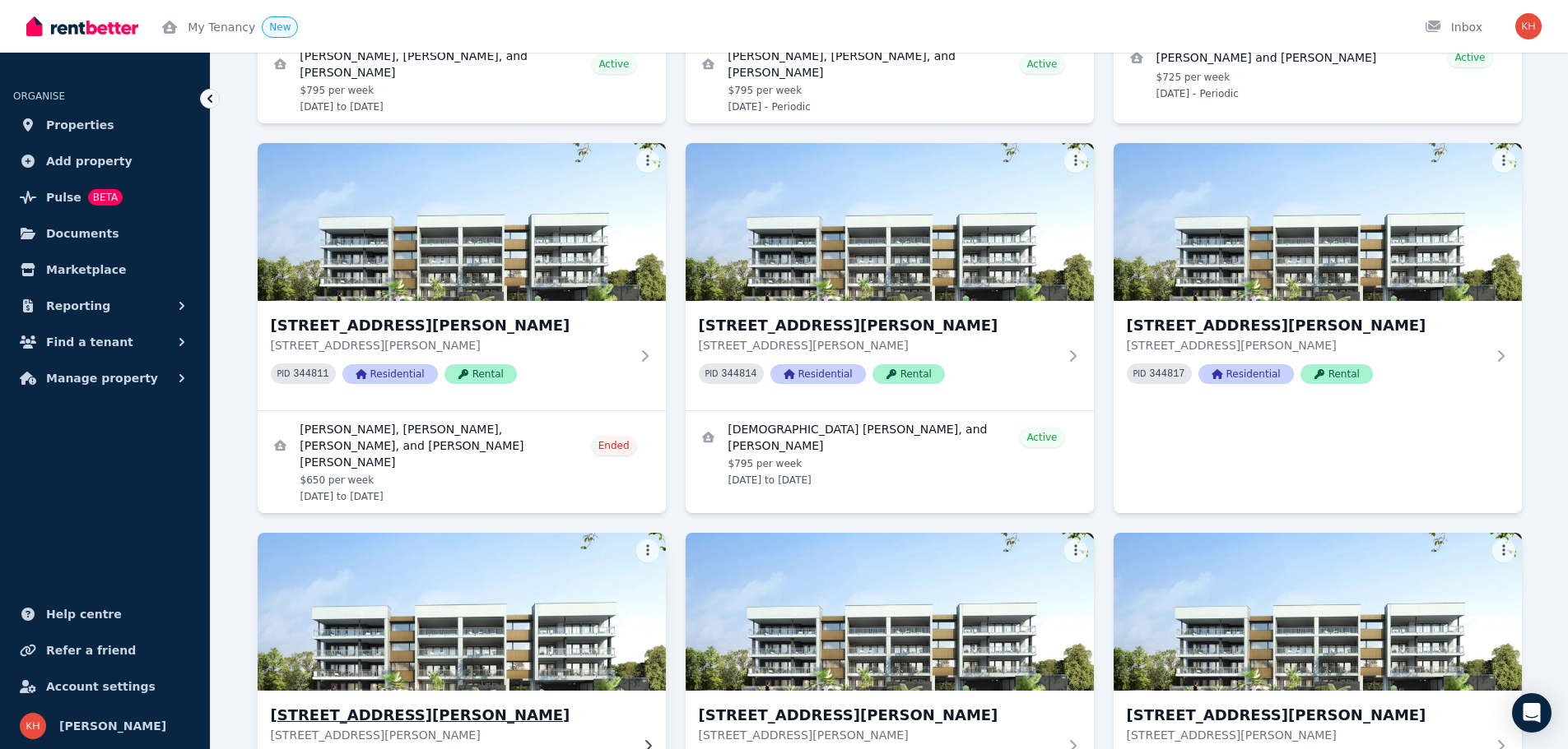
click at [392, 704] on h3 "[STREET_ADDRESS][PERSON_NAME]" at bounding box center [450, 715] width 358 height 23
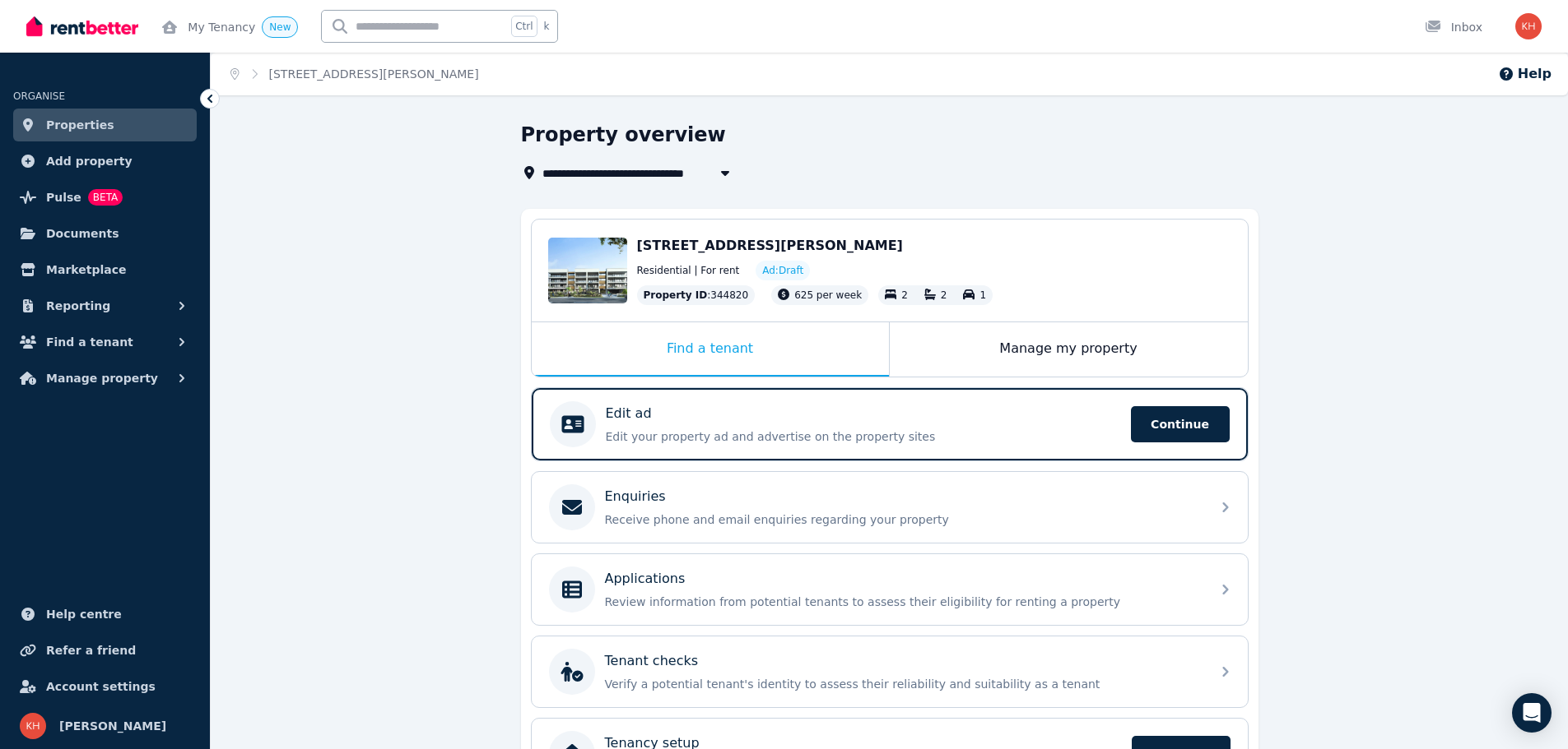
click at [68, 116] on link "Properties" at bounding box center [104, 125] width 183 height 33
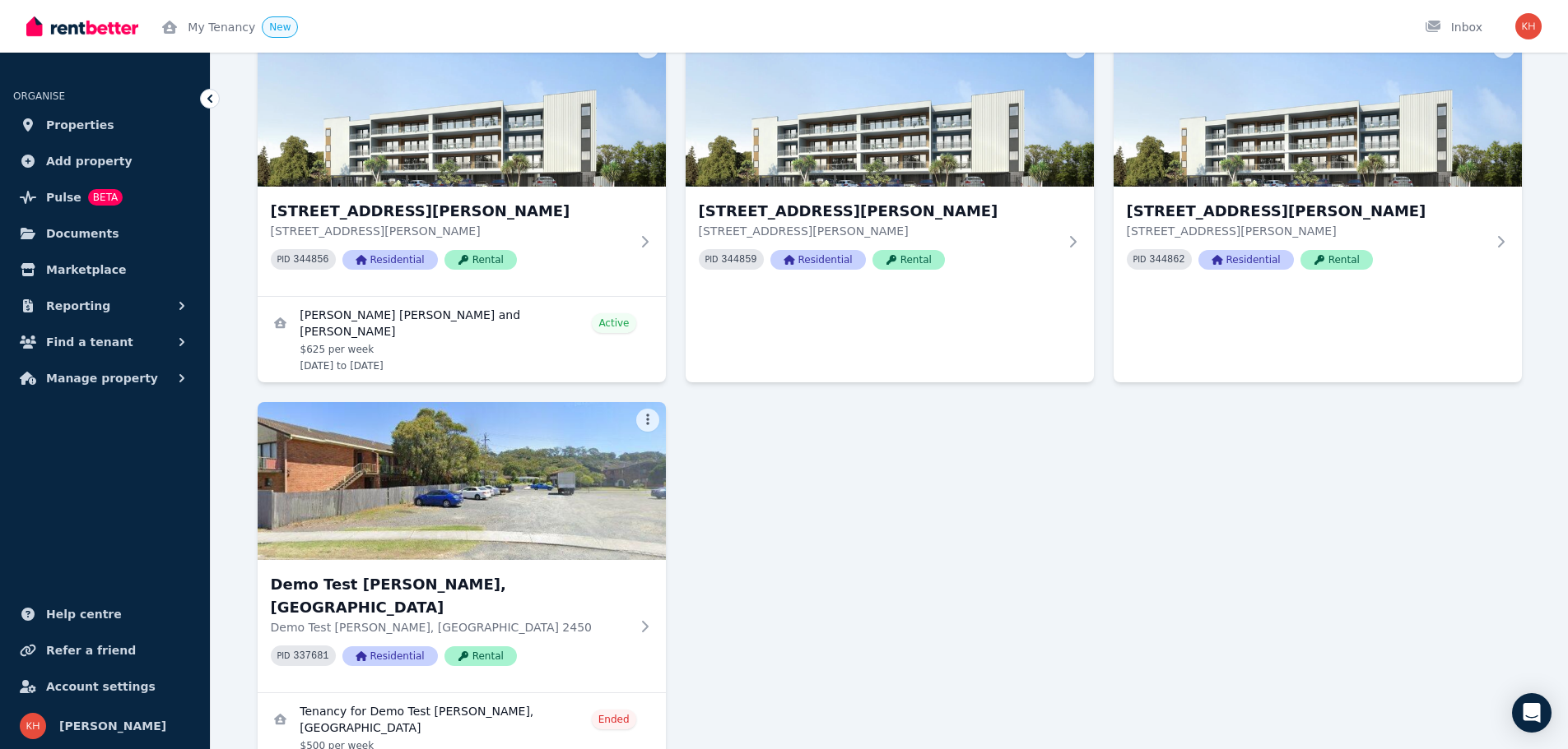
scroll to position [2776, 0]
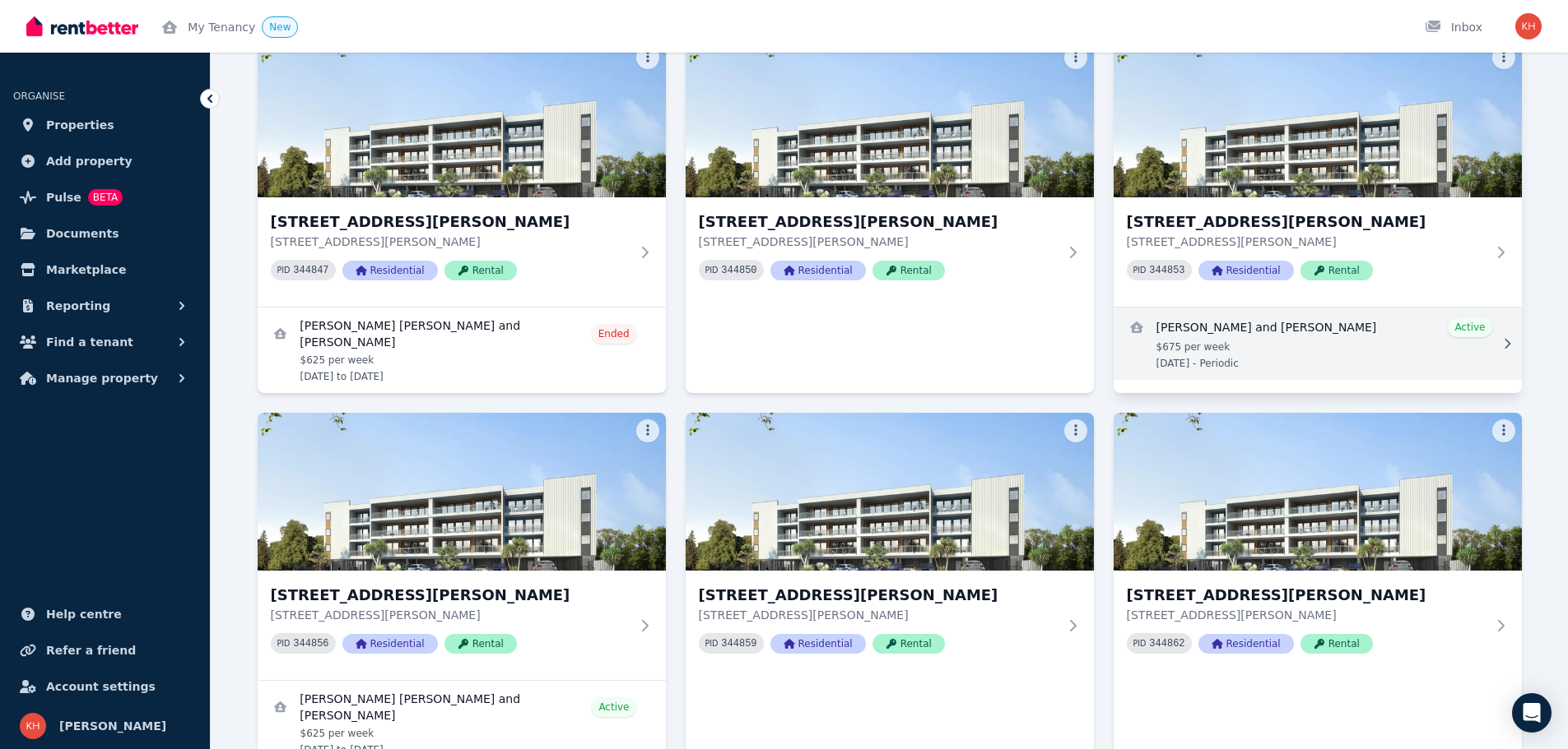
click at [1339, 308] on link "View details for Nissi and Sonny Tambiac" at bounding box center [1318, 343] width 408 height 72
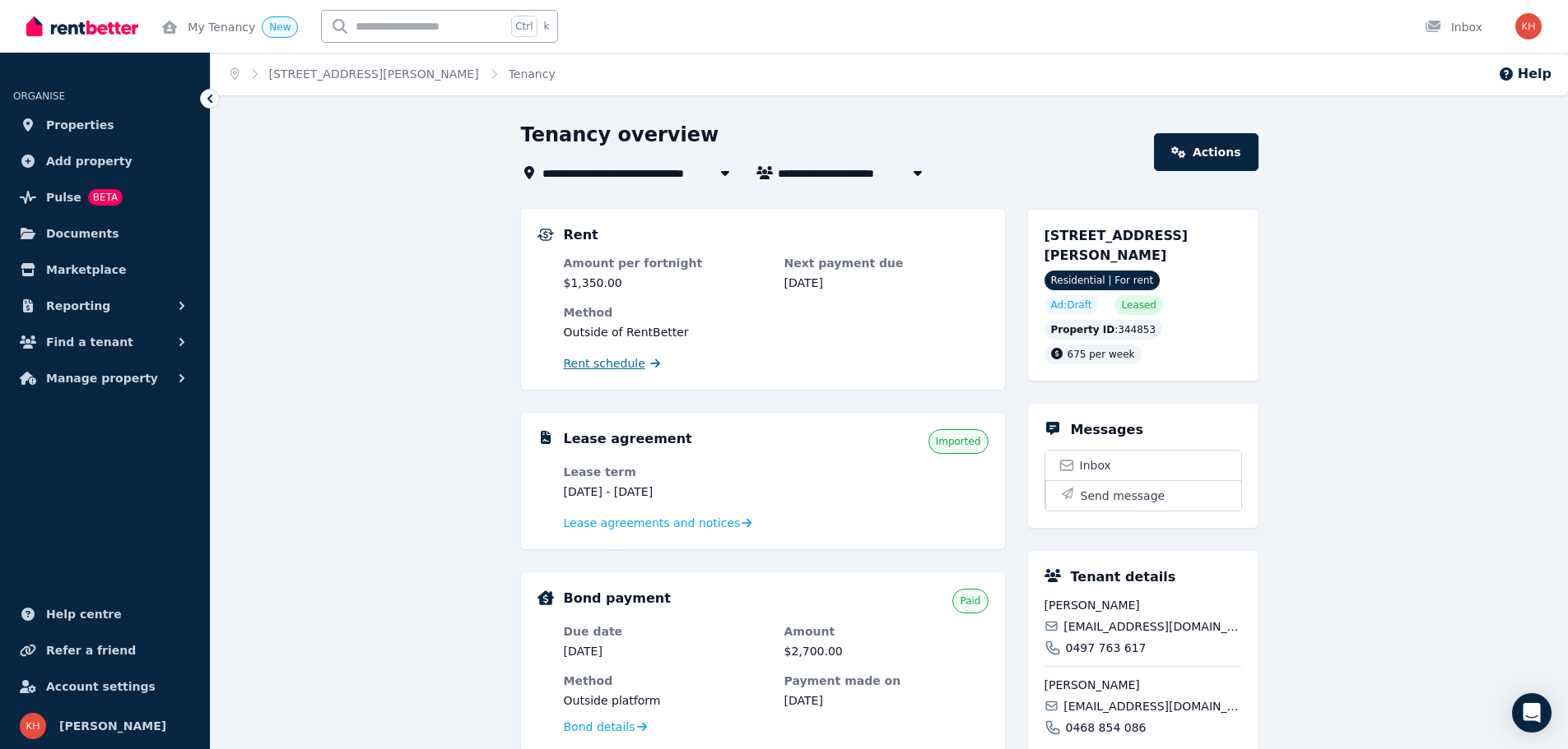
click at [586, 363] on span "Rent schedule" at bounding box center [605, 363] width 81 height 17
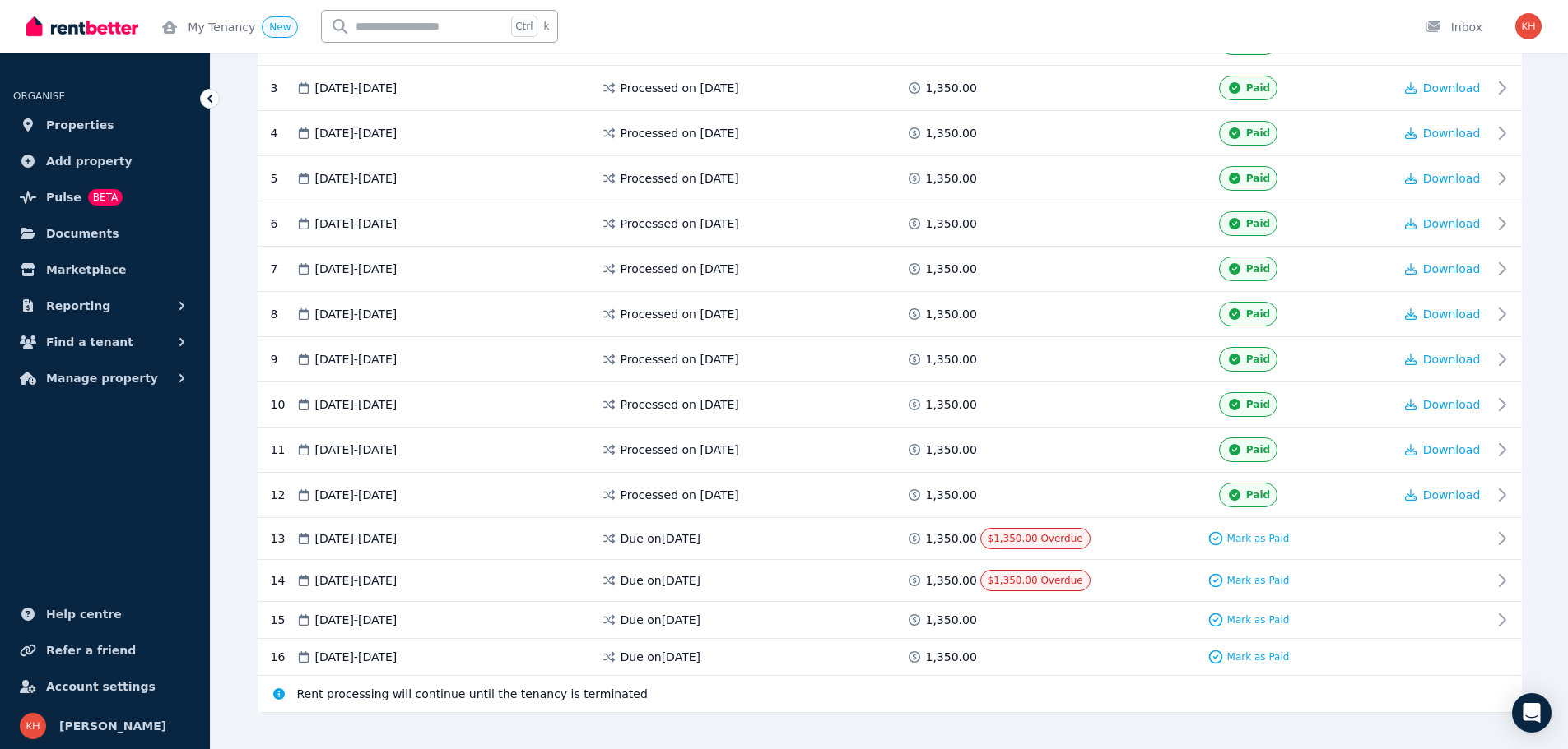
scroll to position [448, 0]
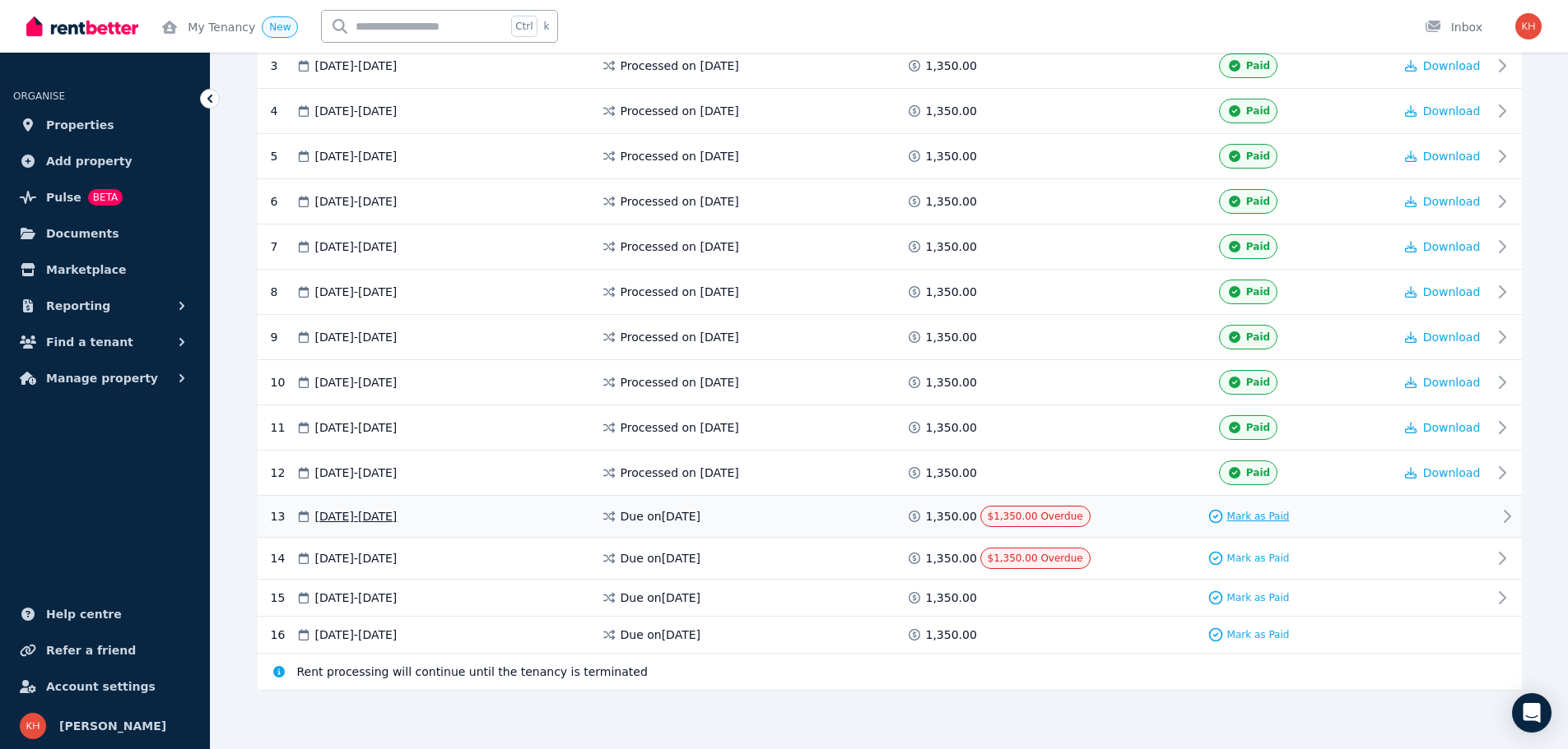
click at [1246, 515] on span "Mark as Paid" at bounding box center [1258, 515] width 62 height 13
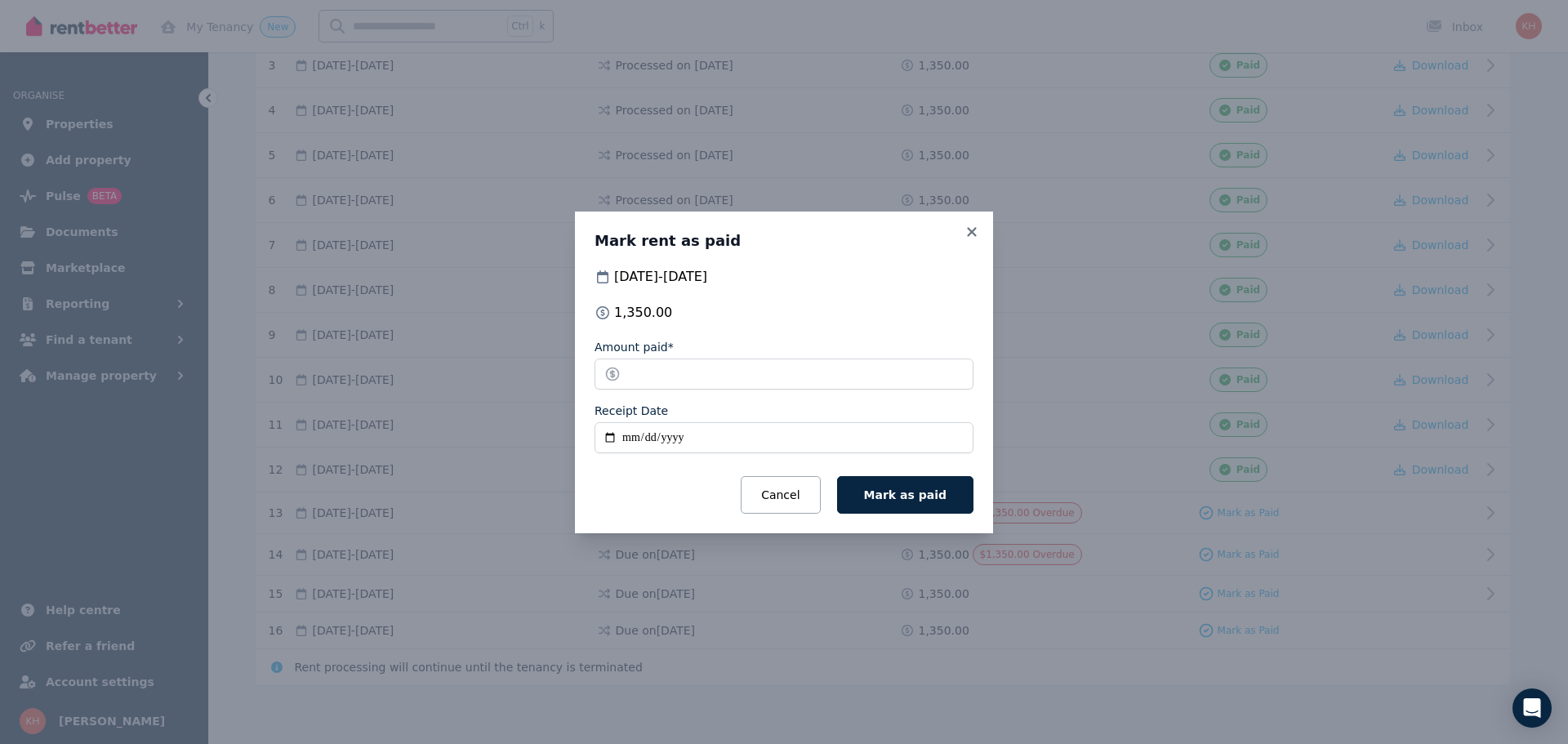
click at [628, 434] on input "Receipt Date" at bounding box center [784, 438] width 379 height 31
type input "**********"
click at [889, 491] on span "Mark as paid" at bounding box center [906, 494] width 83 height 13
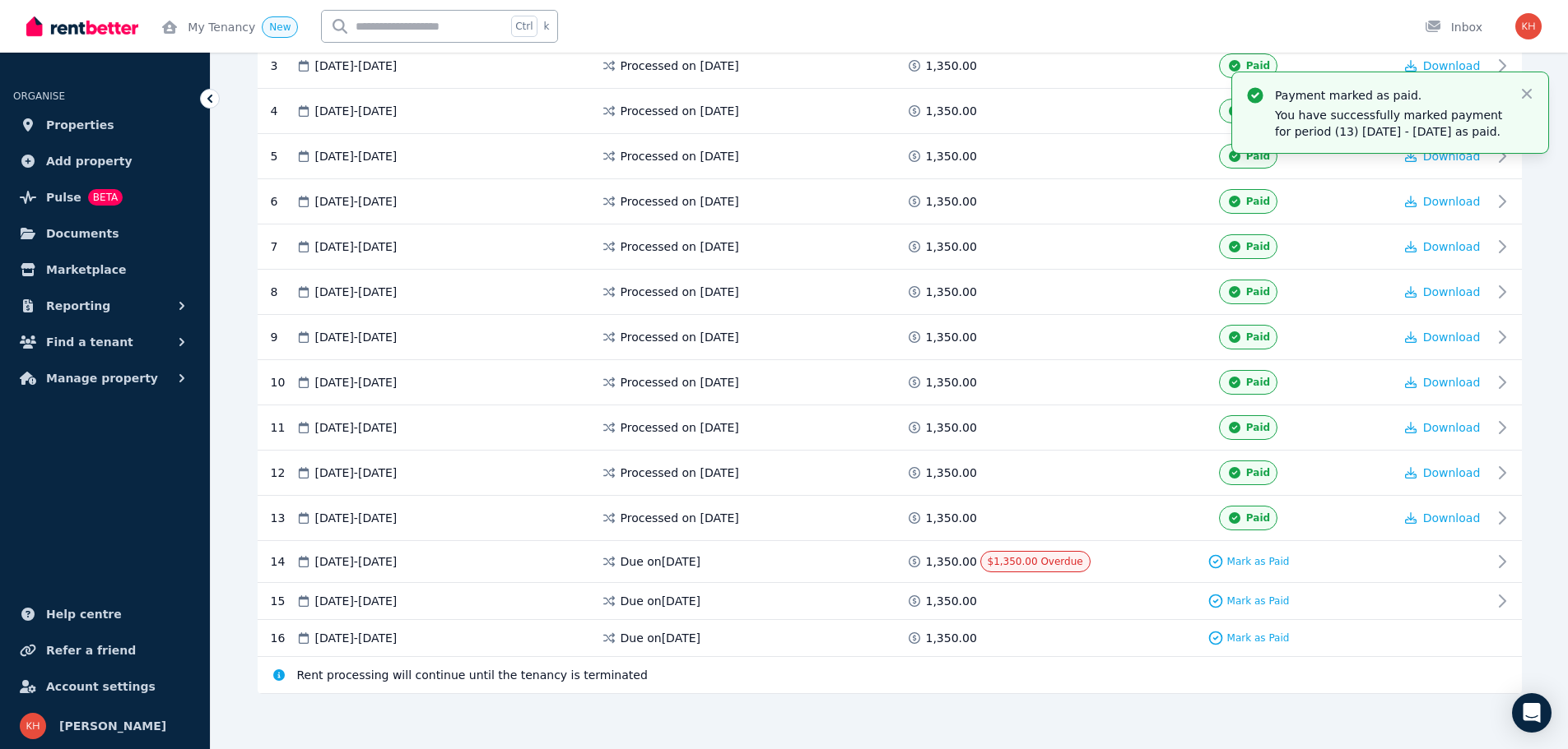
click at [1256, 558] on span "Mark as Paid" at bounding box center [1258, 561] width 62 height 13
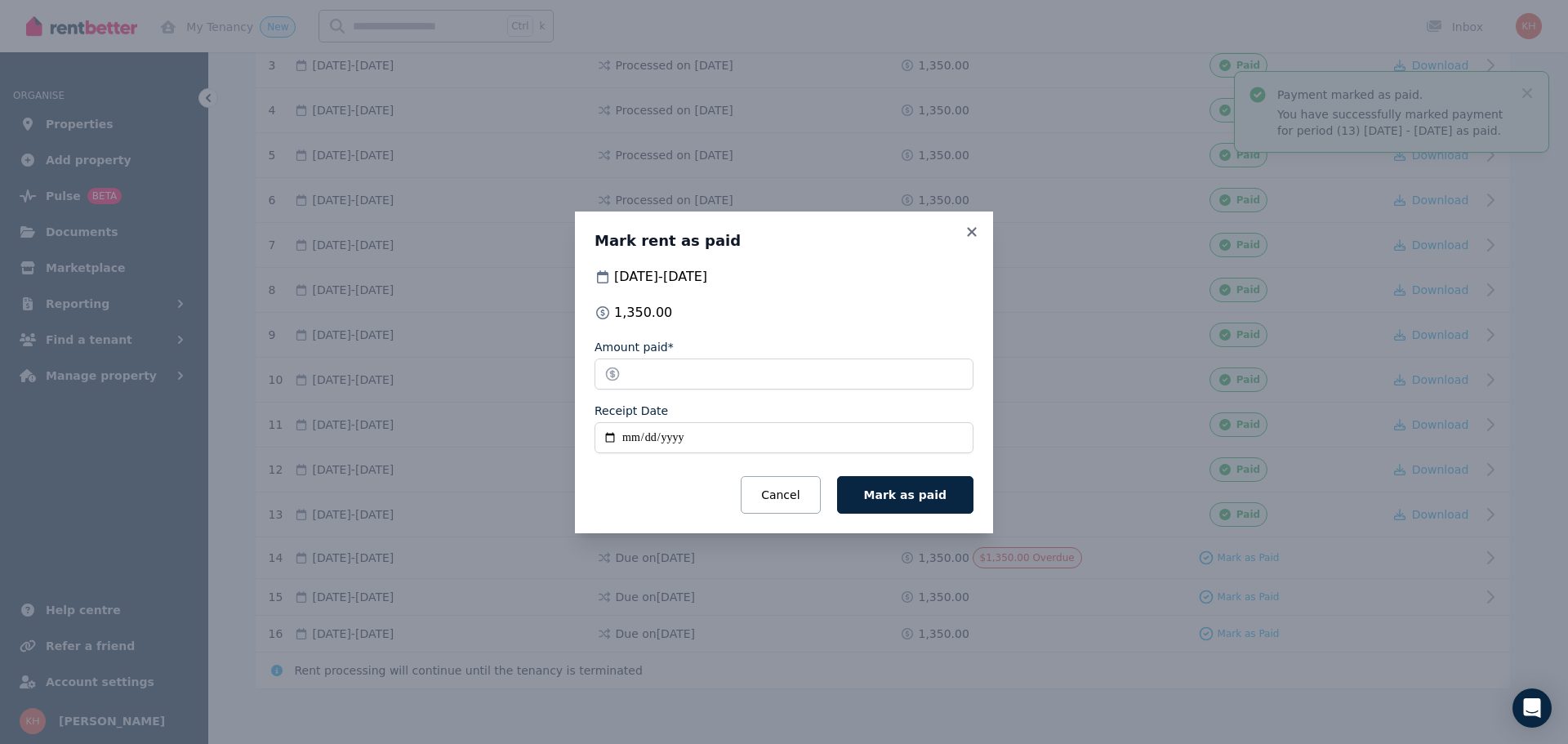
click at [631, 440] on input "Receipt Date" at bounding box center [784, 438] width 379 height 31
type input "**********"
click at [918, 505] on button "Mark as paid" at bounding box center [905, 495] width 137 height 37
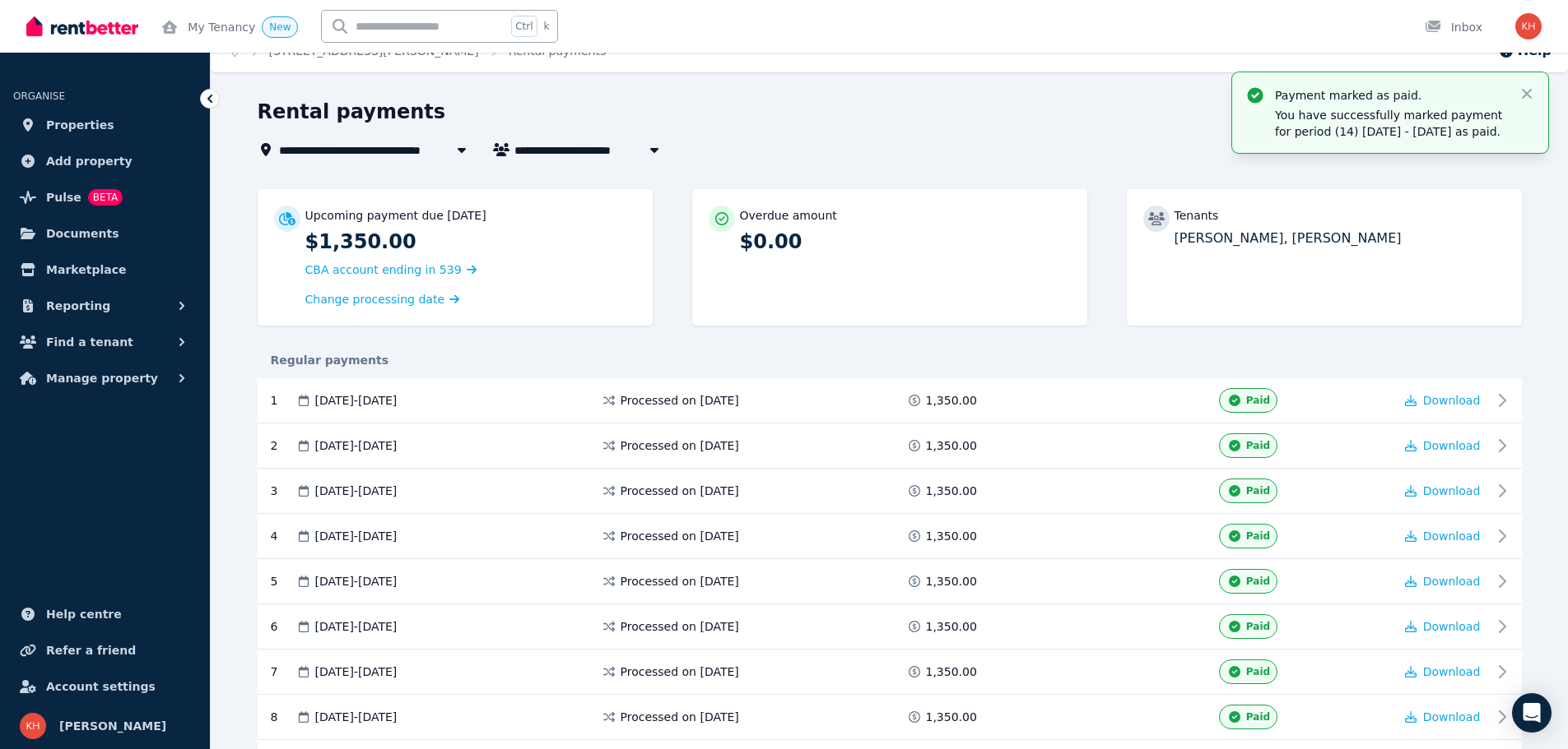
scroll to position [0, 0]
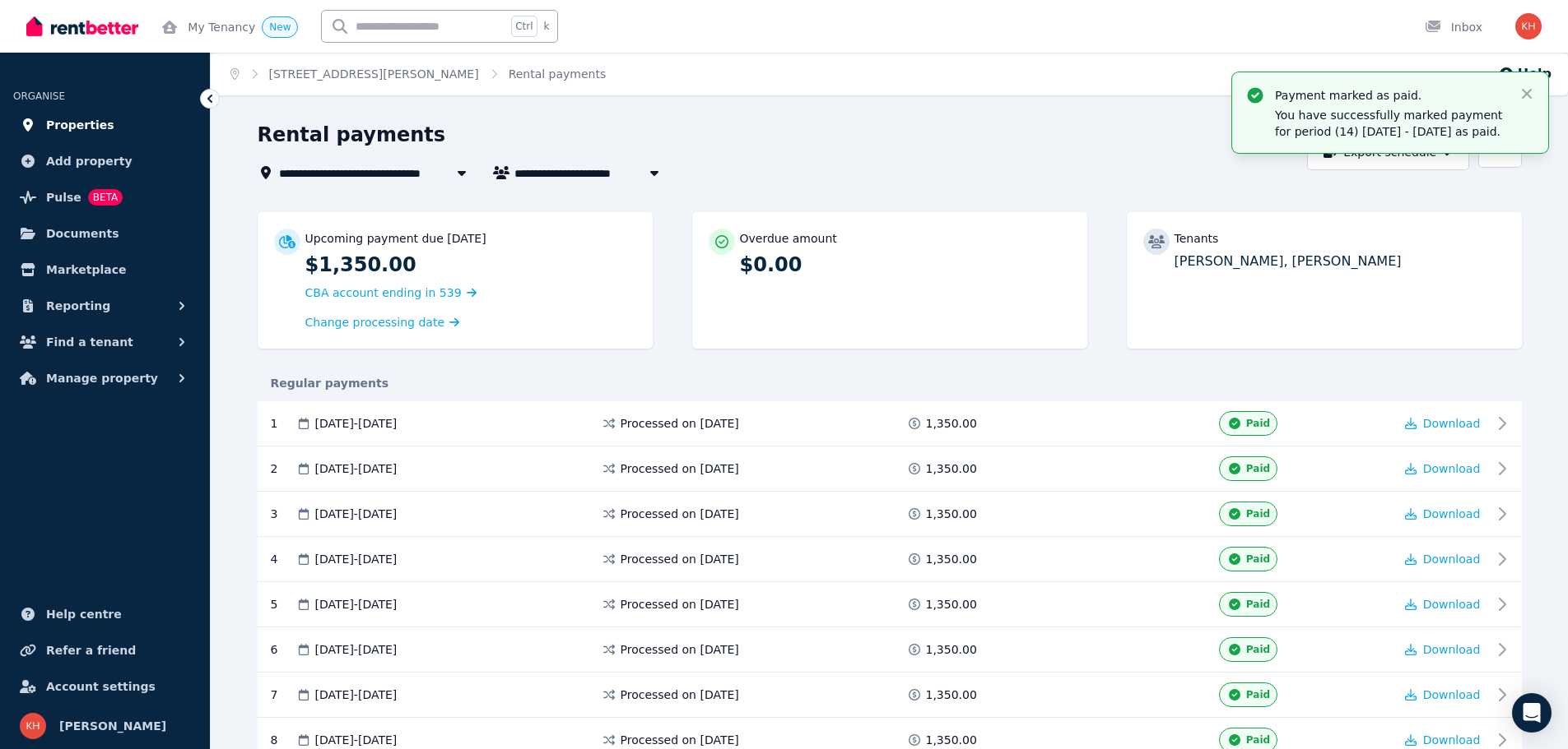
click at [28, 118] on link "Properties" at bounding box center [104, 125] width 183 height 33
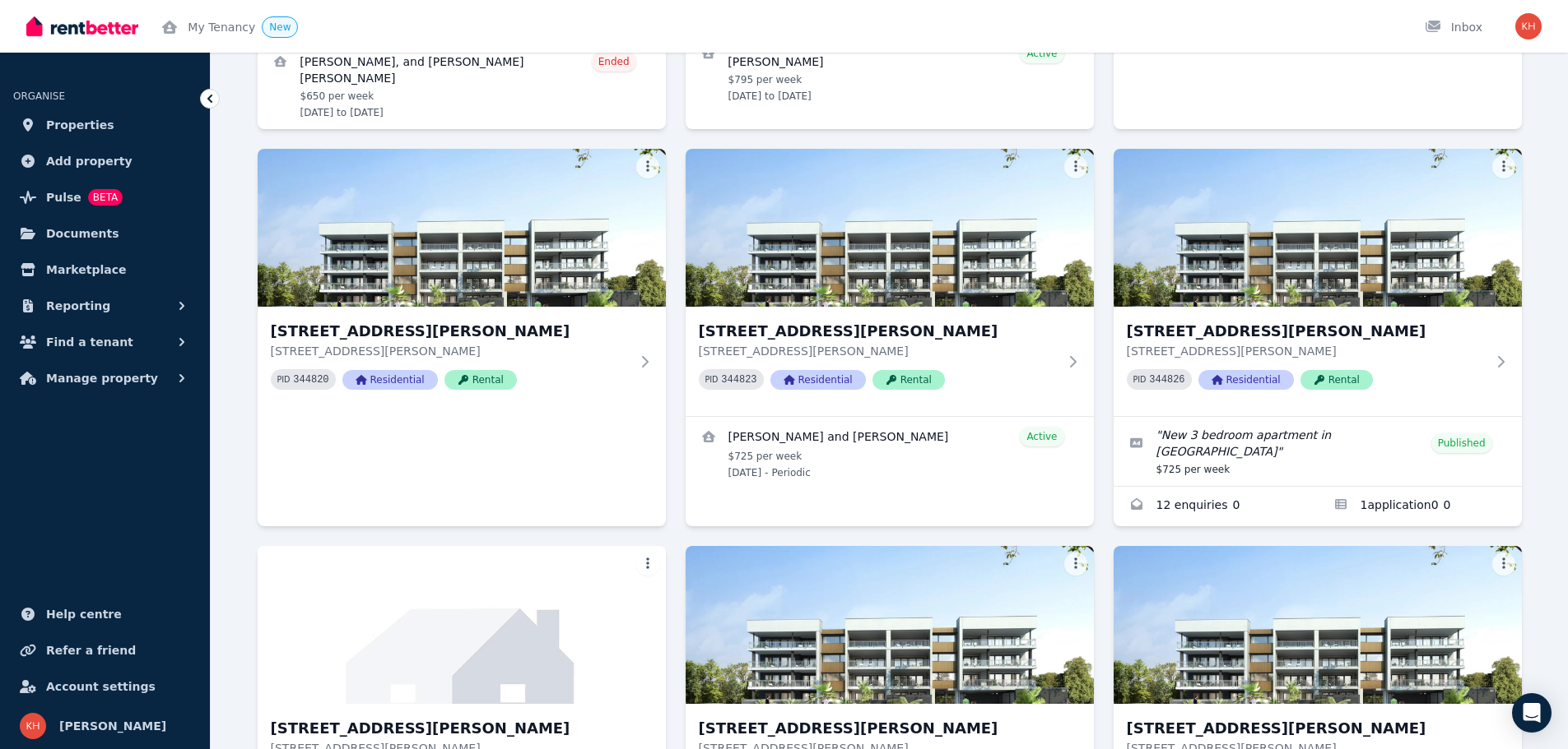
scroll to position [1152, 0]
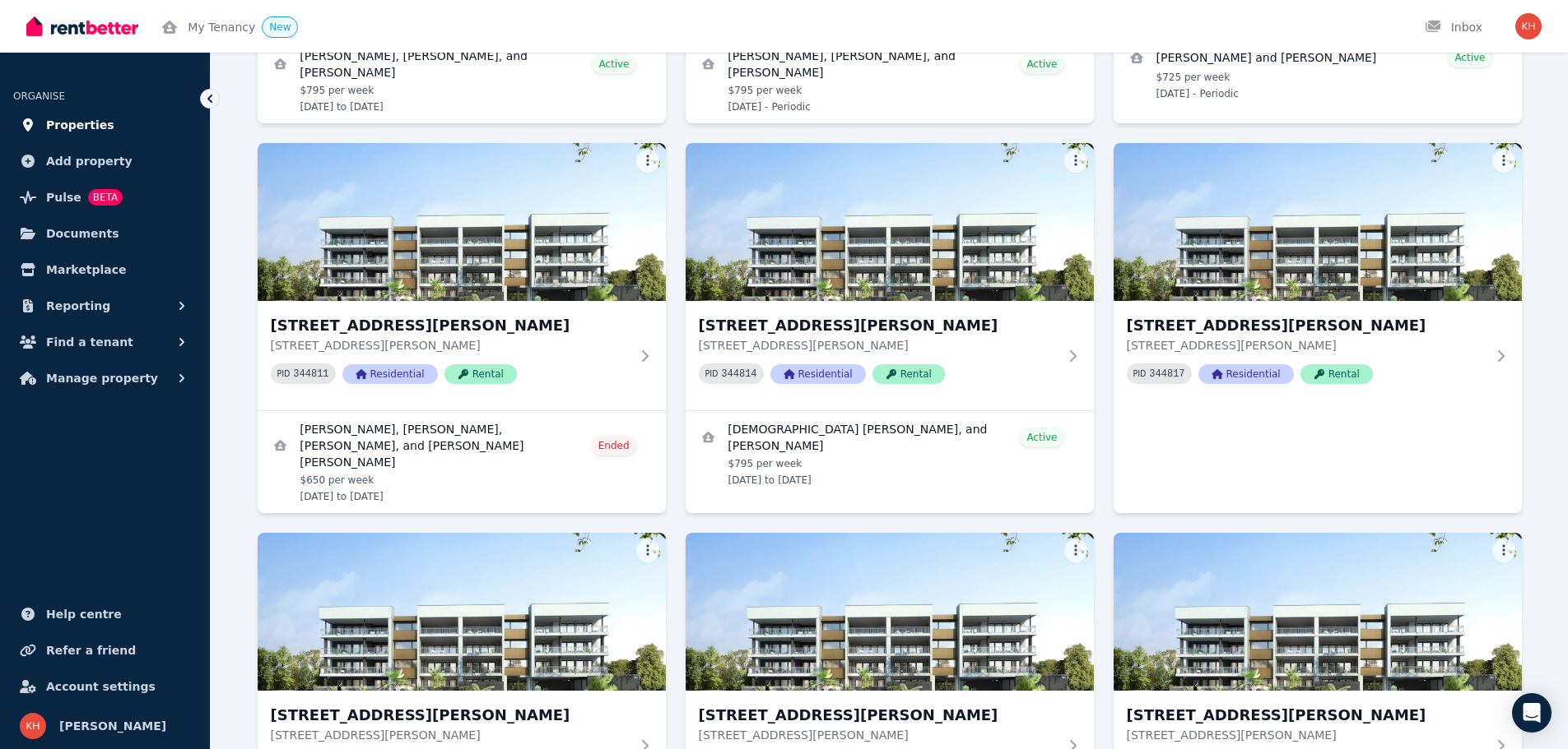
click at [95, 134] on span "Properties" at bounding box center [80, 125] width 68 height 20
